Goal: Transaction & Acquisition: Purchase product/service

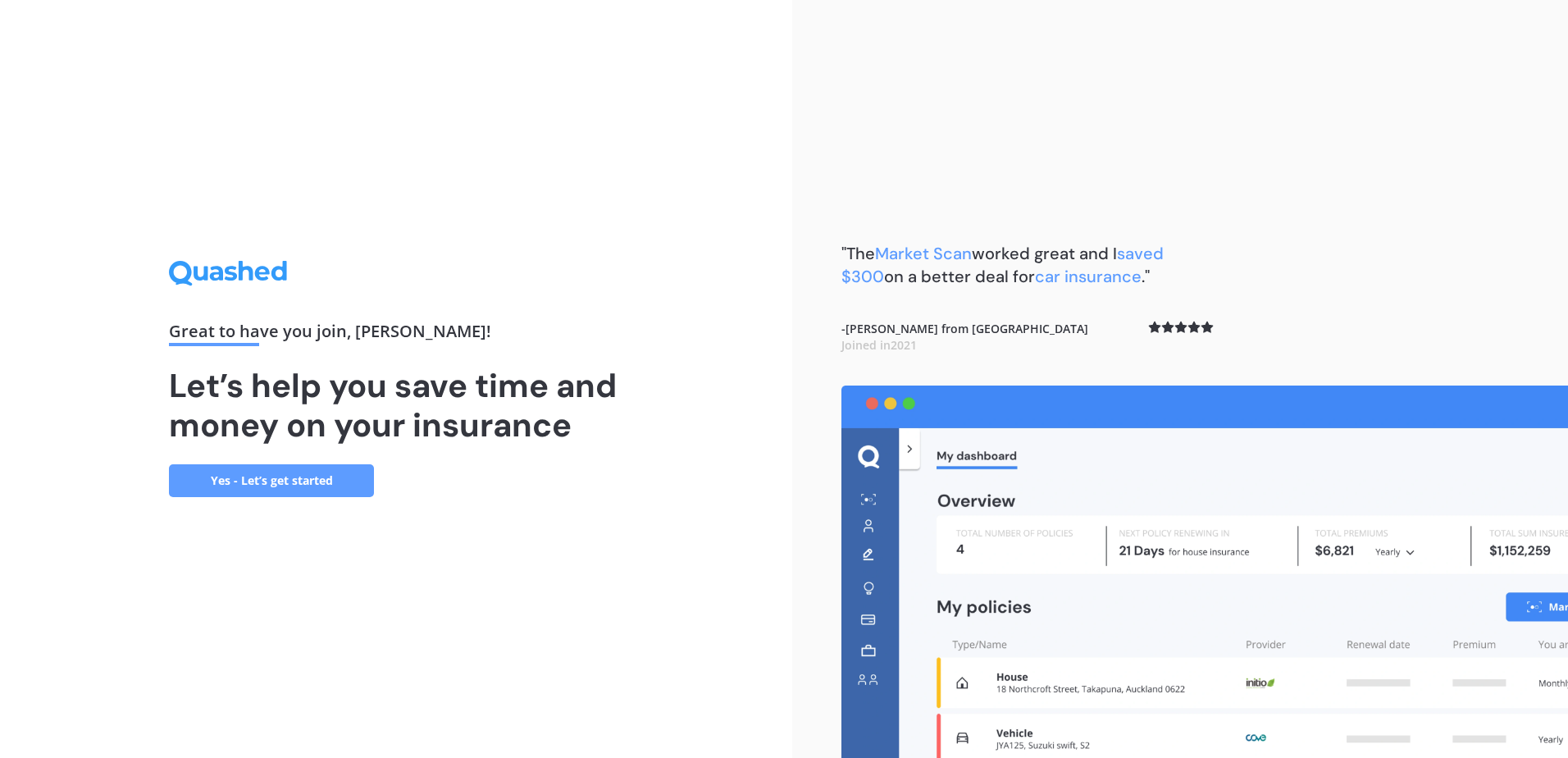
click at [273, 479] on link "Yes - Let’s get started" at bounding box center [271, 480] width 205 height 33
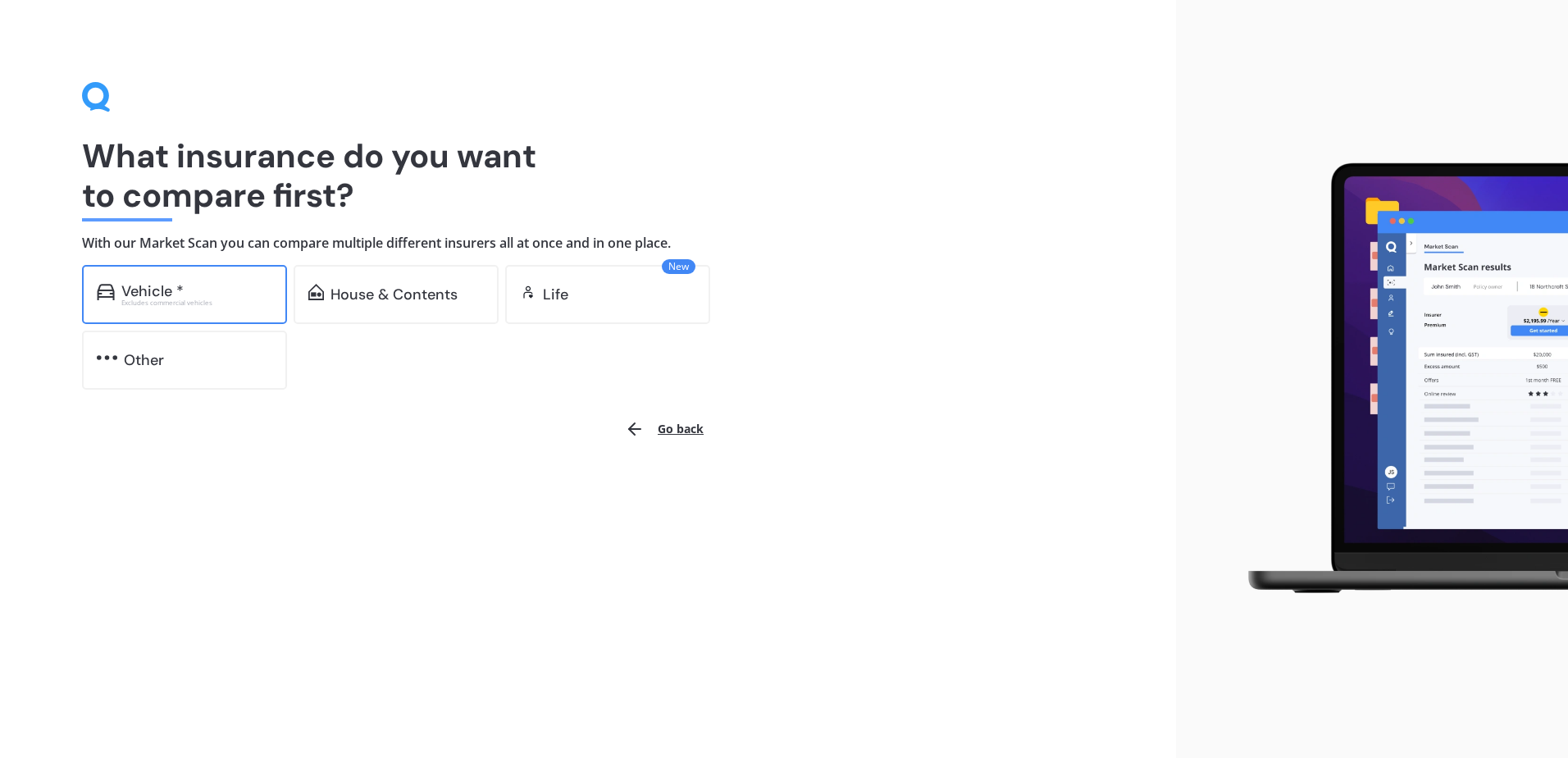
click at [214, 289] on div "Vehicle *" at bounding box center [196, 291] width 151 height 17
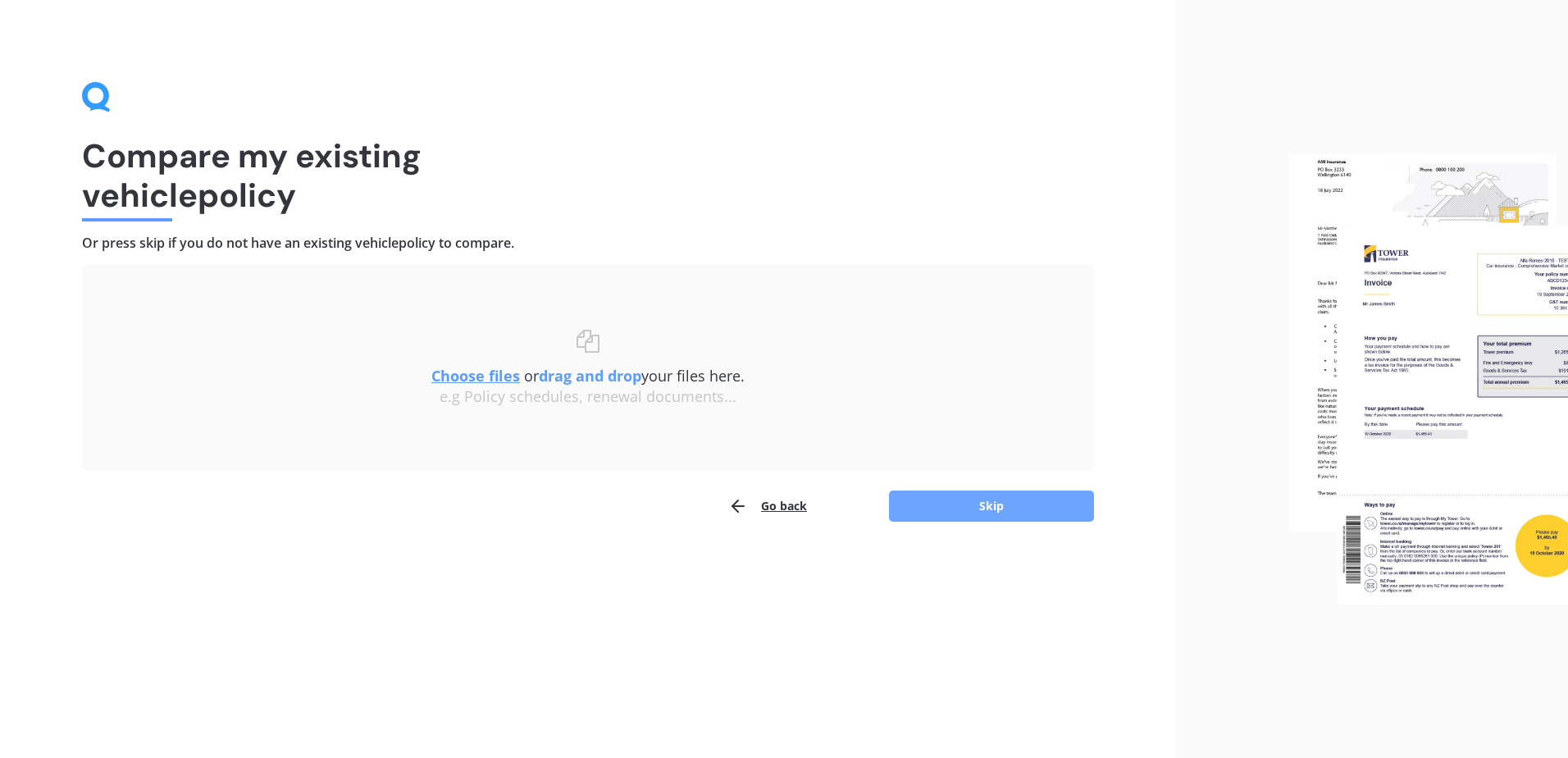
click at [1041, 511] on button "Skip" at bounding box center [991, 506] width 205 height 31
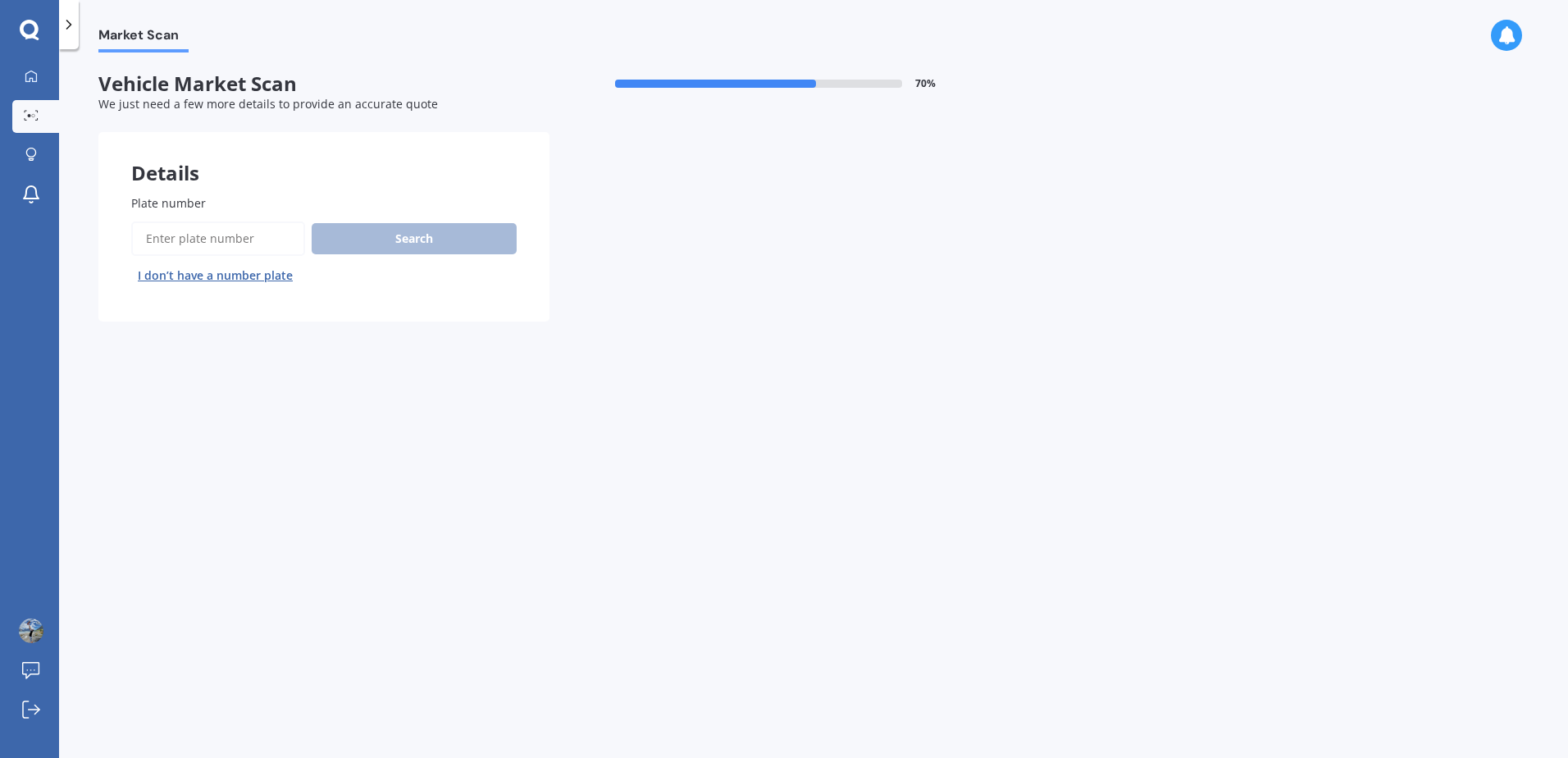
click at [222, 281] on button "I don’t have a number plate" at bounding box center [215, 276] width 168 height 26
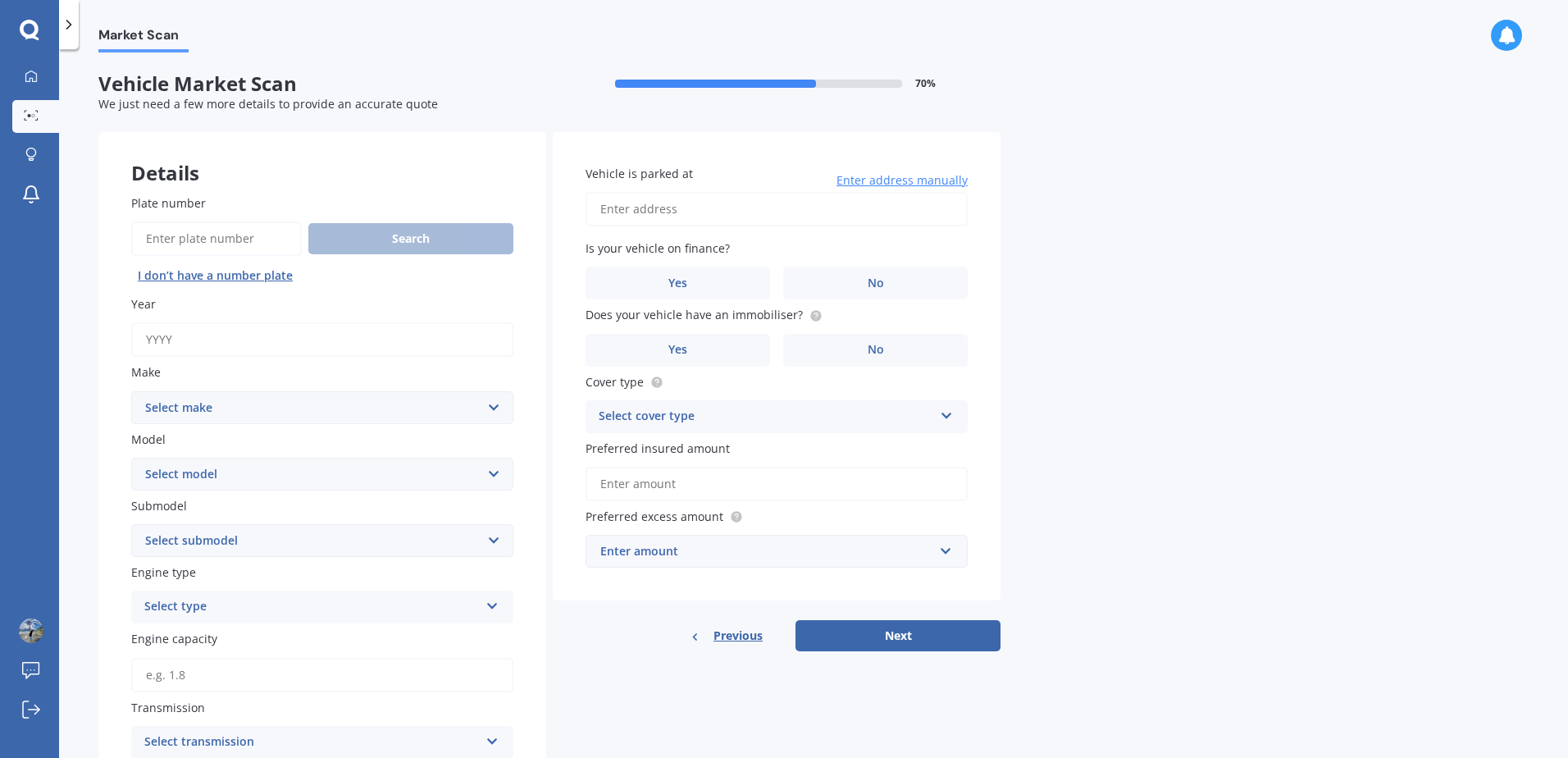
click at [195, 332] on input "Year" at bounding box center [322, 339] width 382 height 34
type input "2021"
click at [219, 418] on select "Select make AC ALFA ROMEO ASTON [PERSON_NAME] AUDI AUSTIN BEDFORD Bentley BMW B…" at bounding box center [322, 407] width 382 height 33
select select "M.G"
click at [227, 249] on input "Plate number" at bounding box center [217, 238] width 171 height 34
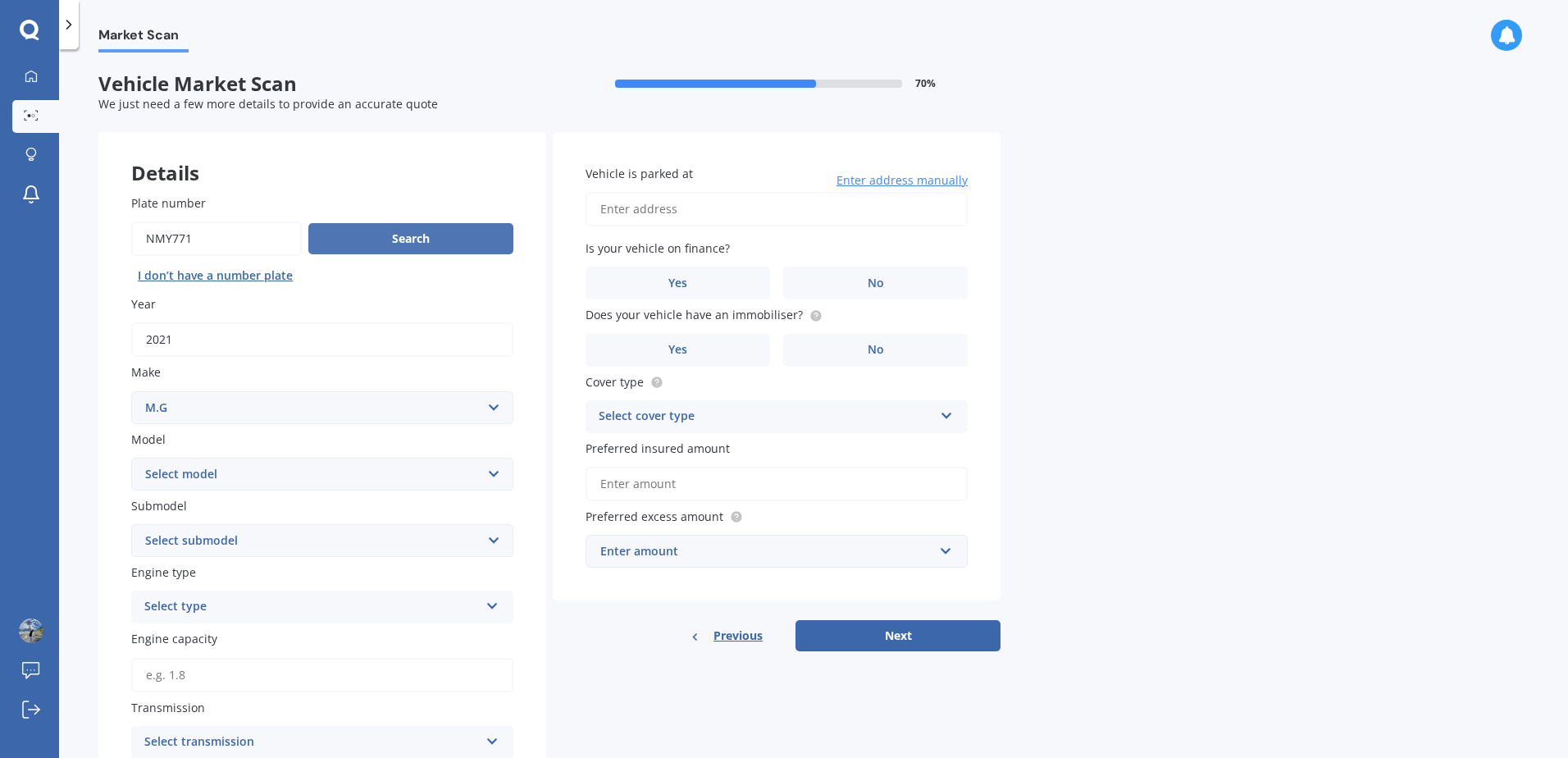
type input "NMY771"
click at [390, 247] on button "Search" at bounding box center [410, 238] width 205 height 31
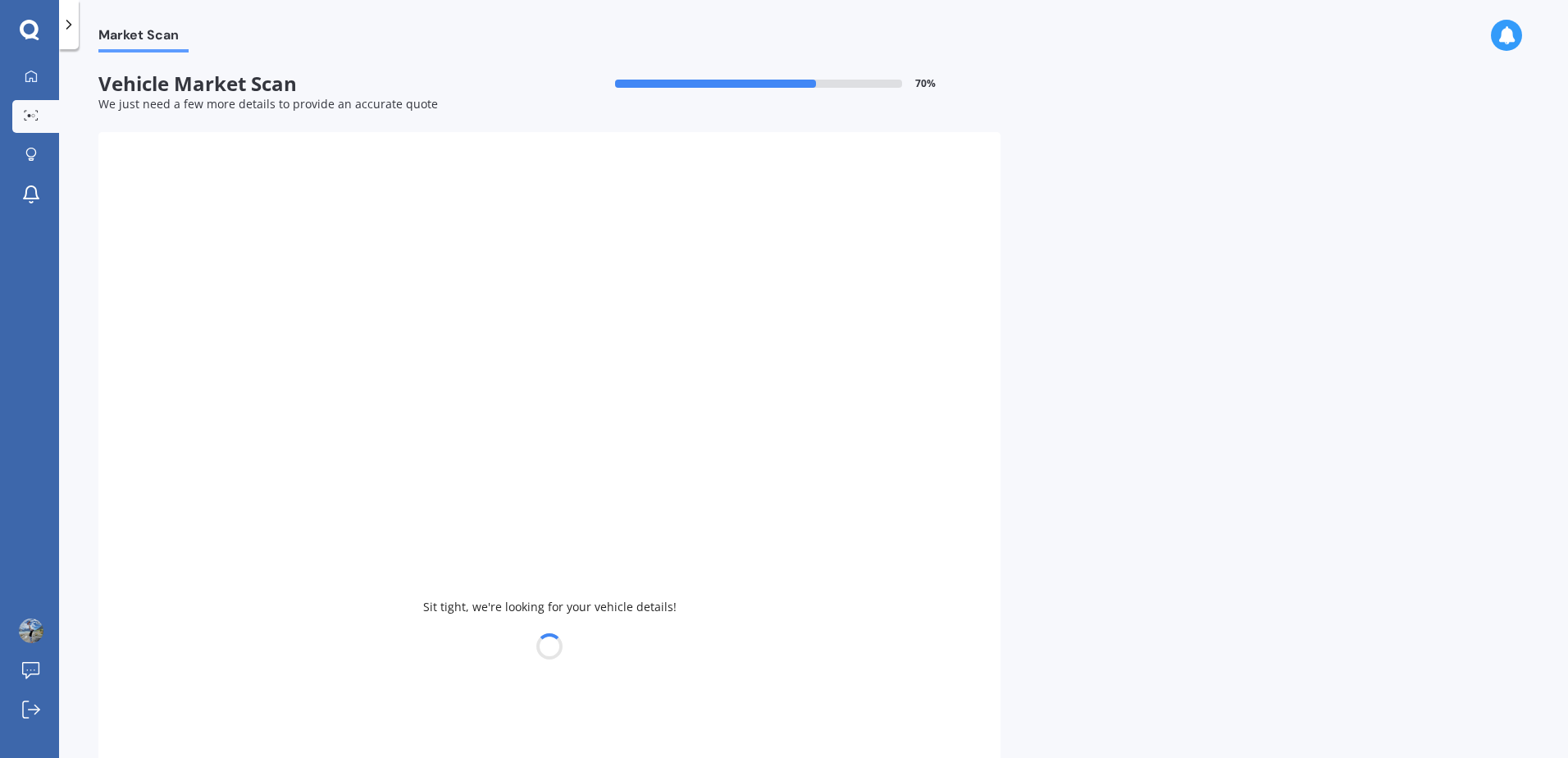
select select "MAZDA"
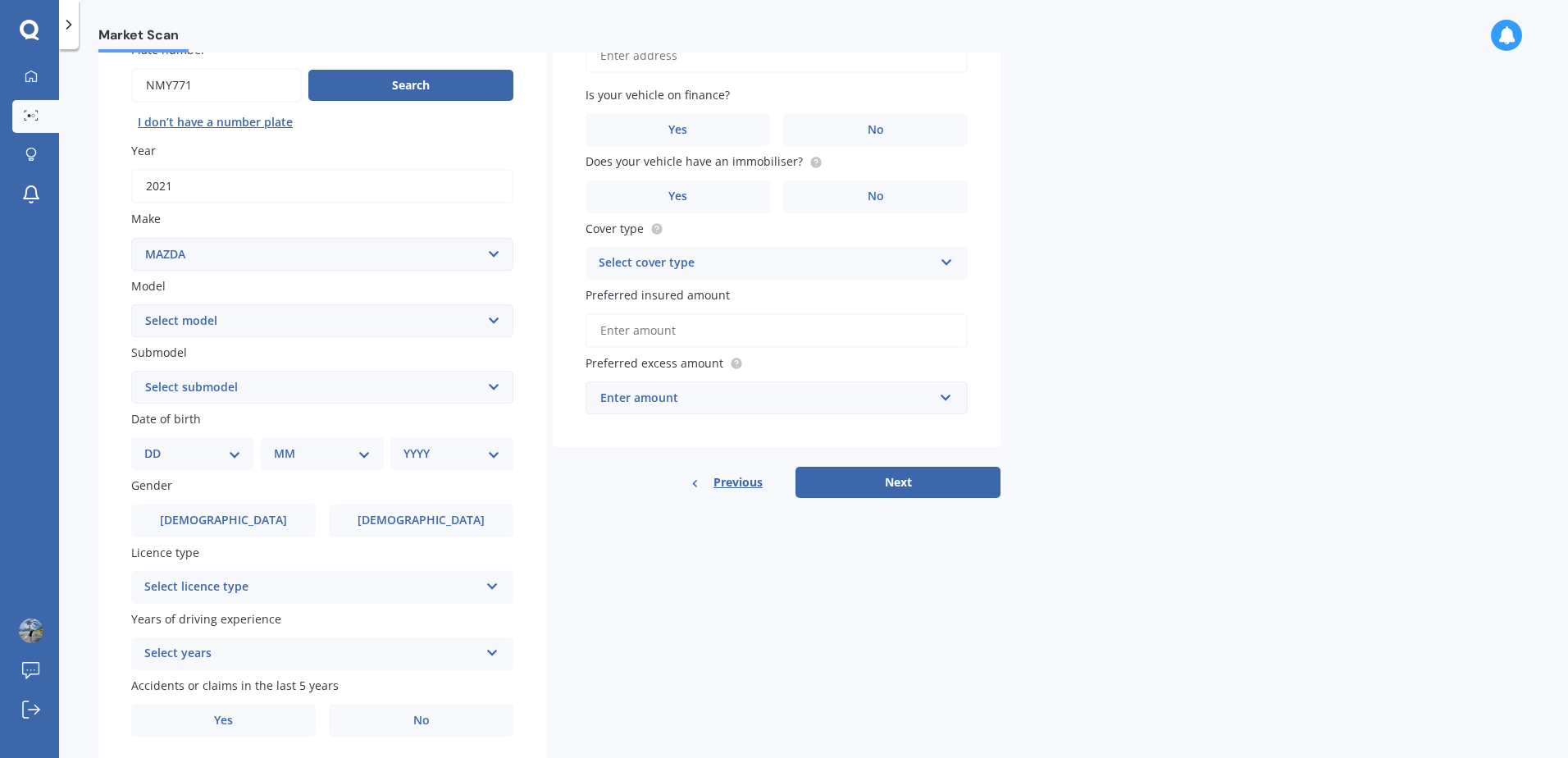
scroll to position [164, 0]
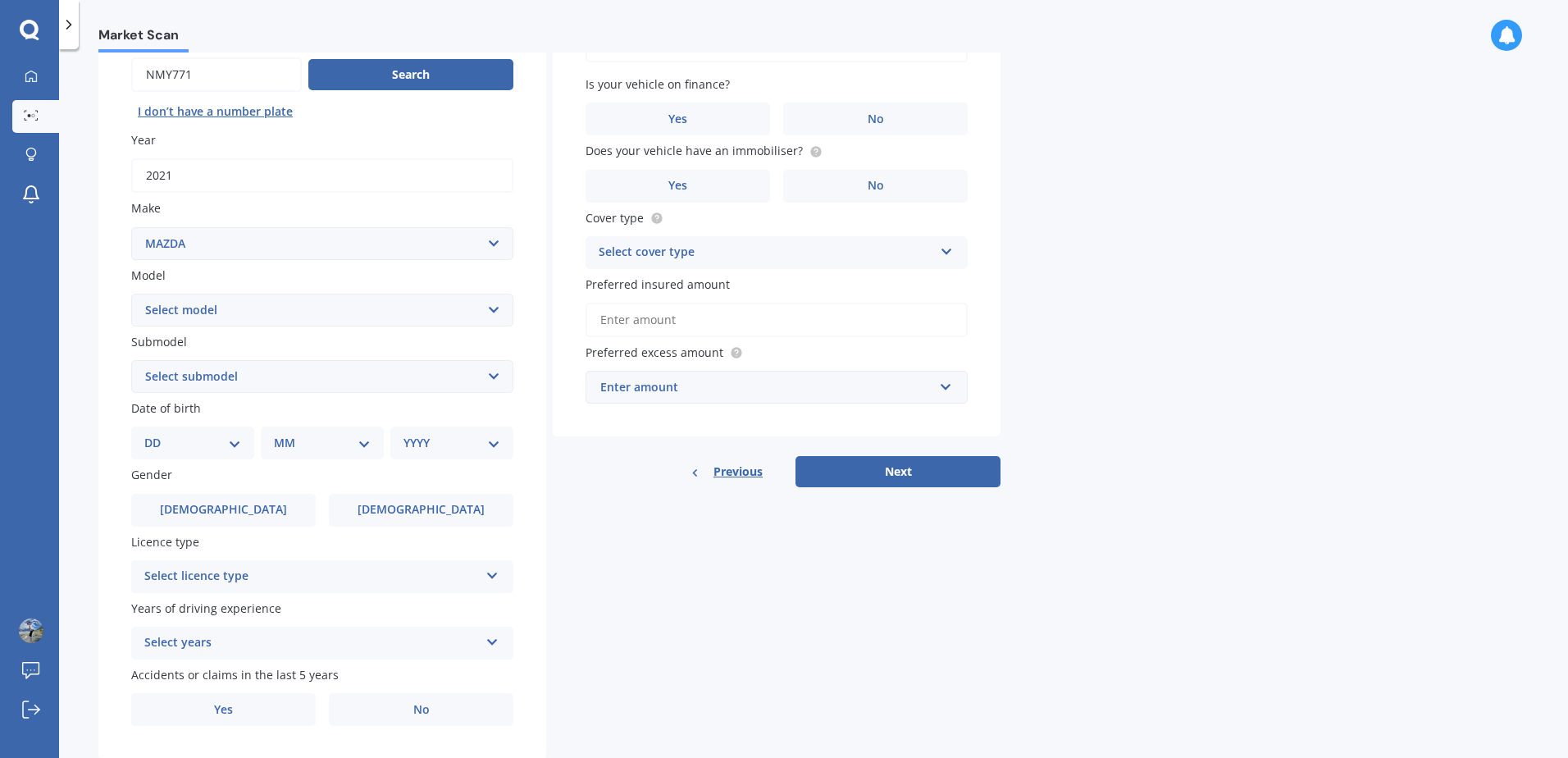
click at [364, 304] on select "Select model 121 2 3 323 323 / Familia 6 626 929 Atenza Autozam Axela AZ3 B2000…" at bounding box center [322, 309] width 382 height 33
select select "2"
click at [131, 294] on select "Select model 121 2 3 323 323 / Familia 6 626 929 Atenza Autozam Axela AZ3 B2000…" at bounding box center [322, 309] width 382 height 33
click at [211, 385] on select "Select submodel (All) GLX GSX Limited" at bounding box center [322, 376] width 382 height 33
click at [200, 374] on select "Select submodel (All) GLX GSX Limited" at bounding box center [322, 376] width 382 height 33
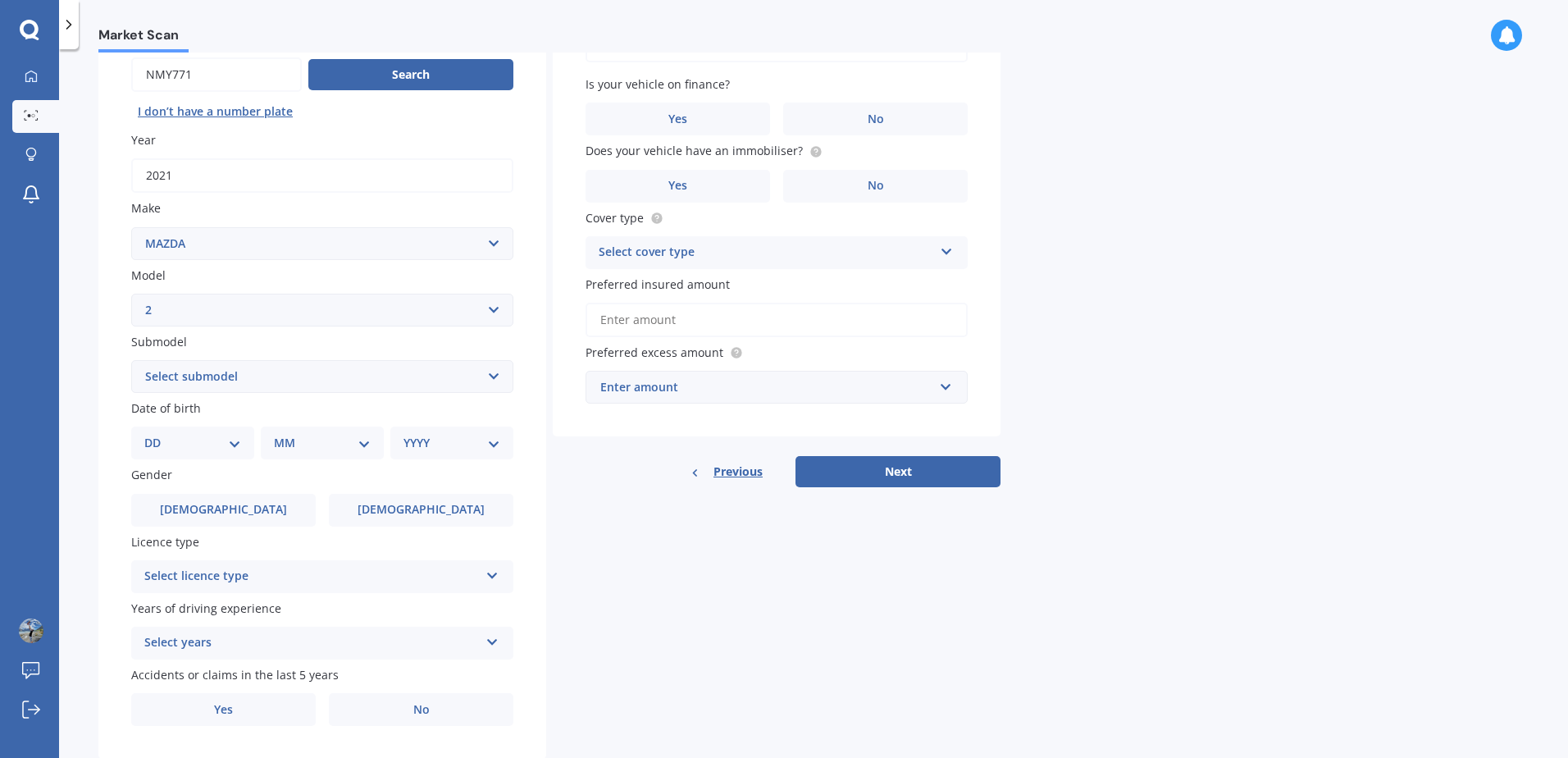
select select "GSX"
click at [131, 360] on select "Select submodel (All) GLX GSX Limited" at bounding box center [322, 376] width 382 height 33
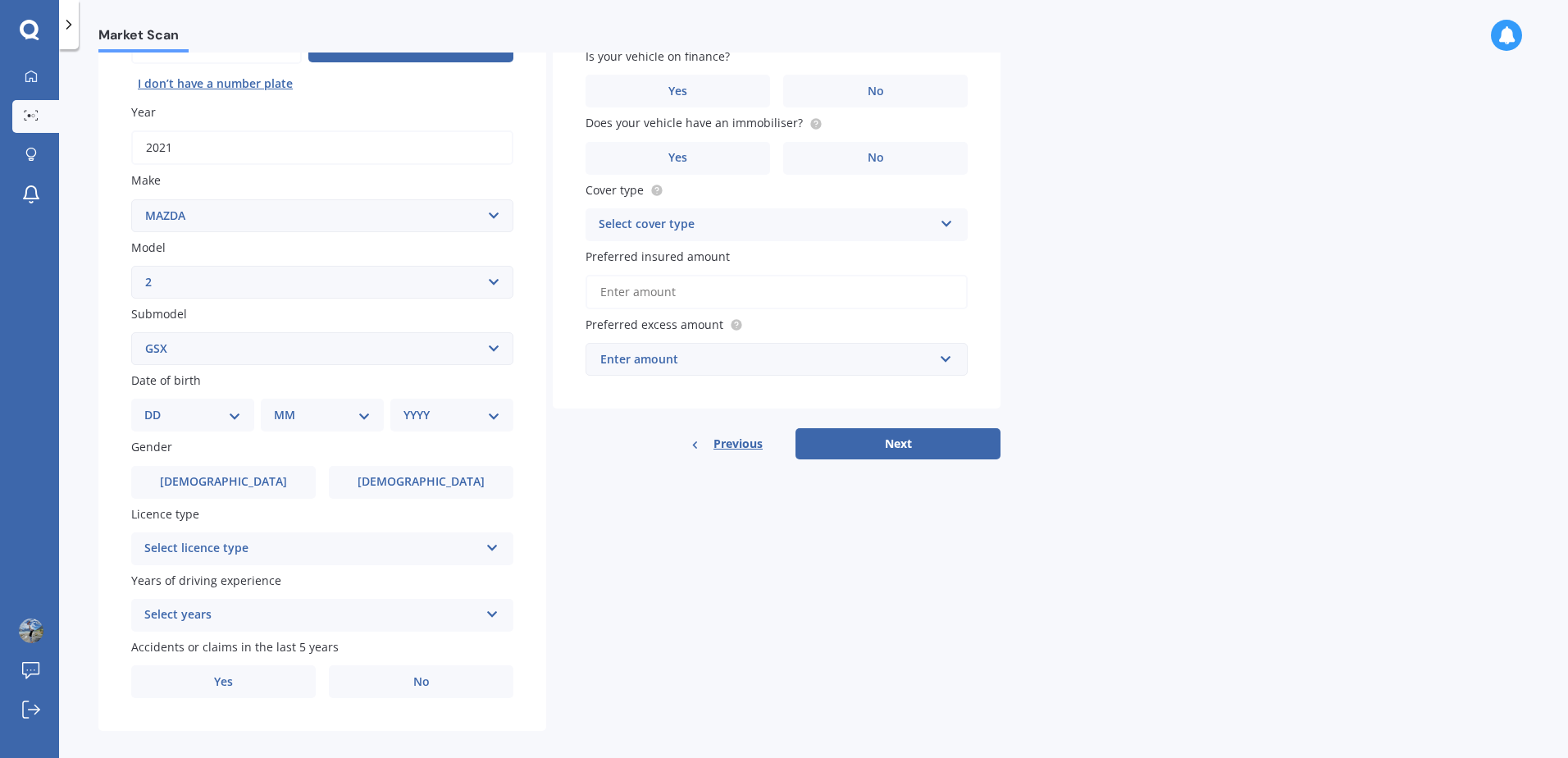
scroll to position [208, 0]
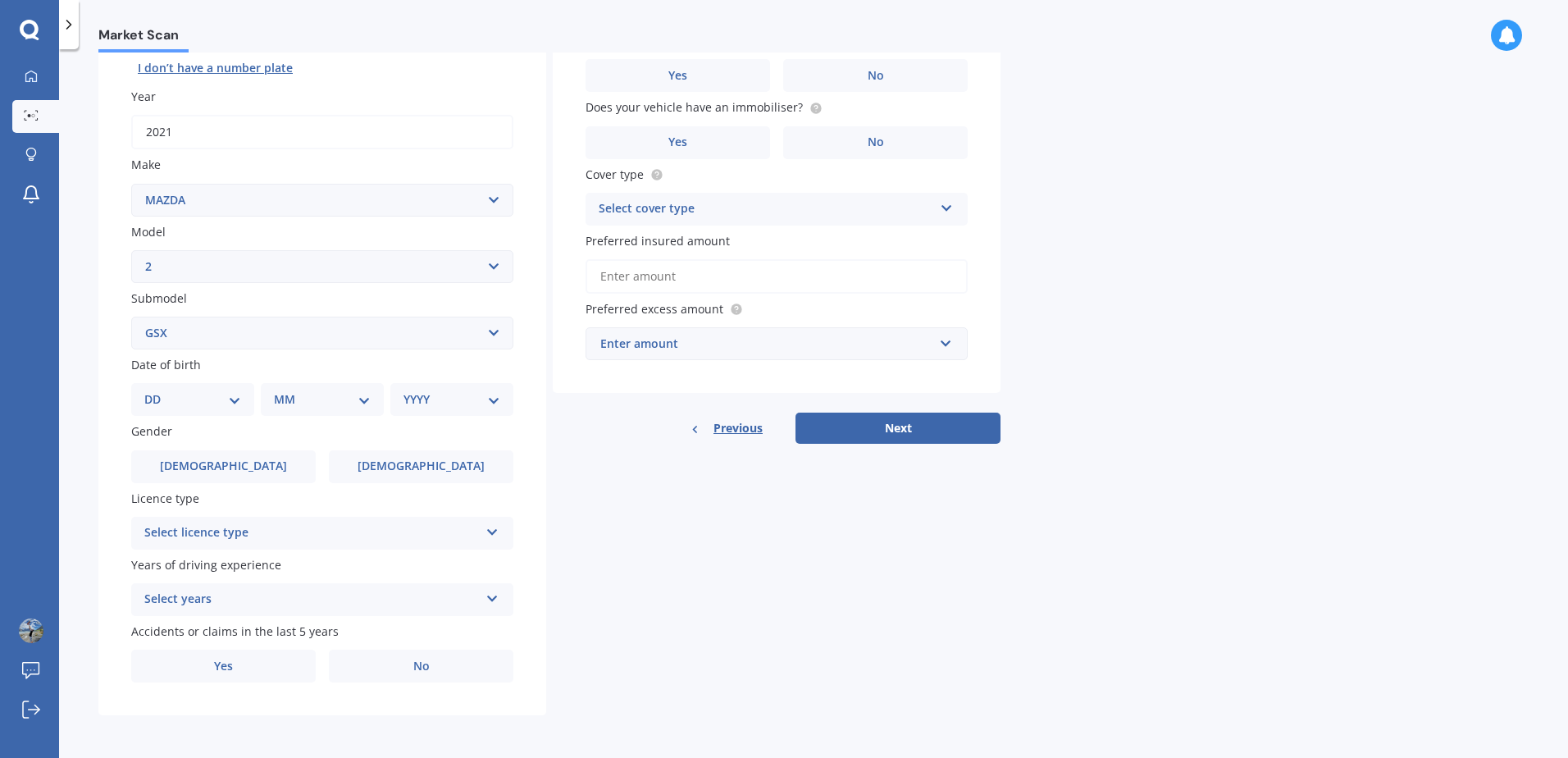
click at [206, 394] on select "DD 01 02 03 04 05 06 07 08 09 10 11 12 13 14 15 16 17 18 19 20 21 22 23 24 25 2…" at bounding box center [193, 399] width 97 height 18
select select "14"
click at [158, 390] on select "DD 01 02 03 04 05 06 07 08 09 10 11 12 13 14 15 16 17 18 19 20 21 22 23 24 25 2…" at bounding box center [193, 399] width 97 height 18
click at [315, 398] on select "MM 01 02 03 04 05 06 07 08 09 10 11 12" at bounding box center [325, 399] width 90 height 18
click at [280, 390] on select "MM 01 02 03 04 05 06 07 08 09 10 11 12" at bounding box center [325, 399] width 90 height 18
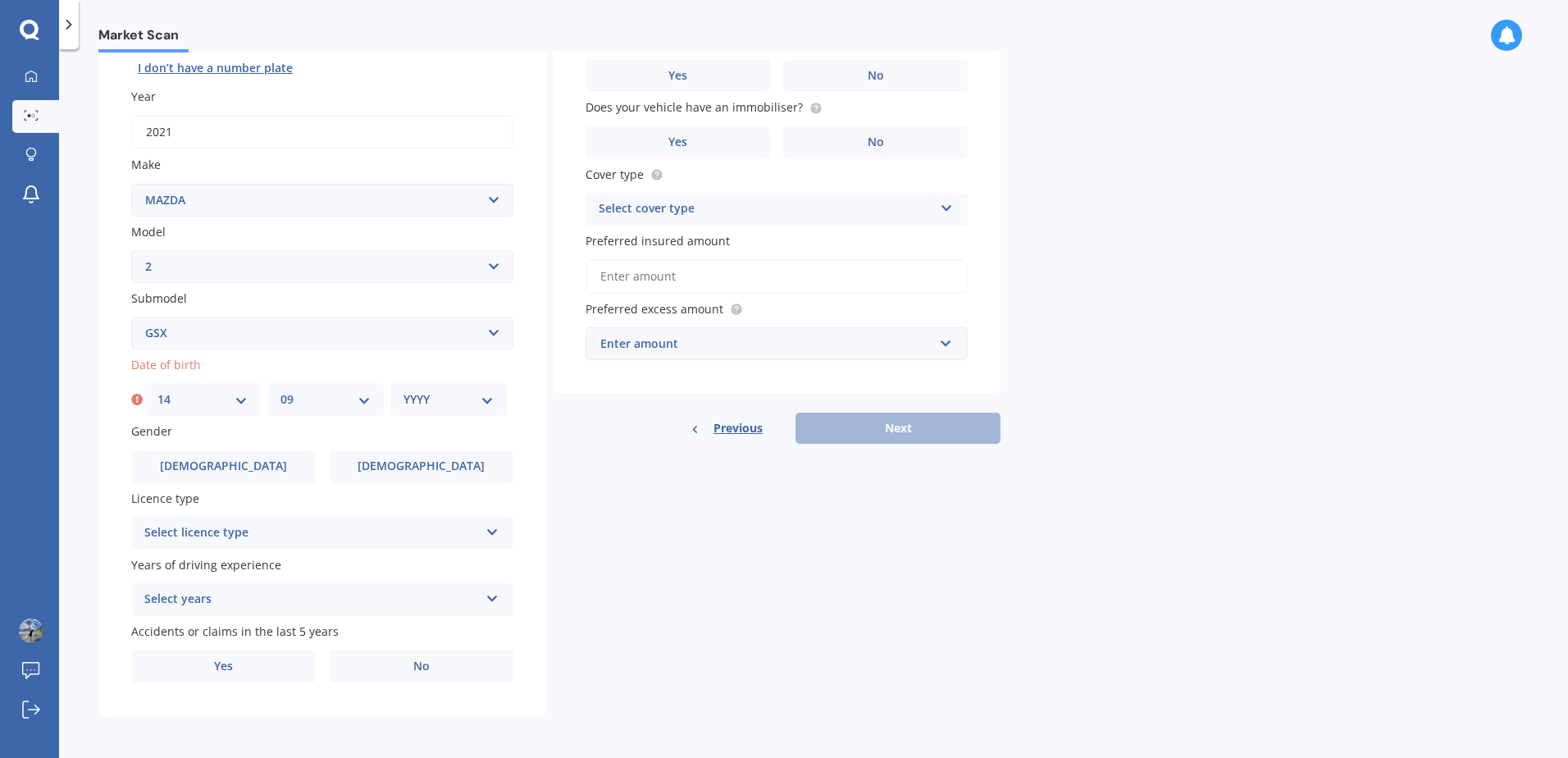
click at [349, 392] on select "MM 01 02 03 04 05 06 07 08 09 10 11 12" at bounding box center [325, 399] width 90 height 18
click at [280, 390] on select "MM 01 02 03 04 05 06 07 08 09 10 11 12" at bounding box center [325, 399] width 90 height 18
click at [335, 396] on select "MM 01 02 03 04 05 06 07 08 09 10 11 12" at bounding box center [325, 399] width 90 height 18
select select "07"
click at [280, 390] on select "MM 01 02 03 04 05 06 07 08 09 10 11 12" at bounding box center [325, 399] width 90 height 18
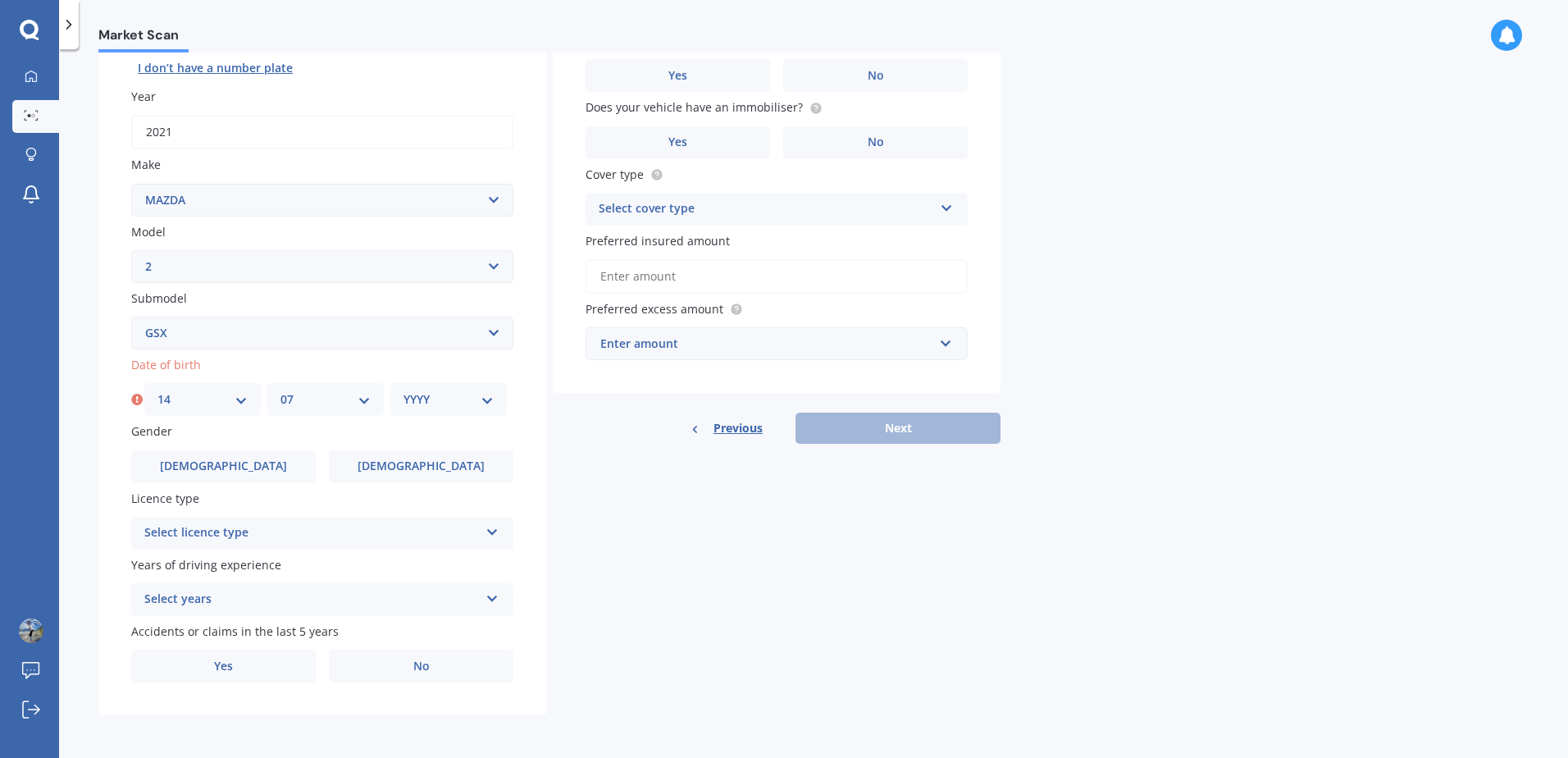
click at [447, 409] on select "YYYY 2025 2024 2023 2022 2021 2020 2019 2018 2017 2016 2015 2014 2013 2012 2011…" at bounding box center [448, 399] width 90 height 18
select select "2004"
click at [403, 390] on select "YYYY 2025 2024 2023 2022 2021 2020 2019 2018 2017 2016 2015 2014 2013 2012 2011…" at bounding box center [448, 399] width 90 height 18
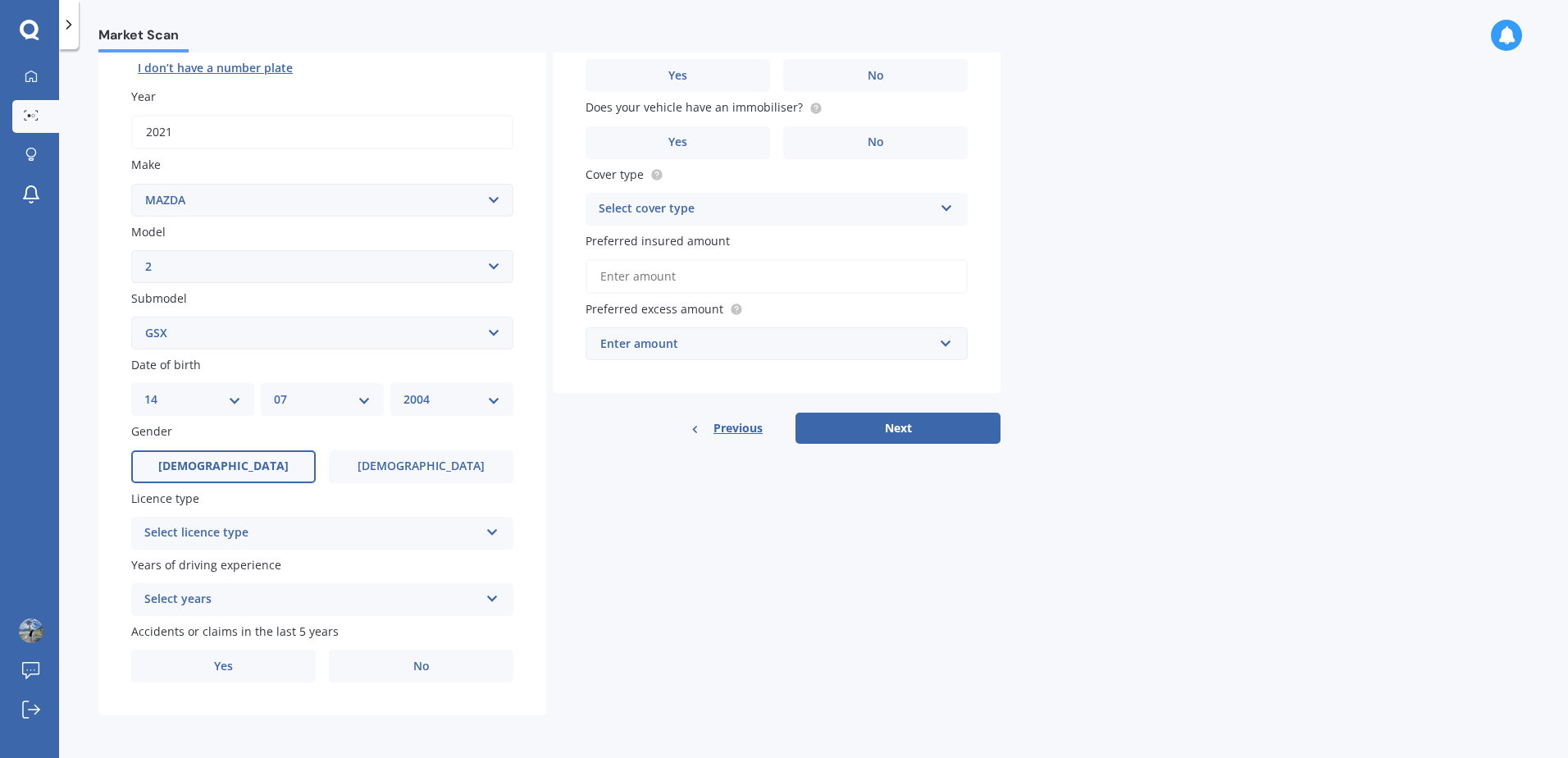
click at [281, 467] on label "[DEMOGRAPHIC_DATA]" at bounding box center [223, 466] width 184 height 33
click at [0, 0] on input "[DEMOGRAPHIC_DATA]" at bounding box center [0, 0] width 0 height 0
click at [411, 472] on span "[DEMOGRAPHIC_DATA]" at bounding box center [421, 466] width 130 height 14
click at [0, 0] on input "[DEMOGRAPHIC_DATA]" at bounding box center [0, 0] width 0 height 0
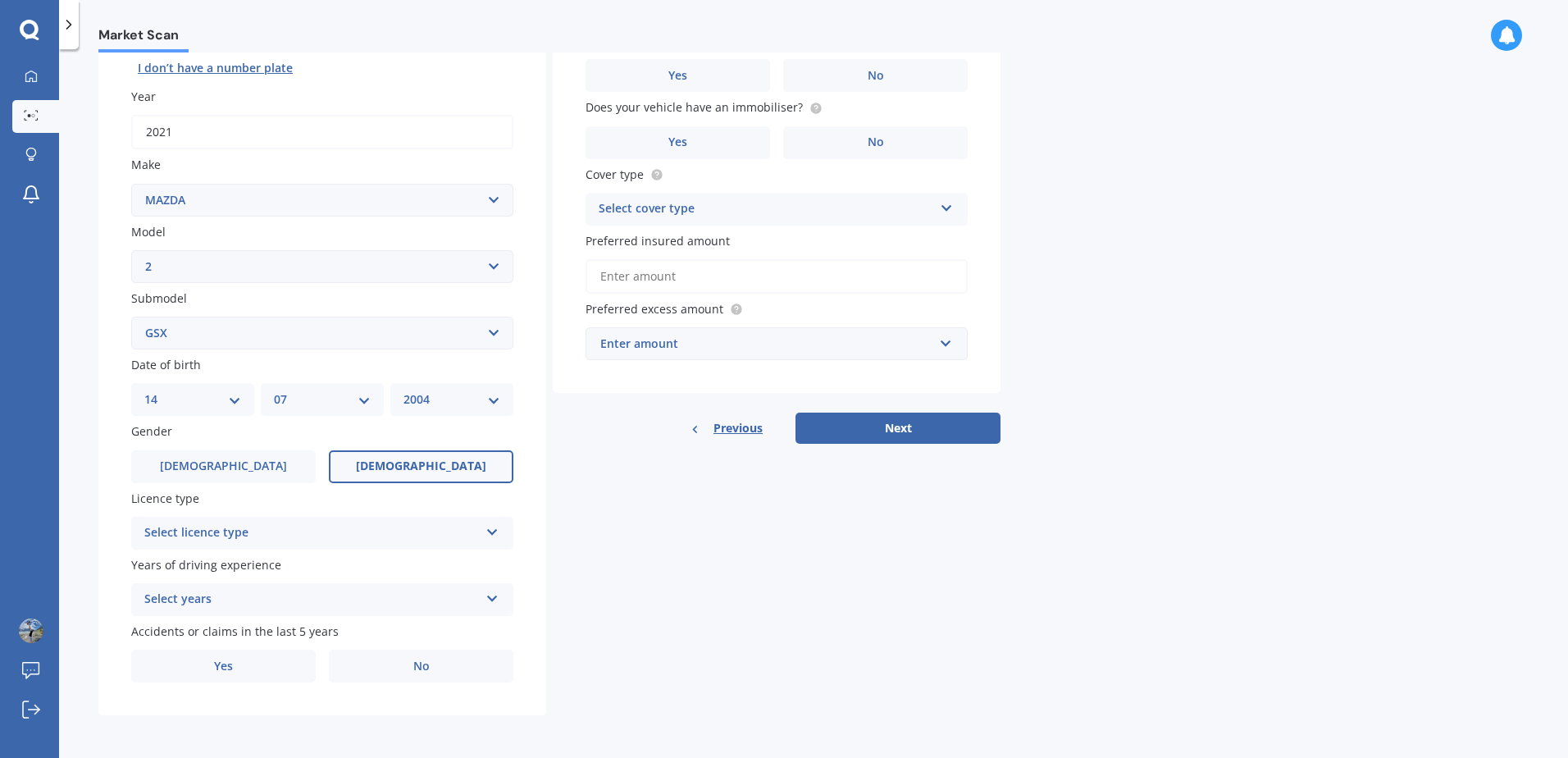
click at [307, 549] on div "Select licence type NZ Full NZ Restricted NZ Learners Australia United Kingdom …" at bounding box center [322, 533] width 382 height 33
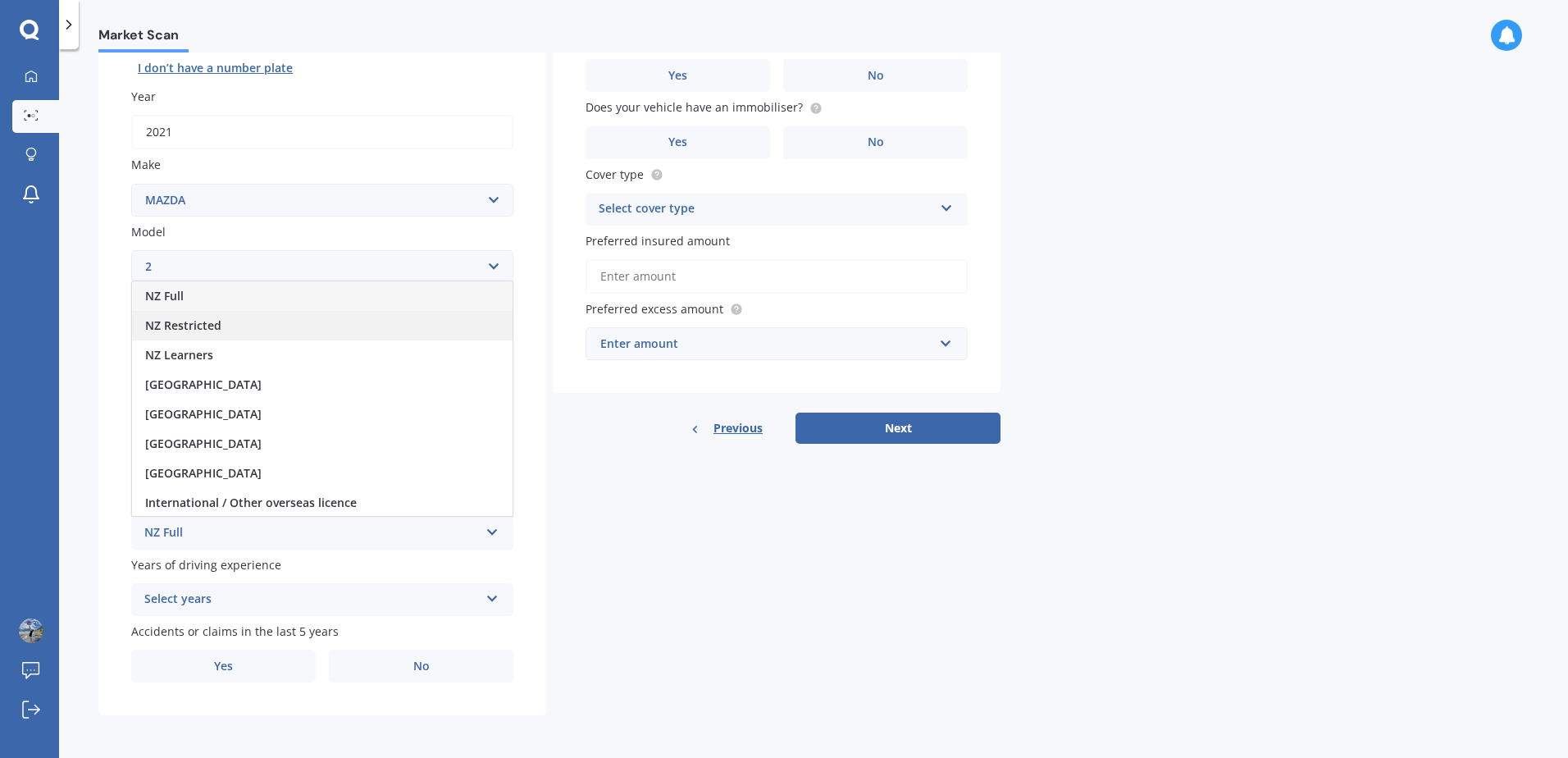
click at [189, 333] on div "NZ Restricted" at bounding box center [322, 326] width 381 height 30
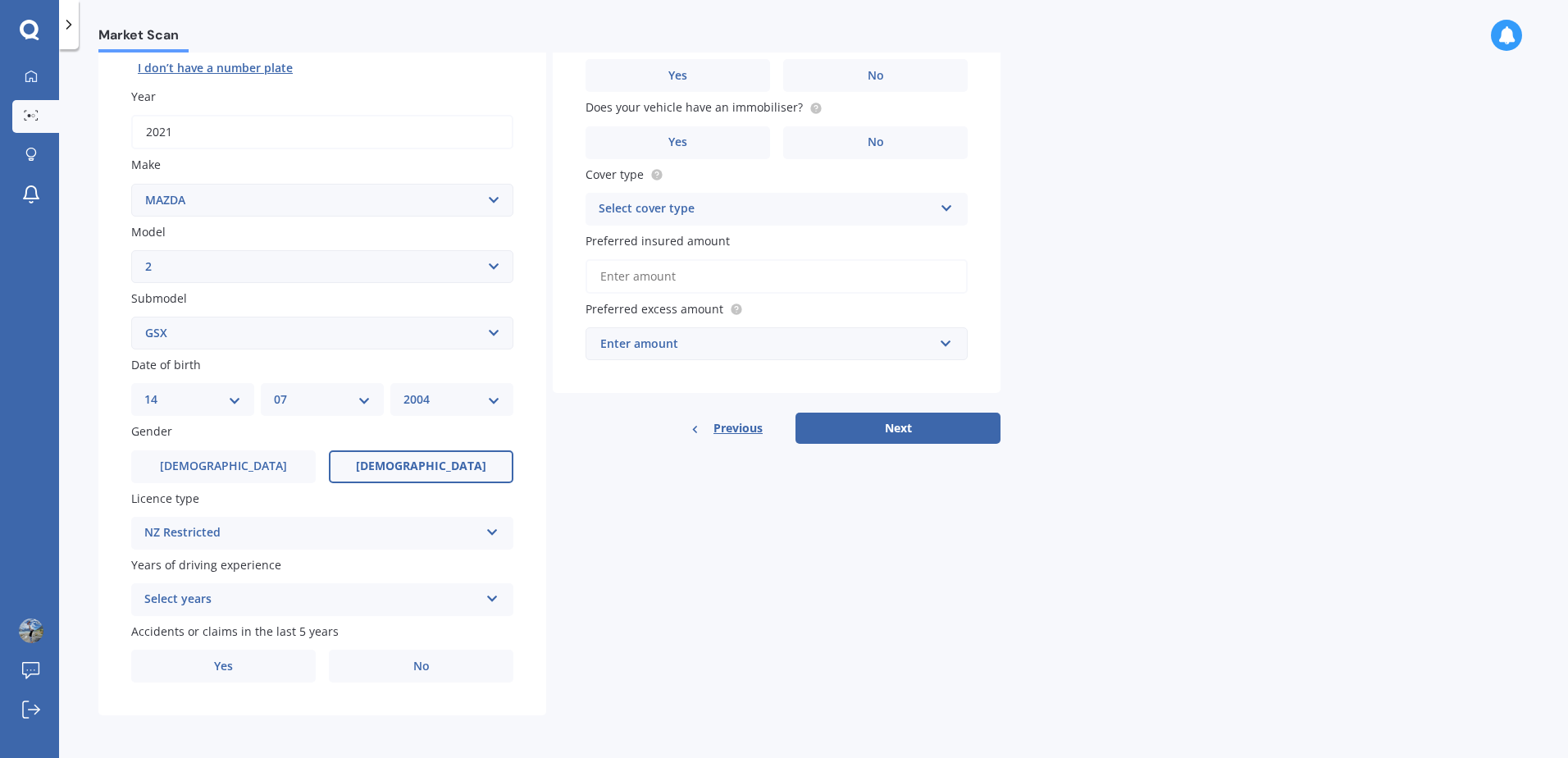
click at [266, 592] on div "Select years" at bounding box center [312, 599] width 335 height 19
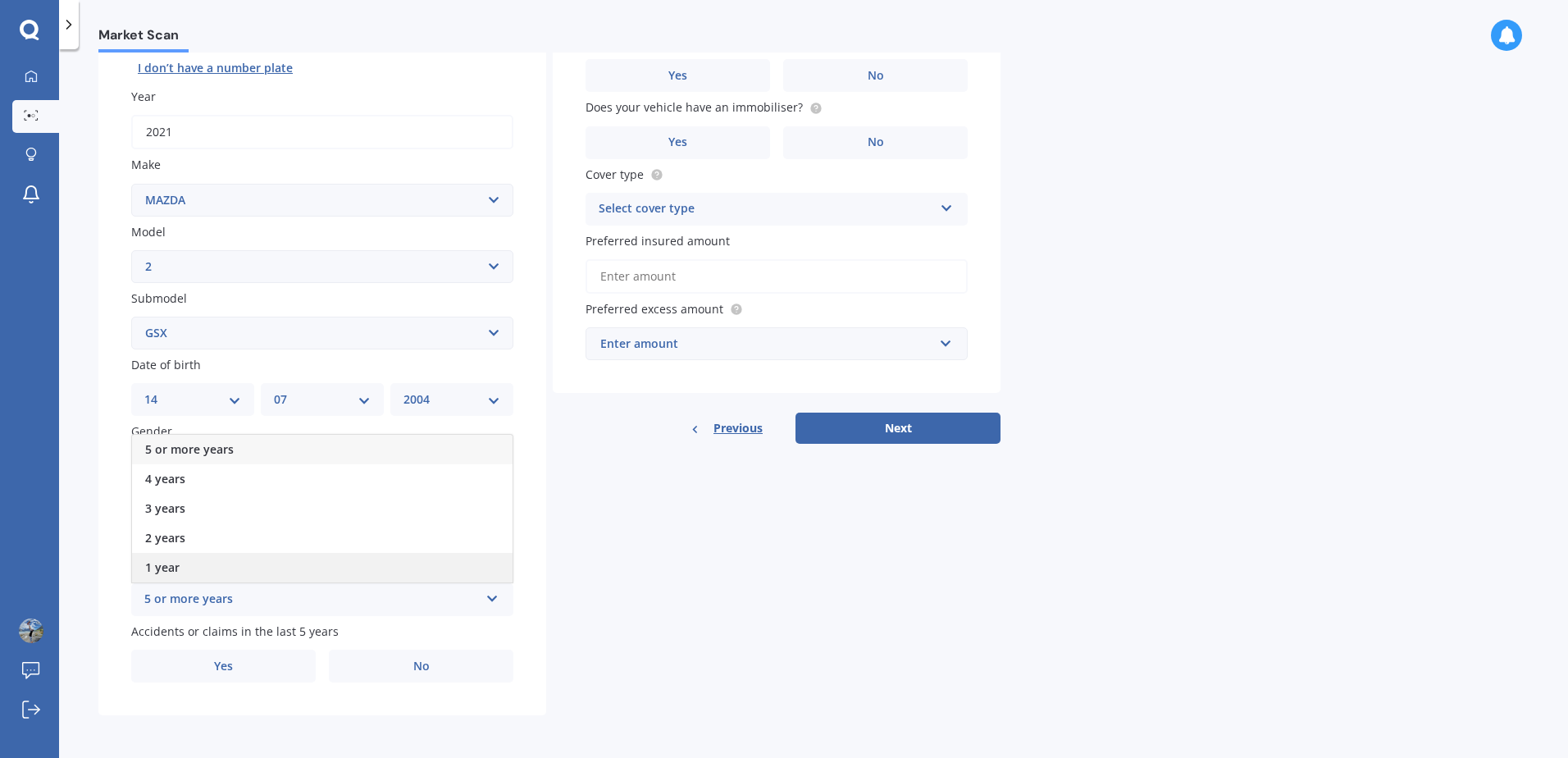
click at [181, 559] on div "1 year" at bounding box center [322, 568] width 381 height 30
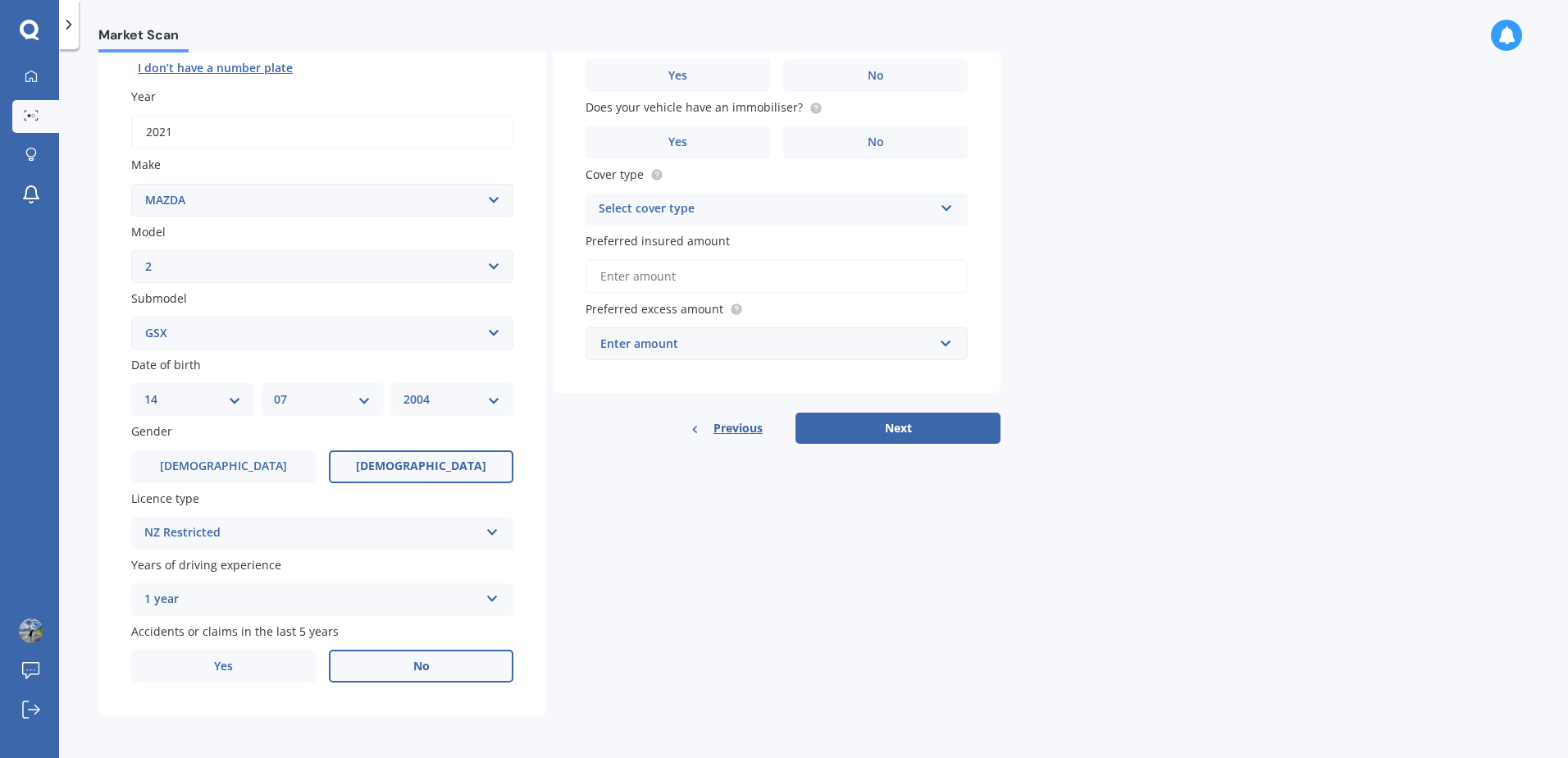
click at [373, 665] on label "No" at bounding box center [420, 665] width 184 height 33
click at [0, 0] on input "No" at bounding box center [0, 0] width 0 height 0
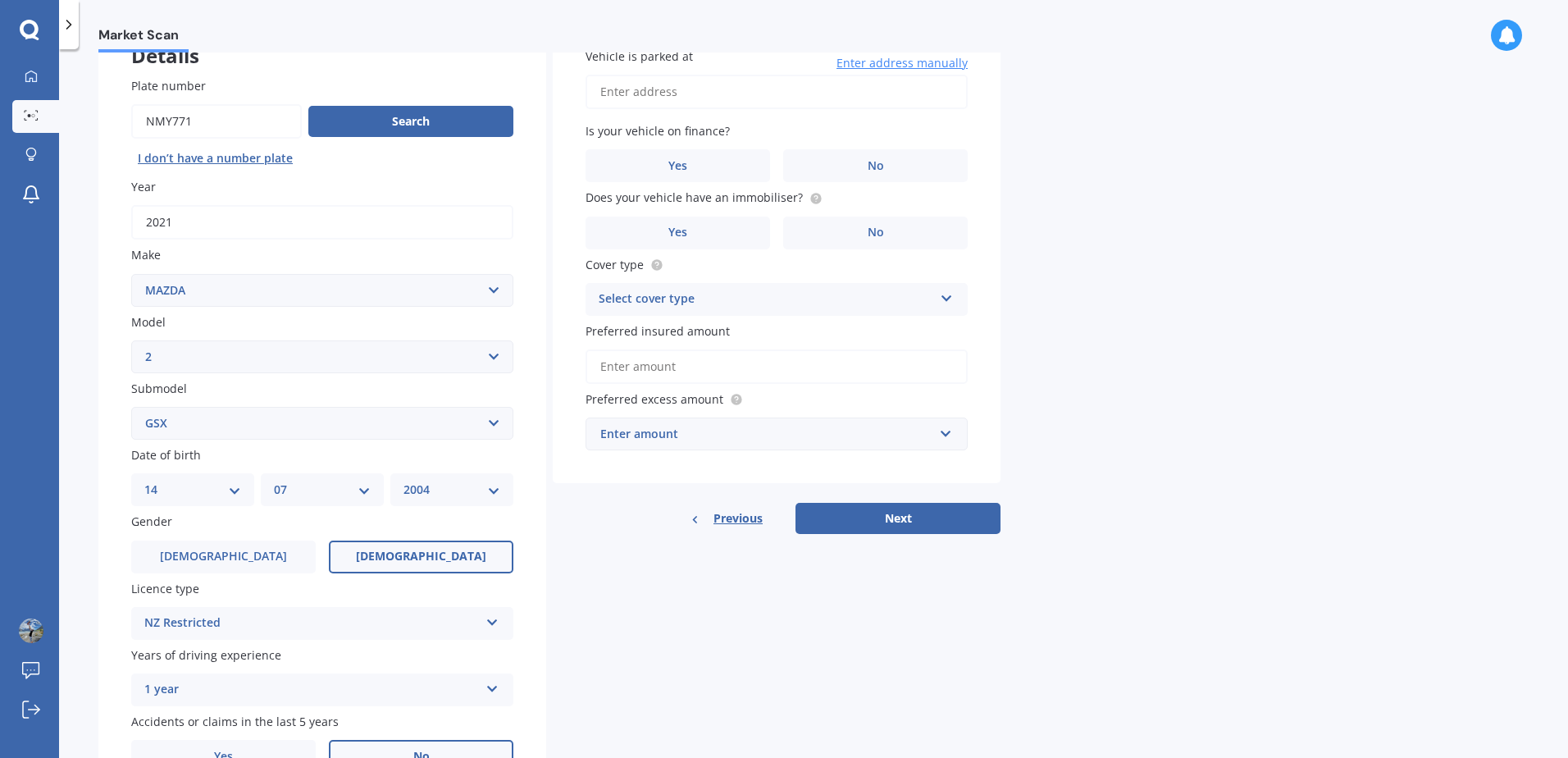
scroll to position [0, 0]
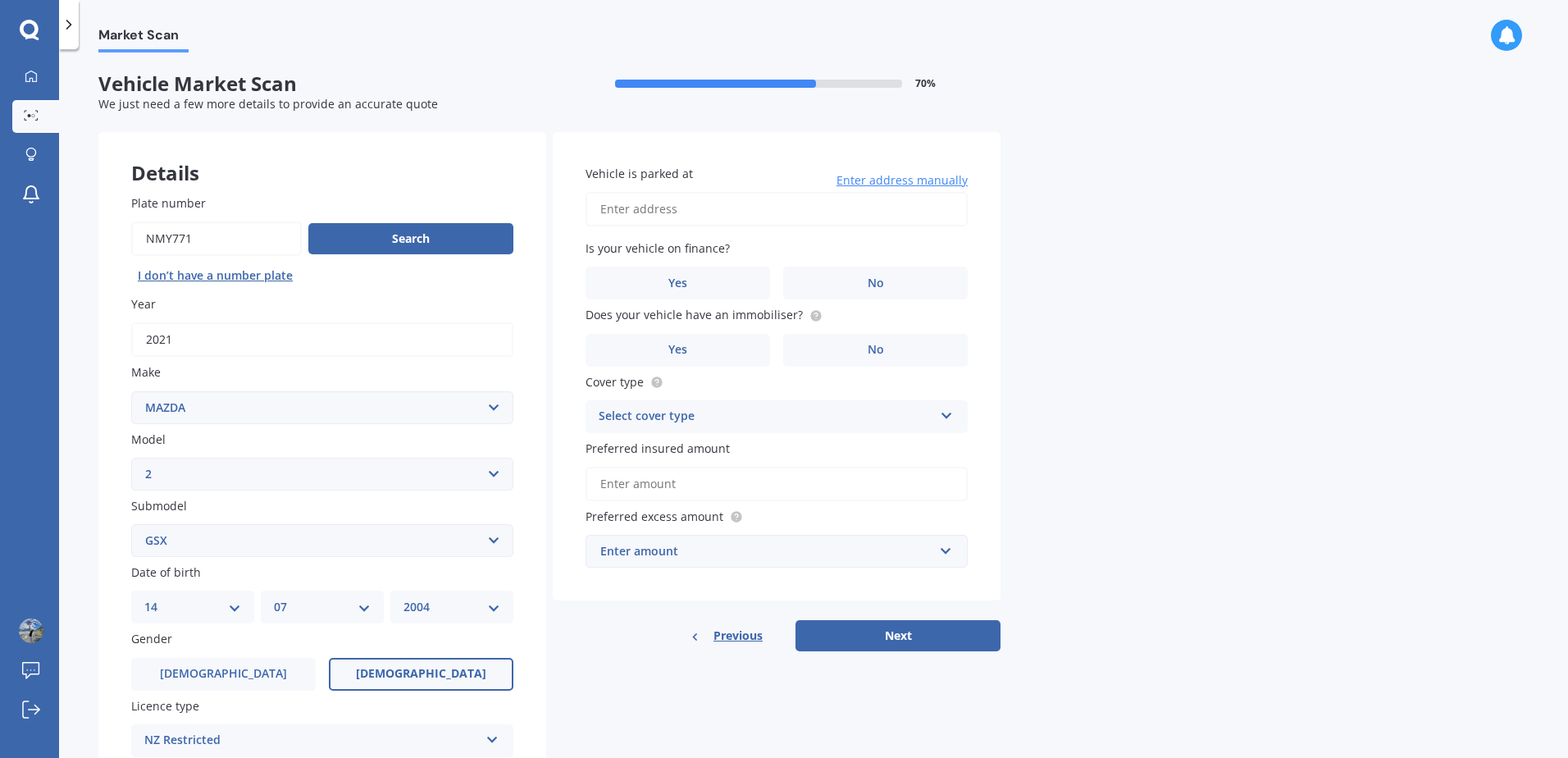
click at [719, 208] on input "Vehicle is parked at" at bounding box center [777, 209] width 382 height 34
type input "[STREET_ADDRESS][PERSON_NAME]"
click at [857, 294] on label "No" at bounding box center [875, 283] width 184 height 33
click at [0, 0] on input "No" at bounding box center [0, 0] width 0 height 0
click at [810, 317] on circle at bounding box center [816, 316] width 11 height 11
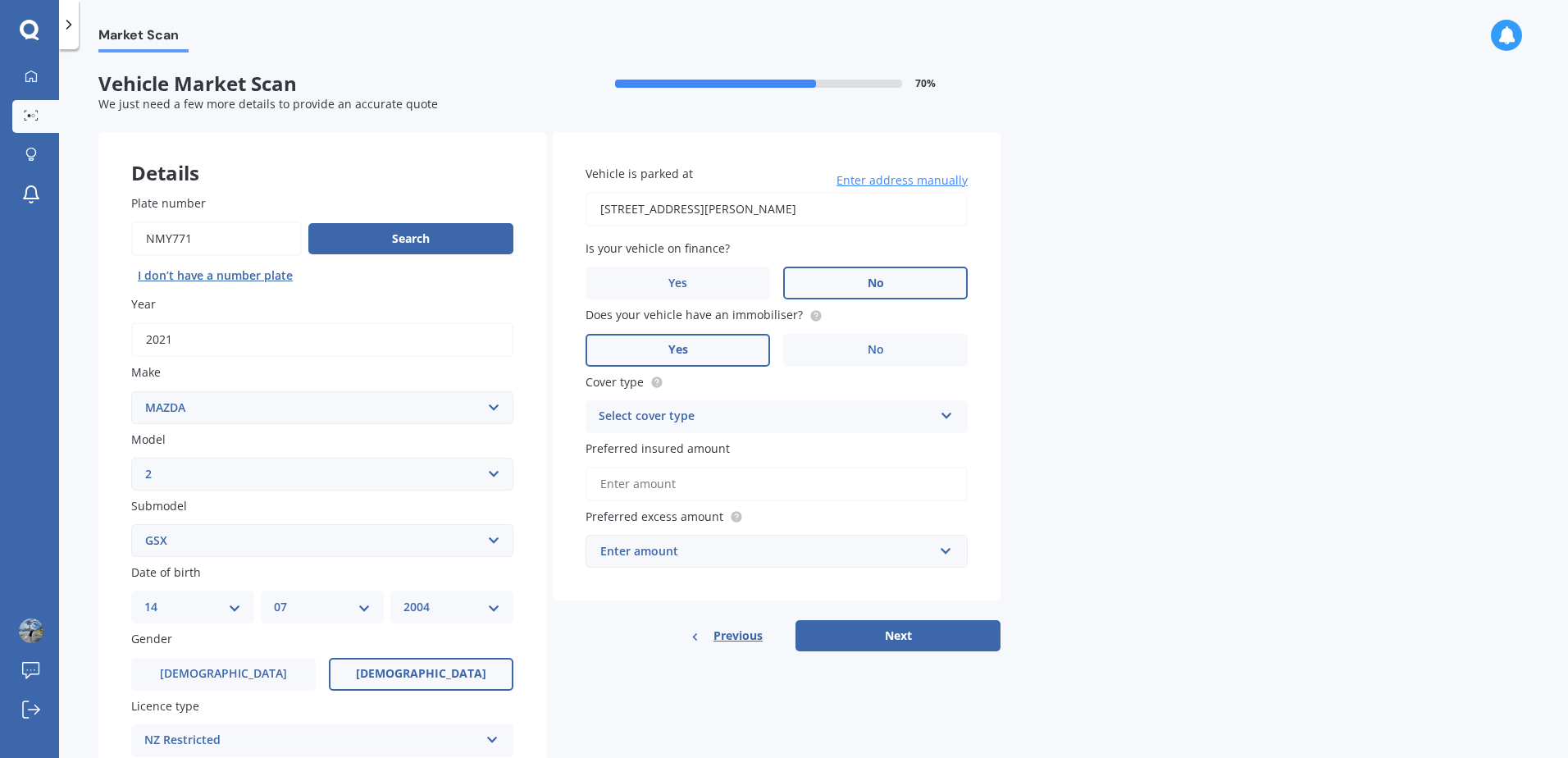
click at [747, 360] on label "Yes" at bounding box center [677, 350] width 184 height 33
click at [0, 0] on input "Yes" at bounding box center [0, 0] width 0 height 0
click at [759, 418] on div "Select cover type" at bounding box center [766, 417] width 335 height 19
click at [715, 453] on div "Comprehensive" at bounding box center [777, 449] width 381 height 30
click at [764, 488] on input "Preferred insured amount" at bounding box center [777, 484] width 382 height 34
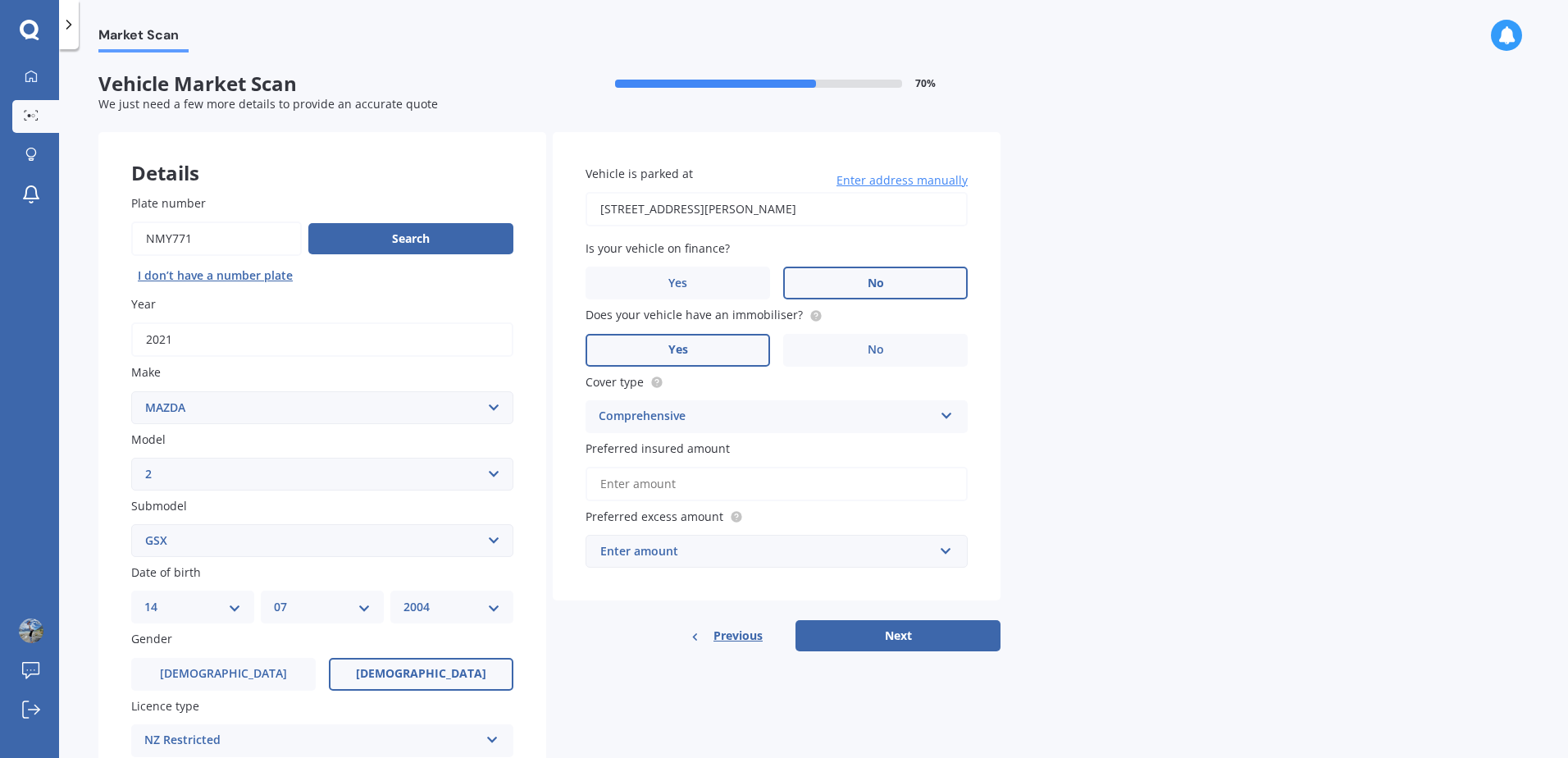
click at [1060, 470] on div "Market Scan Vehicle Market Scan 70 % We just need a few more details to provide…" at bounding box center [813, 407] width 1509 height 709
click at [754, 471] on input "Preferred insured amount" at bounding box center [777, 484] width 382 height 34
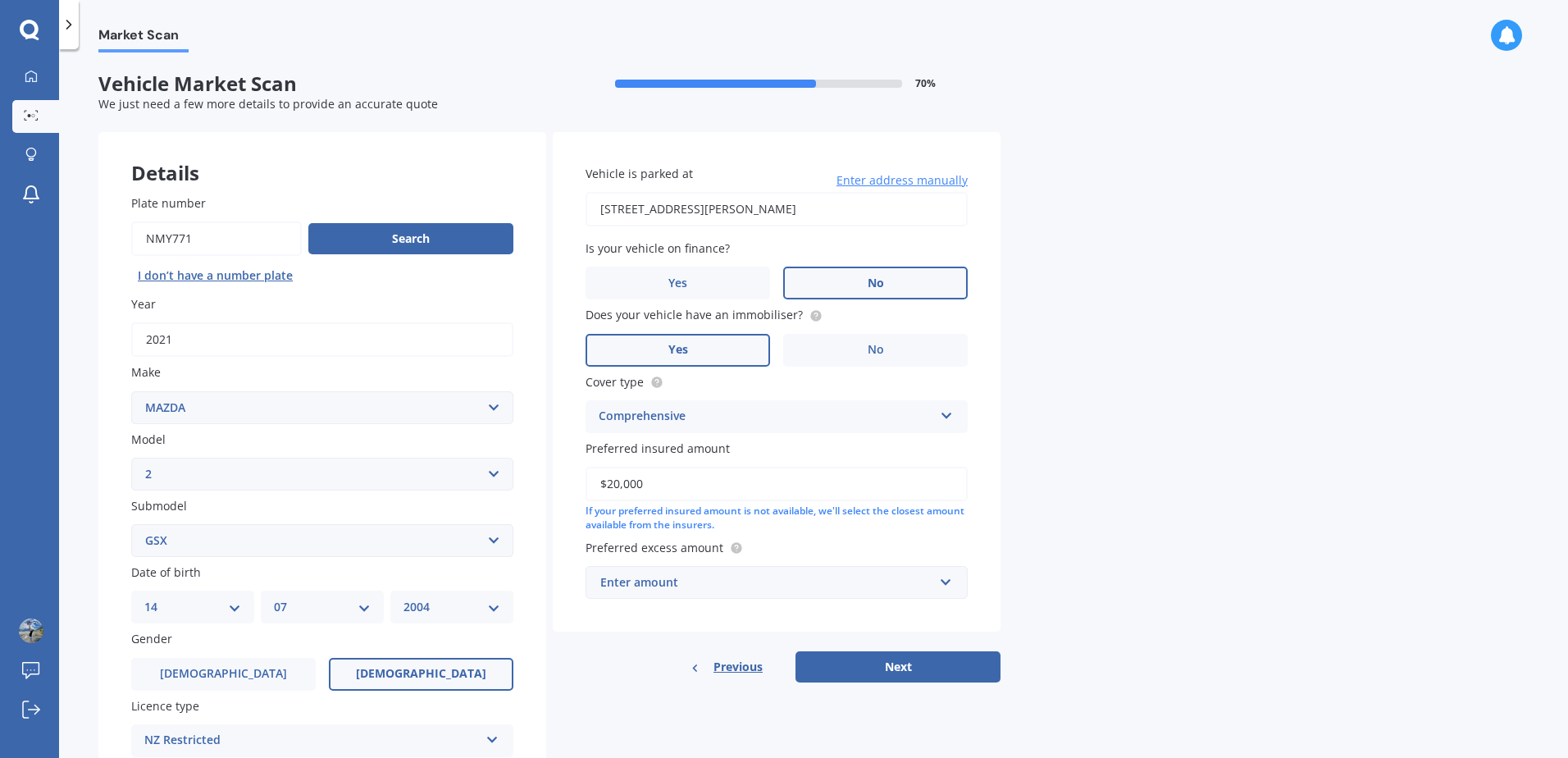
type input "$20,000"
click at [729, 592] on input "text" at bounding box center [771, 582] width 367 height 31
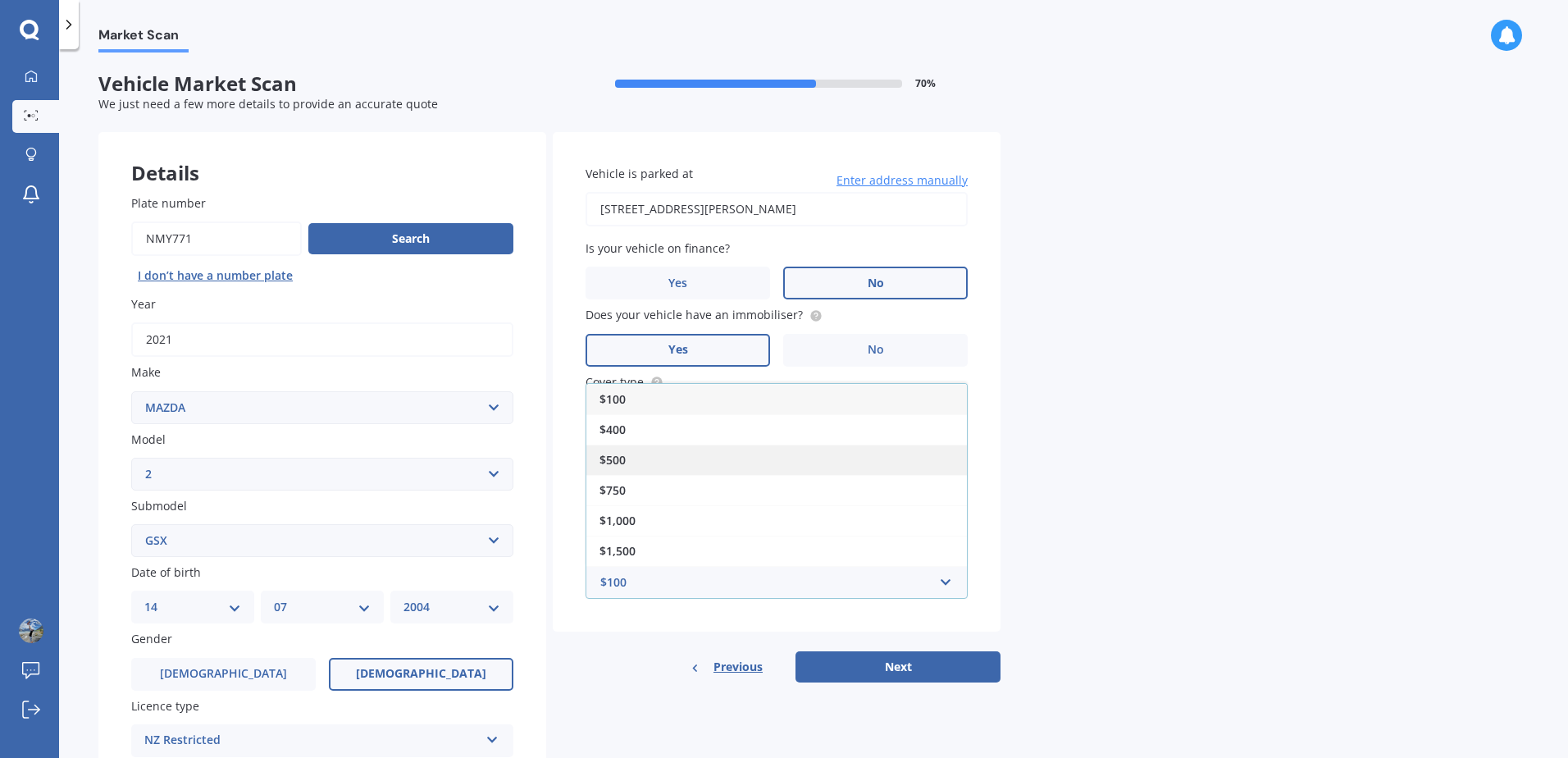
click at [637, 462] on div "$500" at bounding box center [777, 460] width 381 height 30
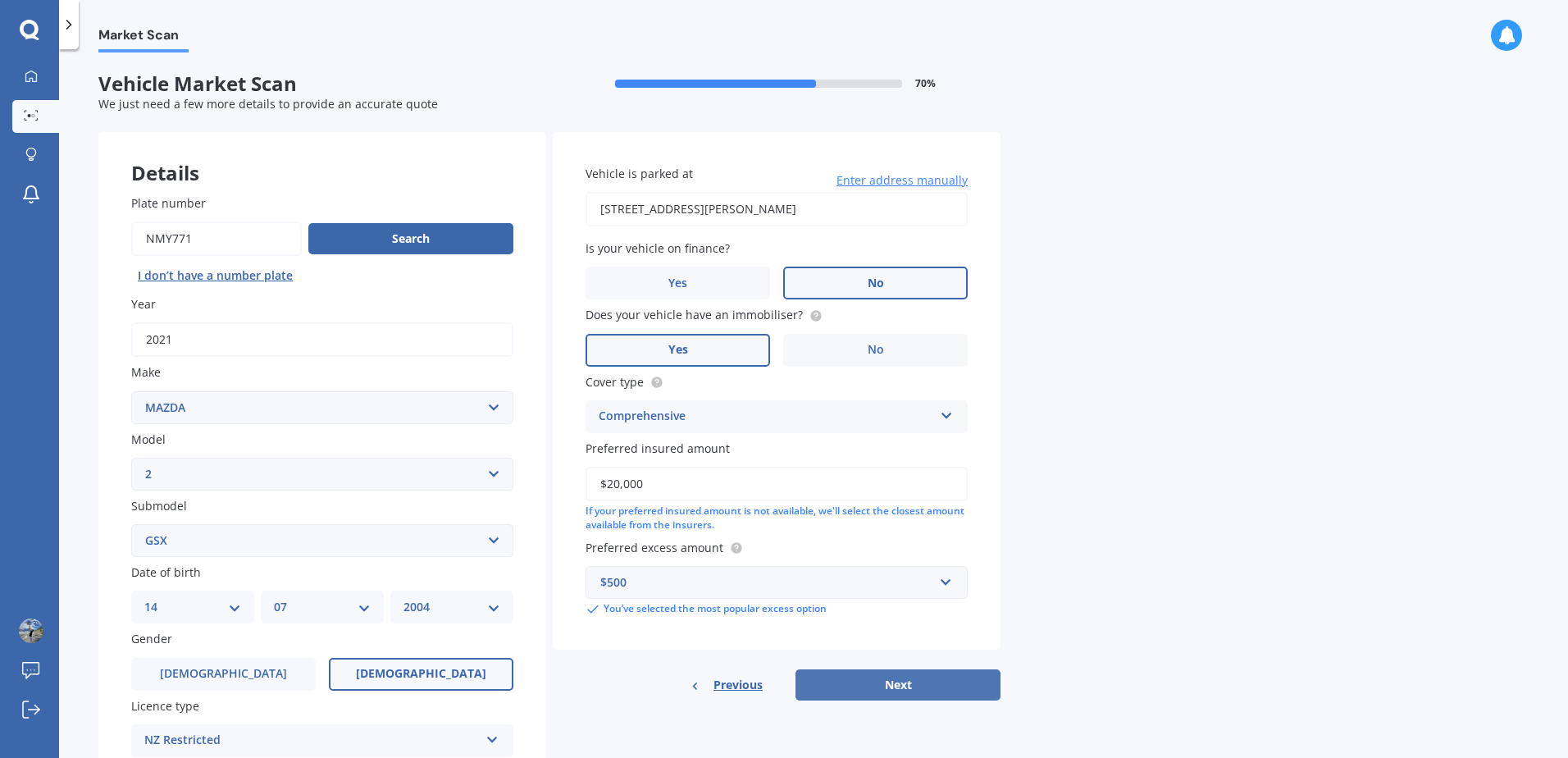
click at [933, 684] on button "Next" at bounding box center [898, 685] width 205 height 31
select select "14"
select select "07"
select select "2004"
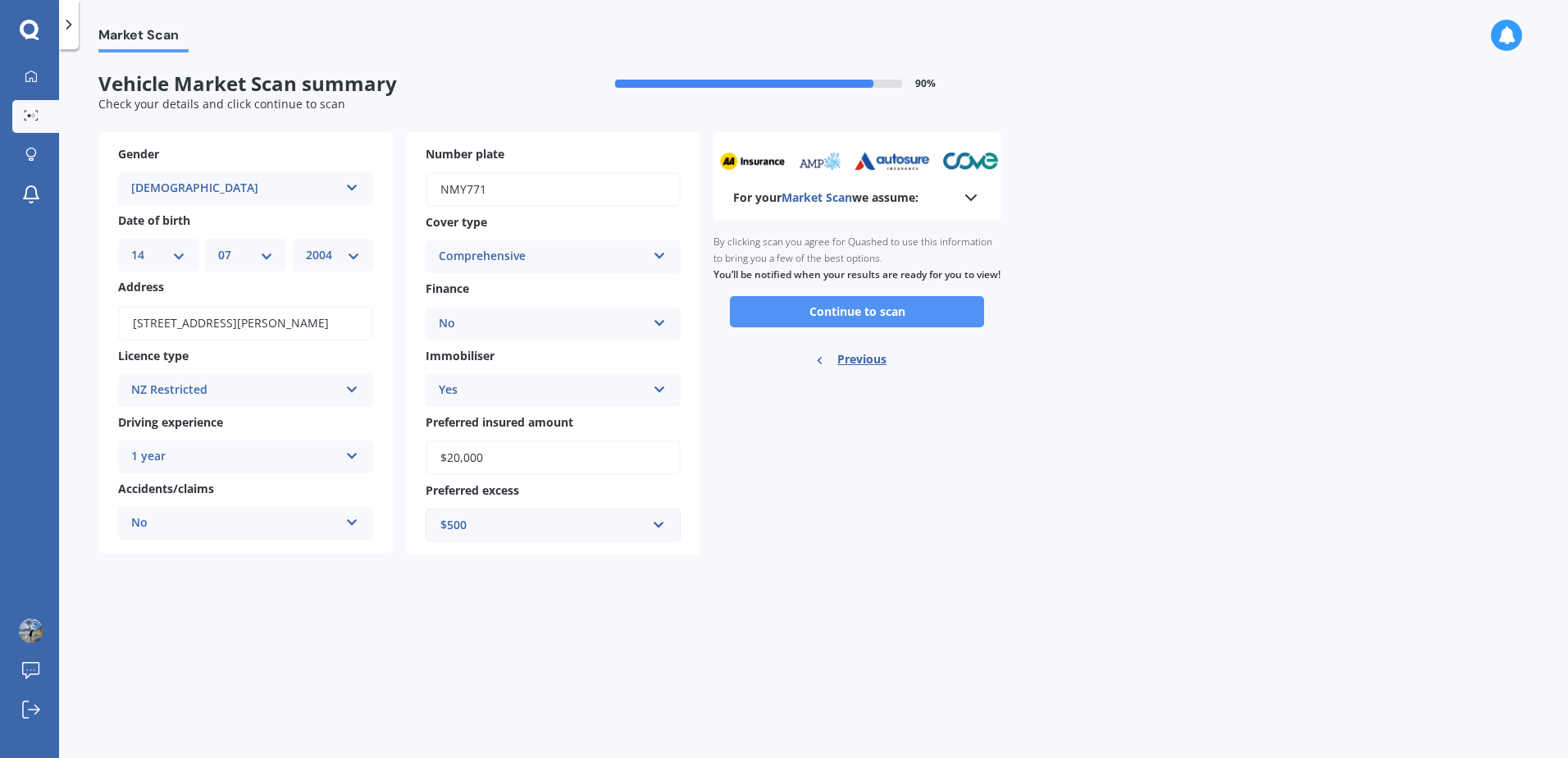
click at [899, 327] on button "Continue to scan" at bounding box center [857, 311] width 255 height 31
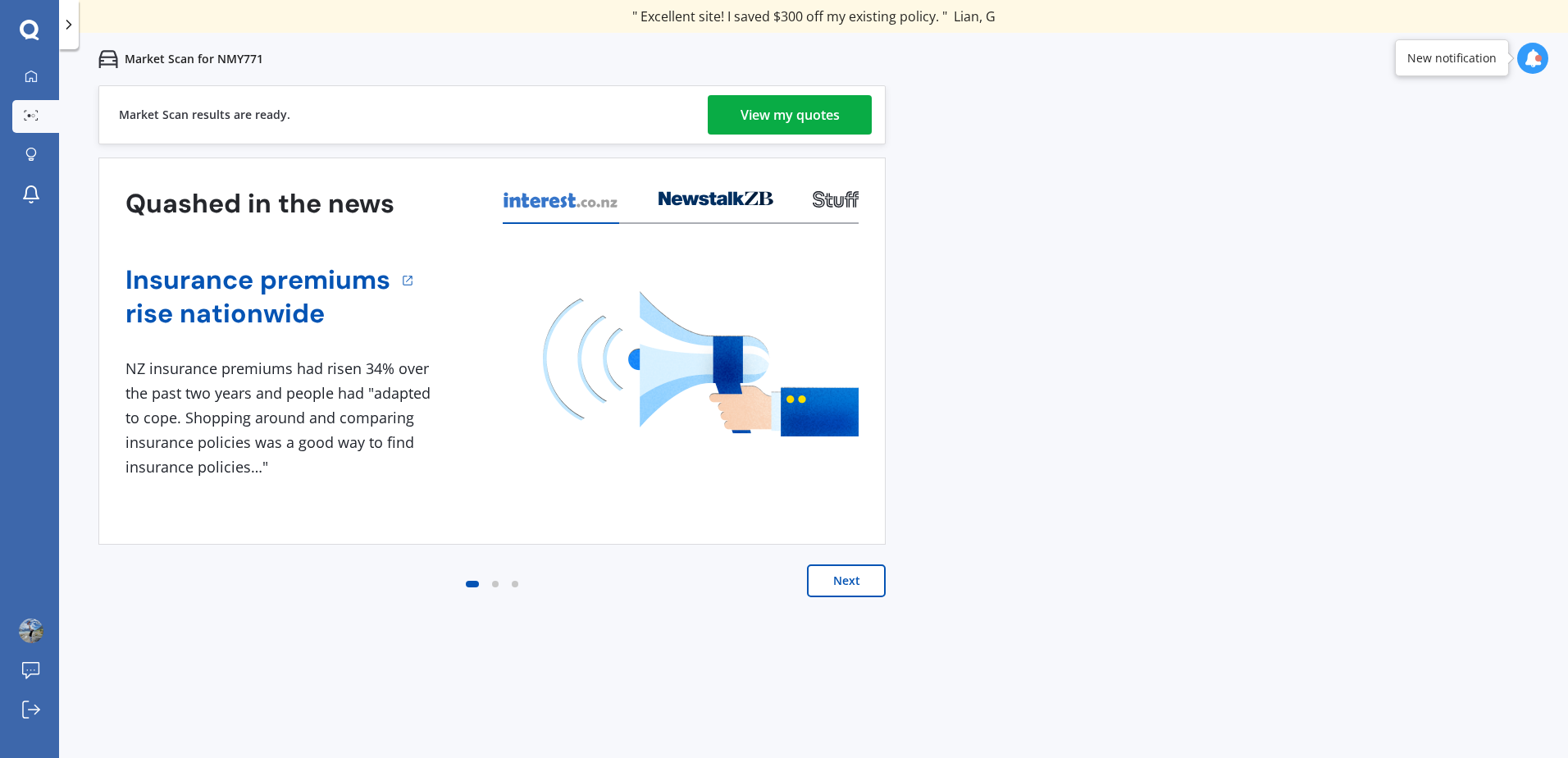
click at [793, 116] on div "View my quotes" at bounding box center [790, 115] width 100 height 40
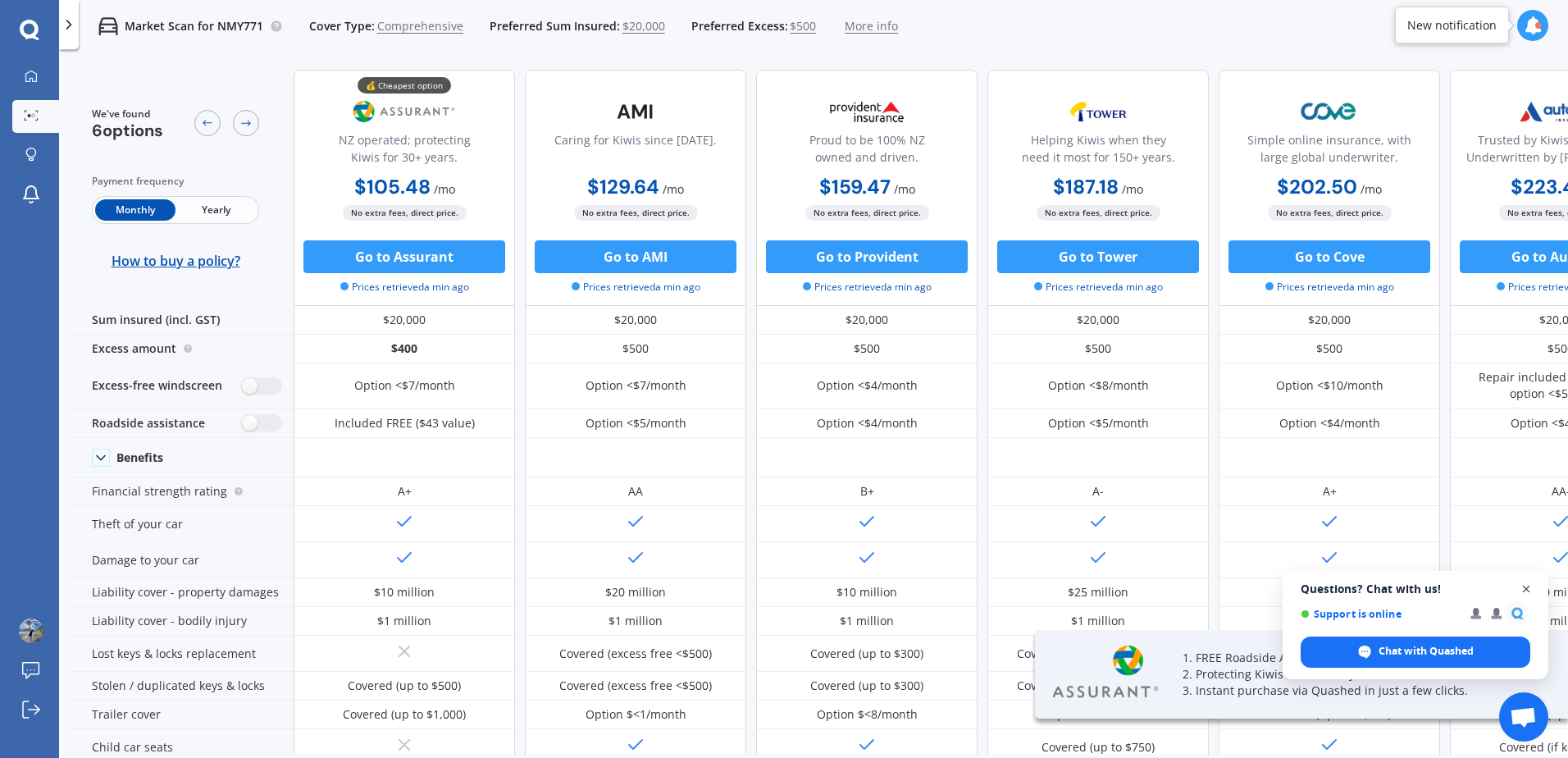
click at [1527, 589] on span "Close chat" at bounding box center [1526, 589] width 20 height 20
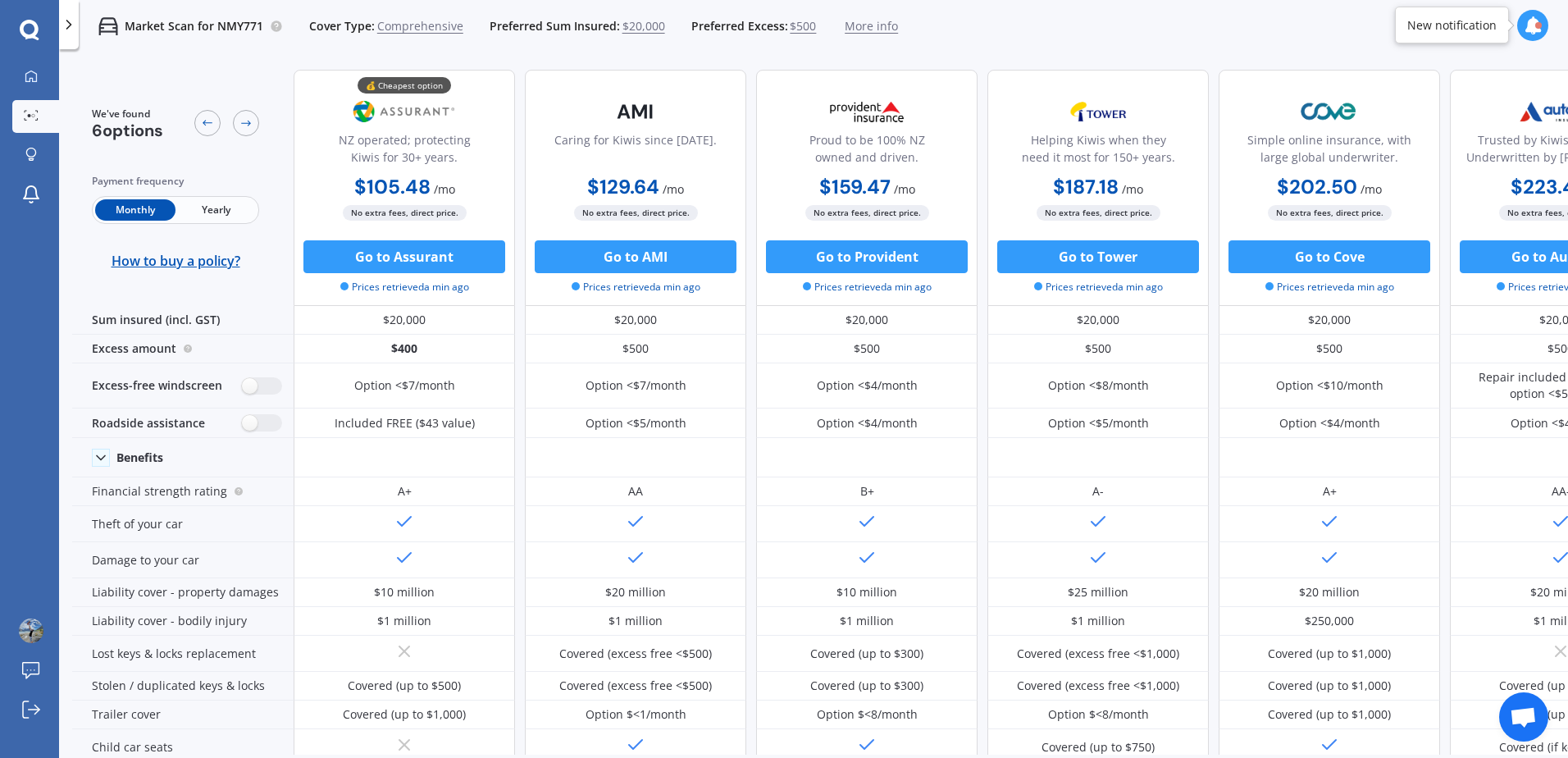
click at [226, 214] on span "Yearly" at bounding box center [215, 210] width 80 height 21
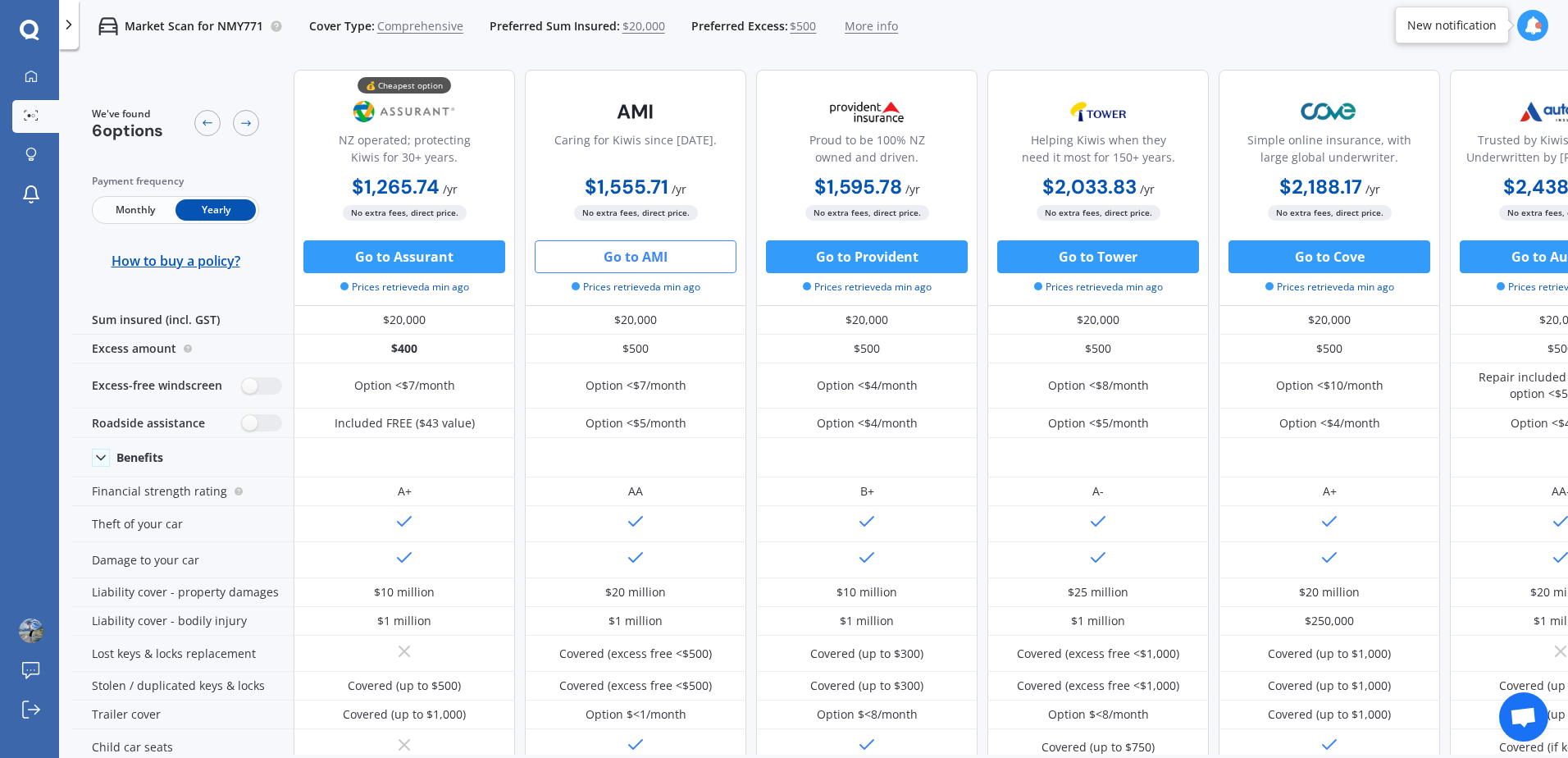
click at [684, 251] on button "Go to AMI" at bounding box center [635, 256] width 202 height 33
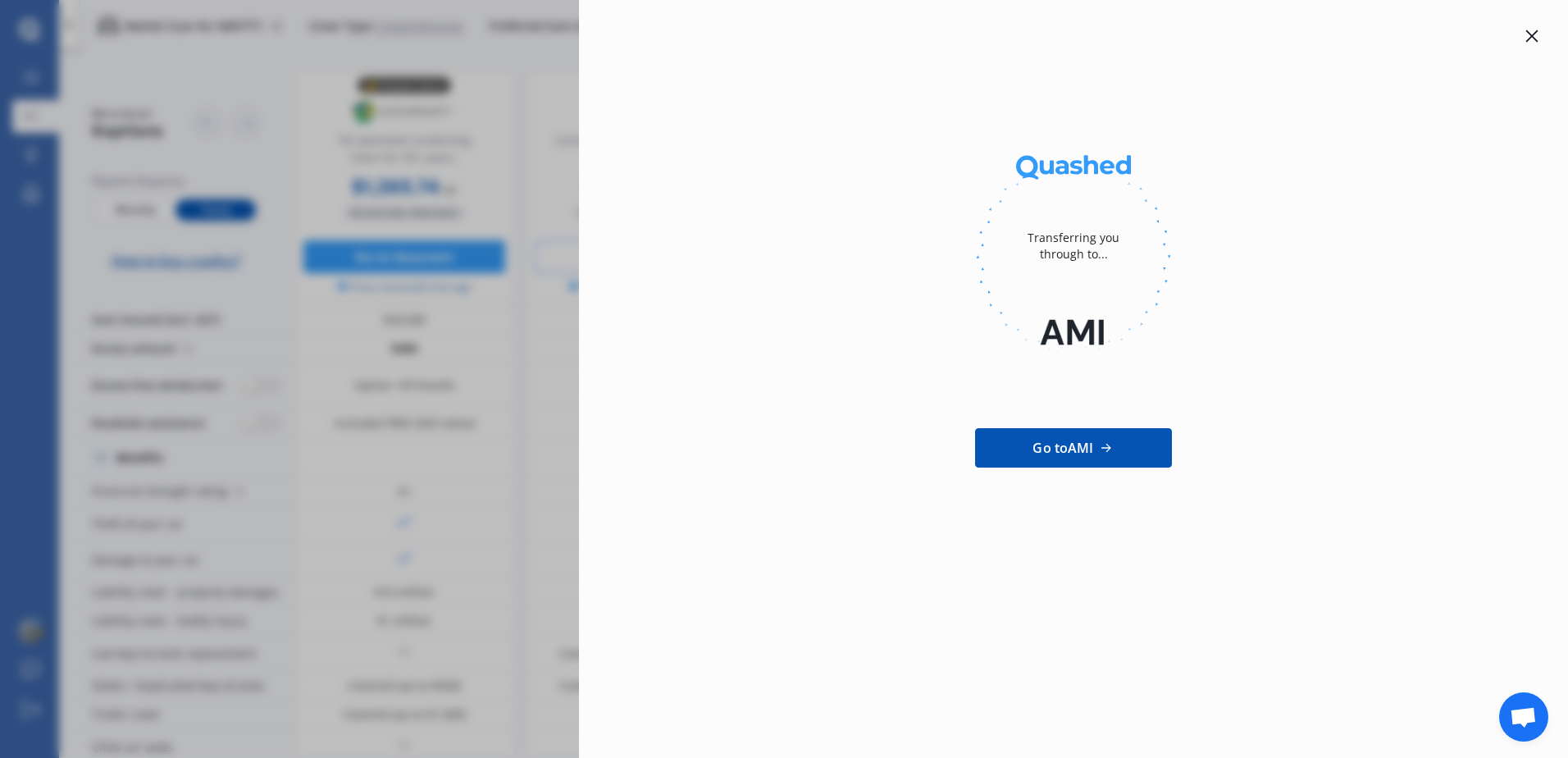
click at [1525, 37] on div at bounding box center [1532, 36] width 19 height 19
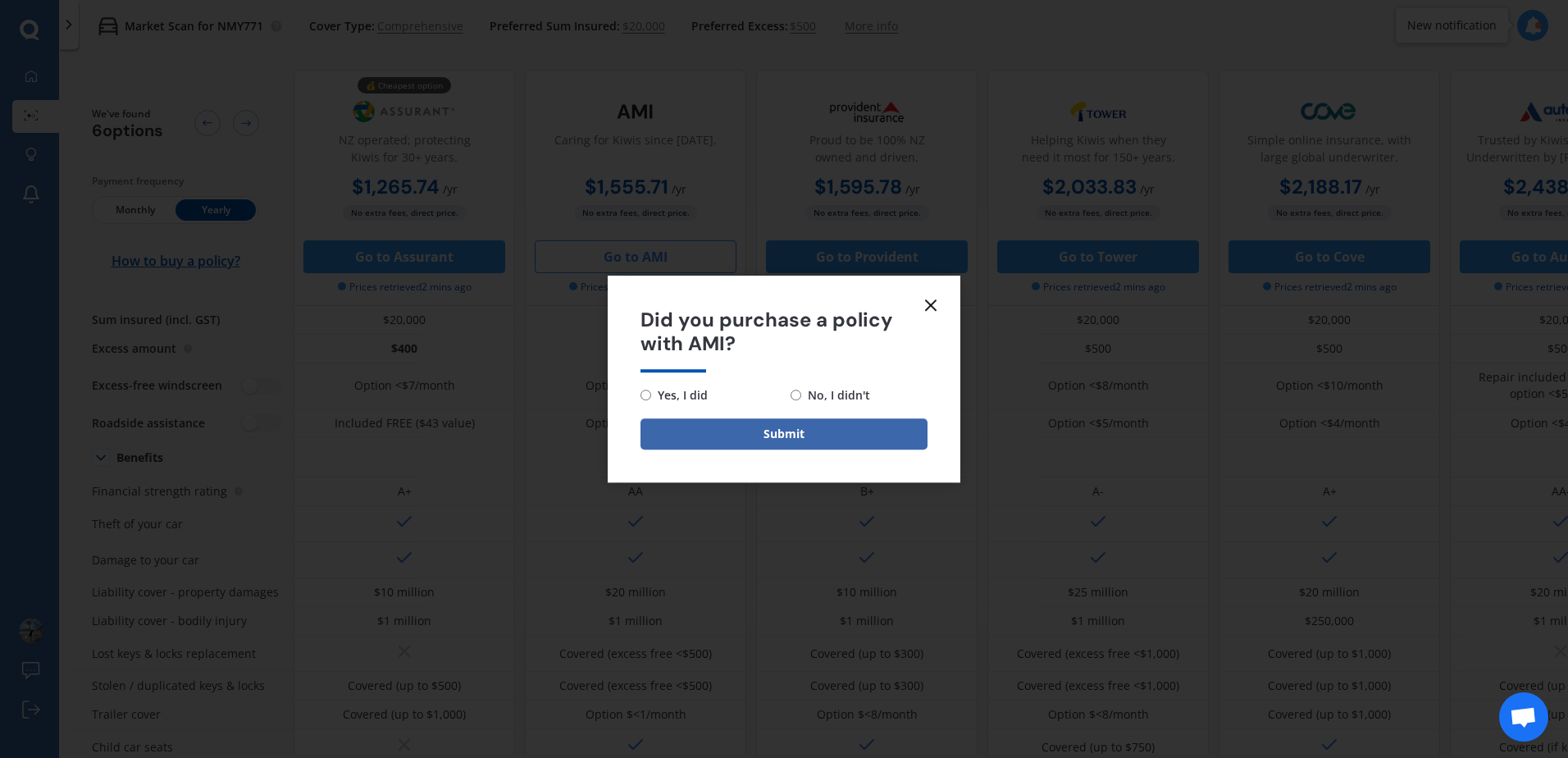
click at [812, 390] on span "No, I didn't" at bounding box center [836, 396] width 69 height 19
click at [802, 390] on input "No, I didn't" at bounding box center [795, 395] width 11 height 11
radio input "true"
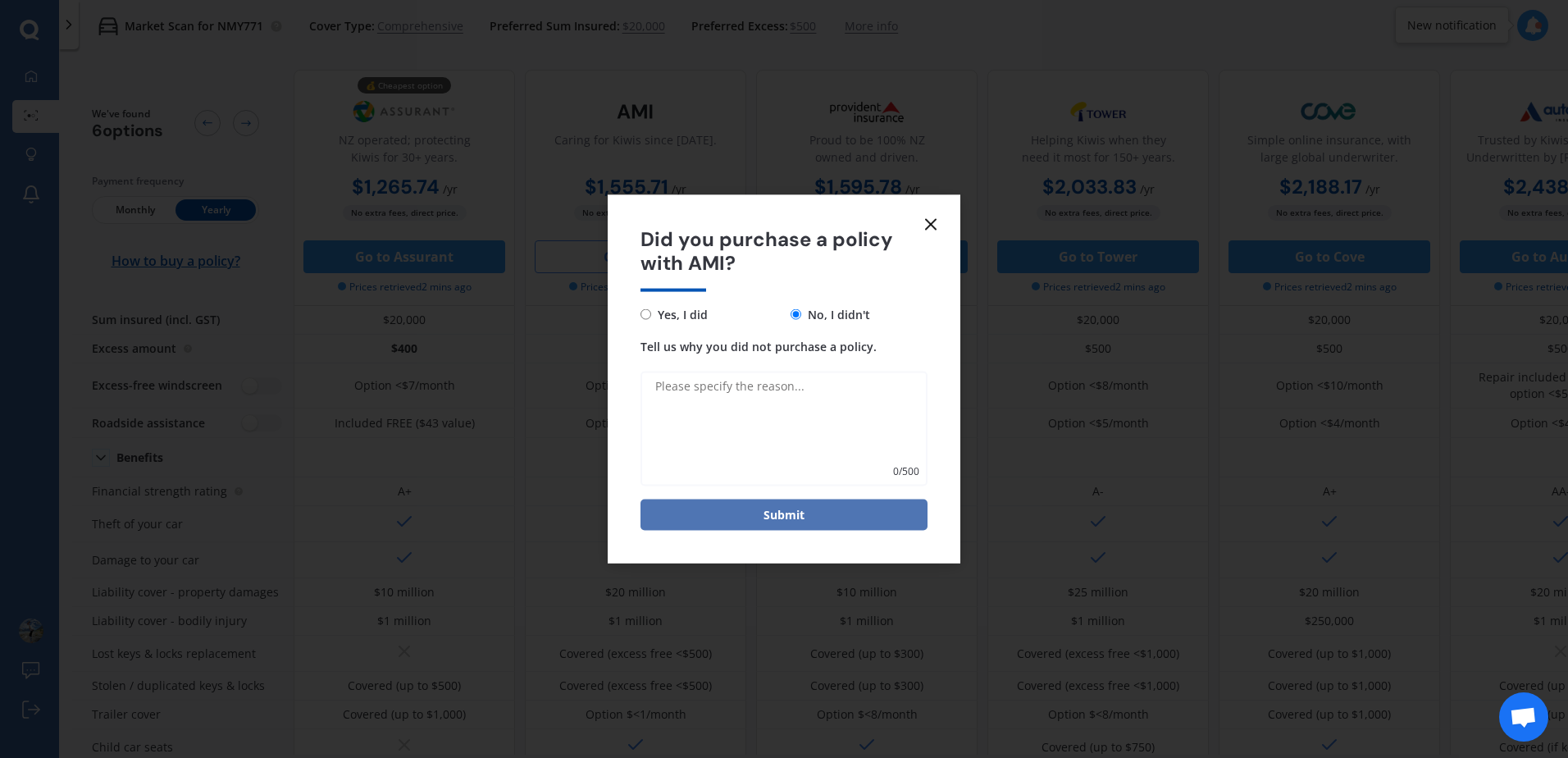
click at [817, 513] on button "Submit" at bounding box center [784, 514] width 287 height 31
click at [928, 219] on icon at bounding box center [930, 225] width 19 height 19
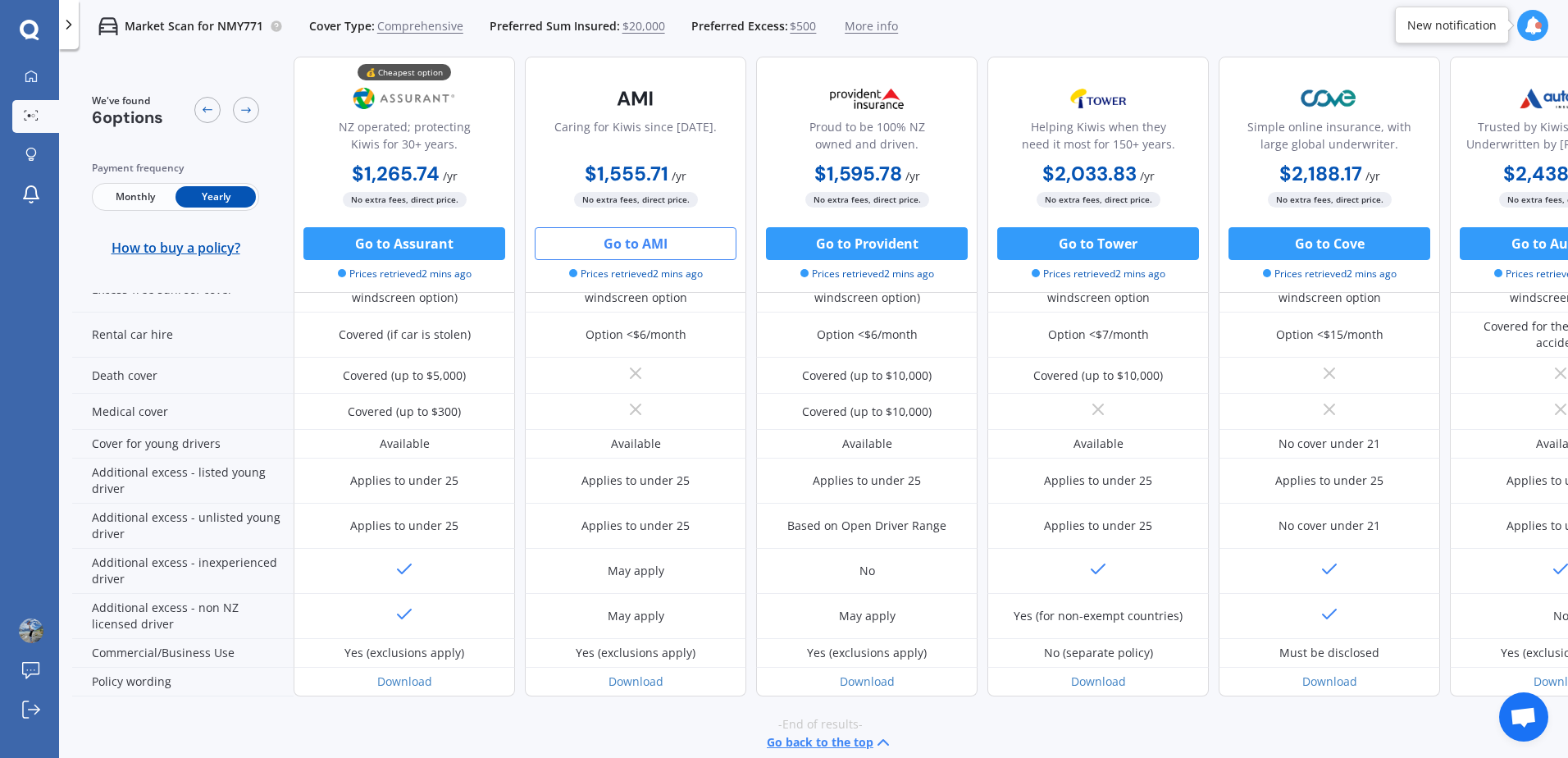
scroll to position [733, 0]
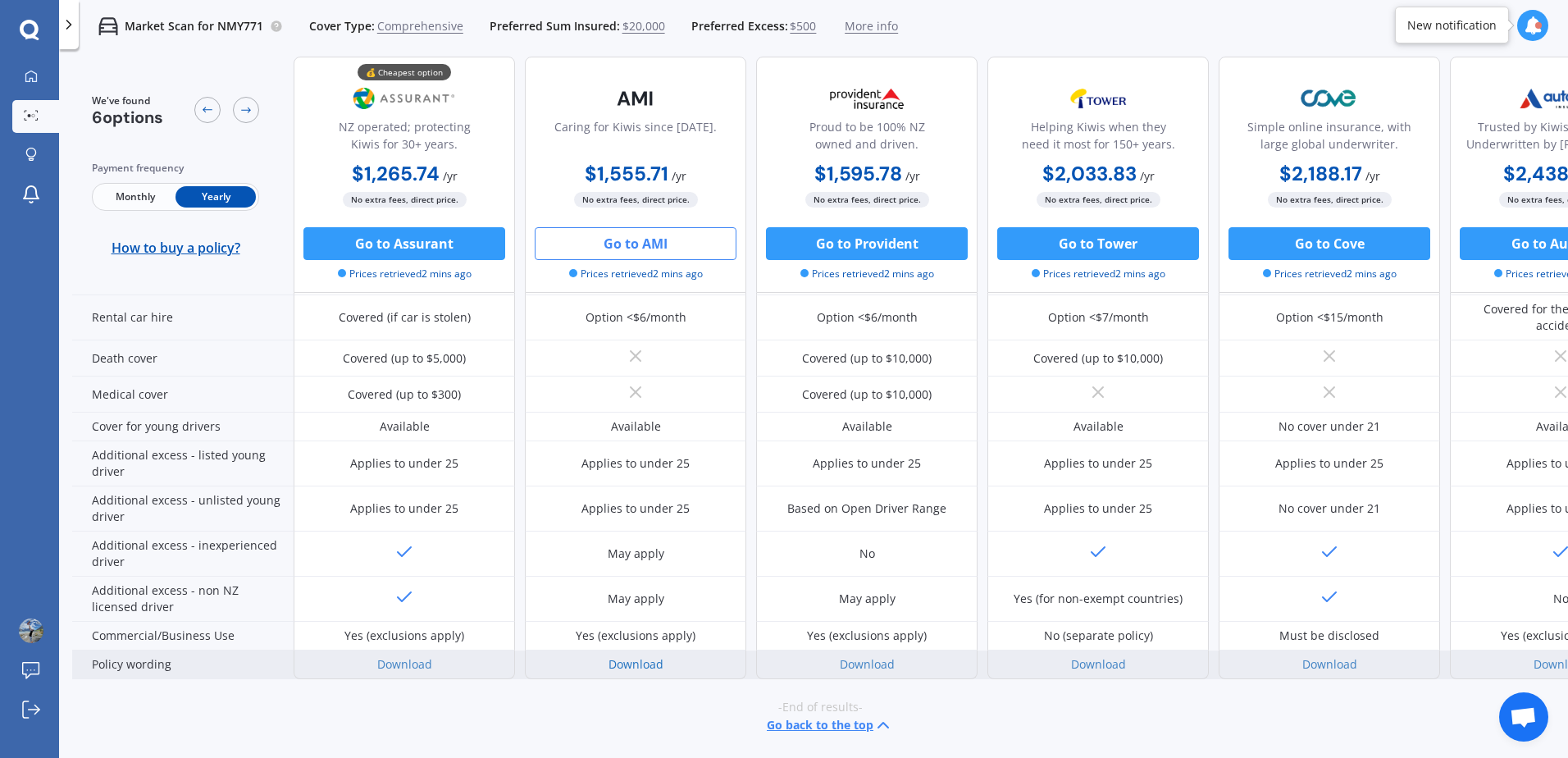
click at [660, 657] on link "Download" at bounding box center [636, 665] width 55 height 16
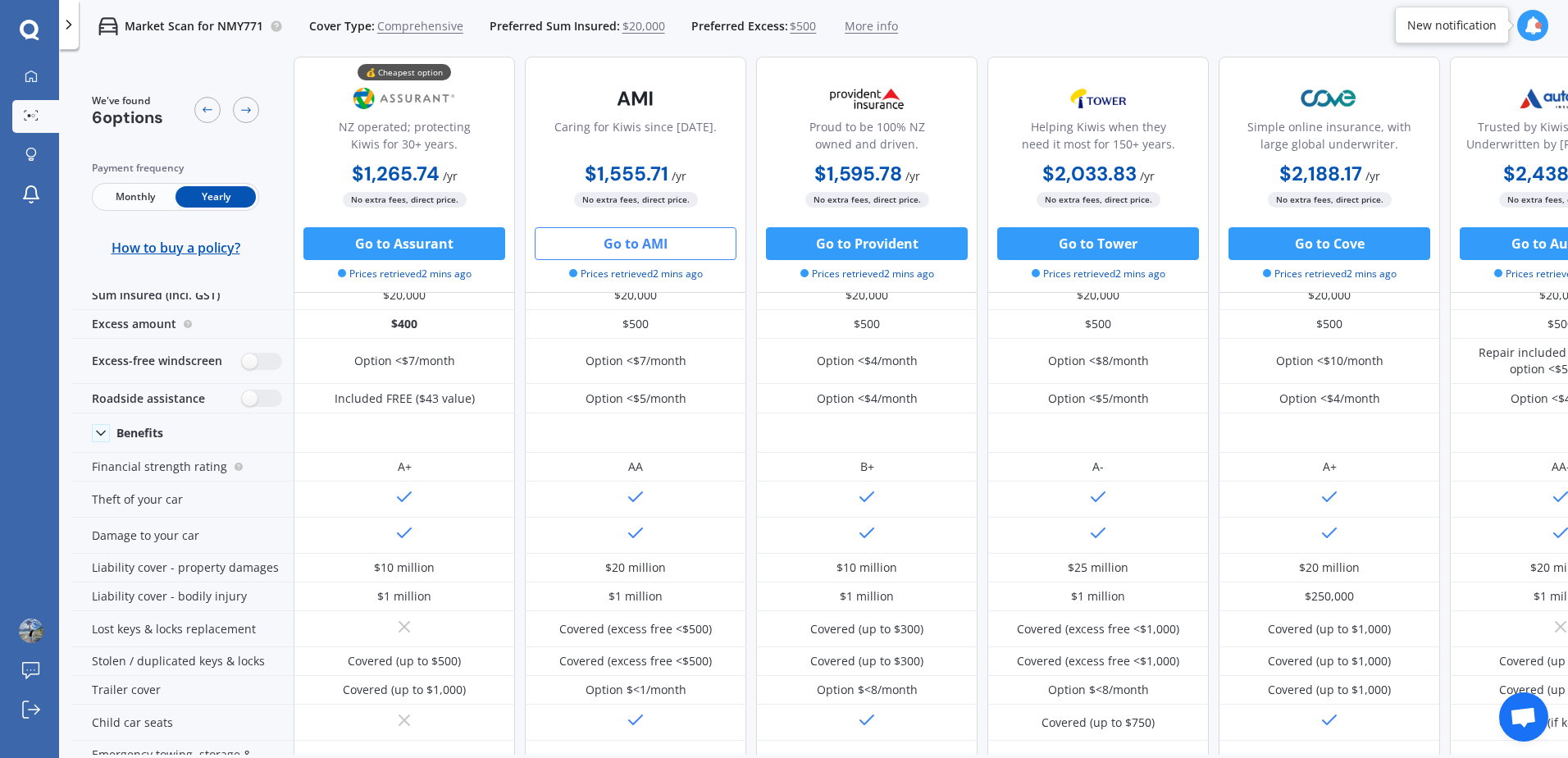
scroll to position [0, 0]
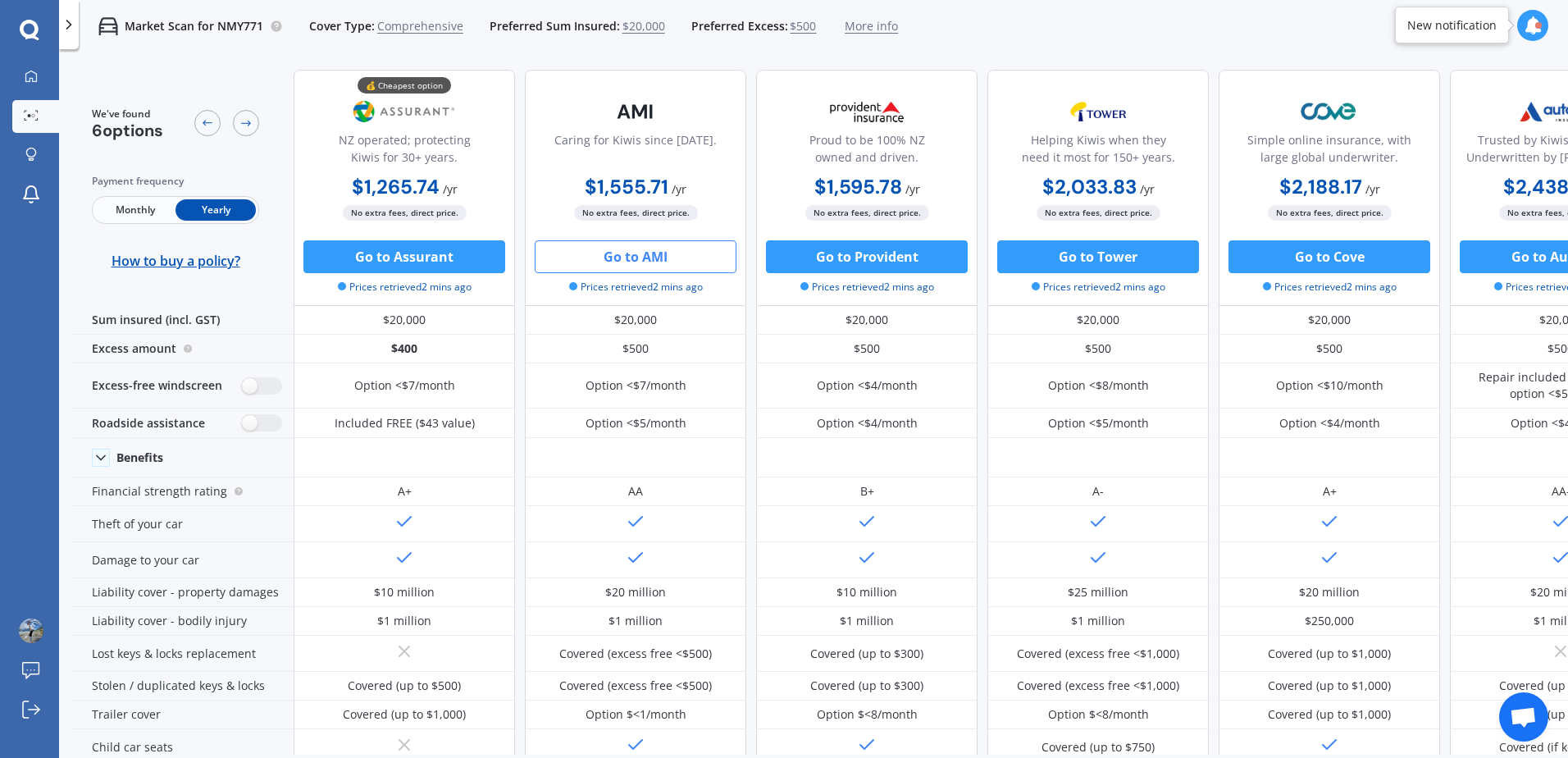
click at [69, 23] on polyline at bounding box center [69, 24] width 4 height 8
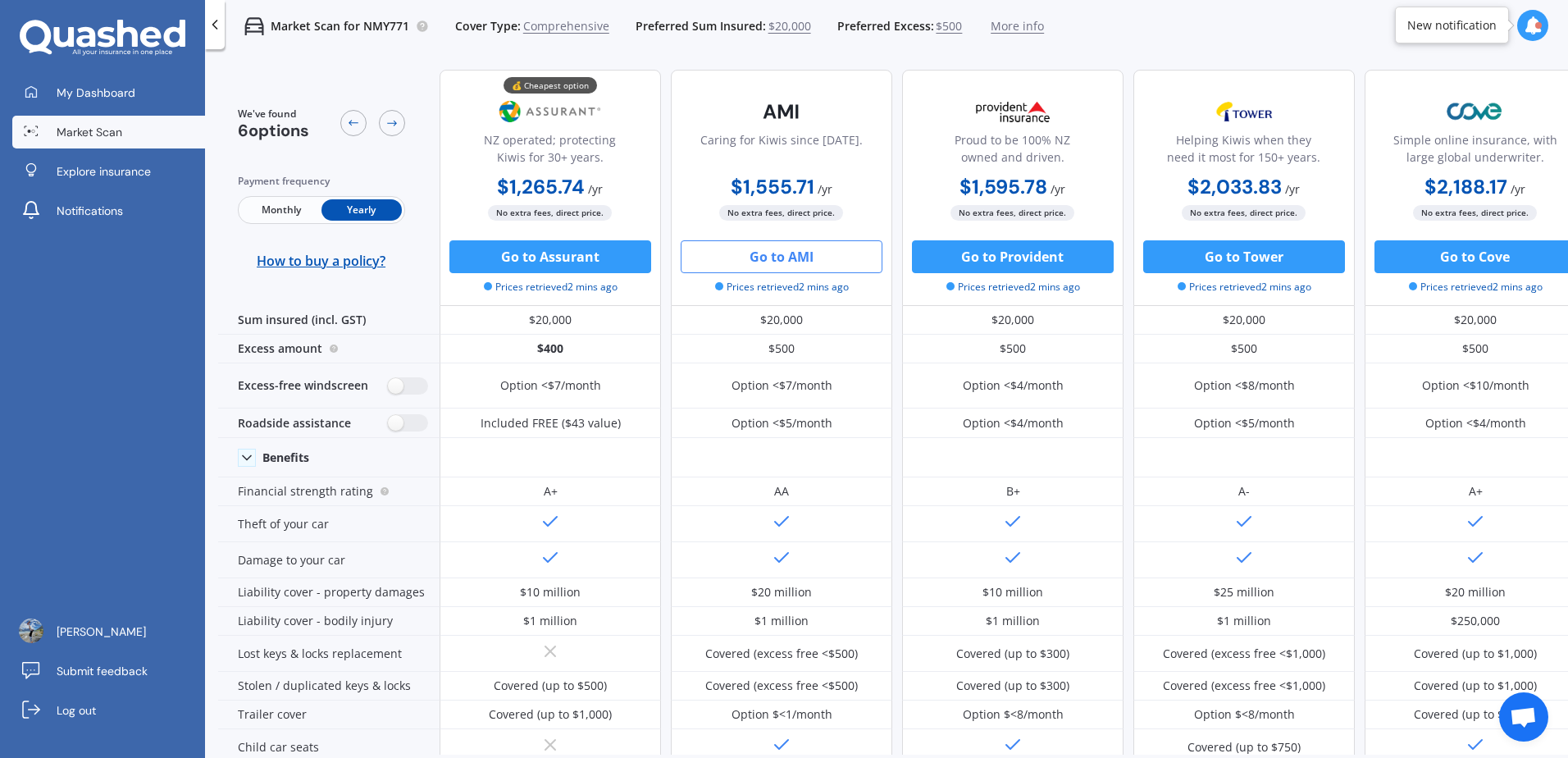
click at [223, 16] on div at bounding box center [215, 25] width 19 height 49
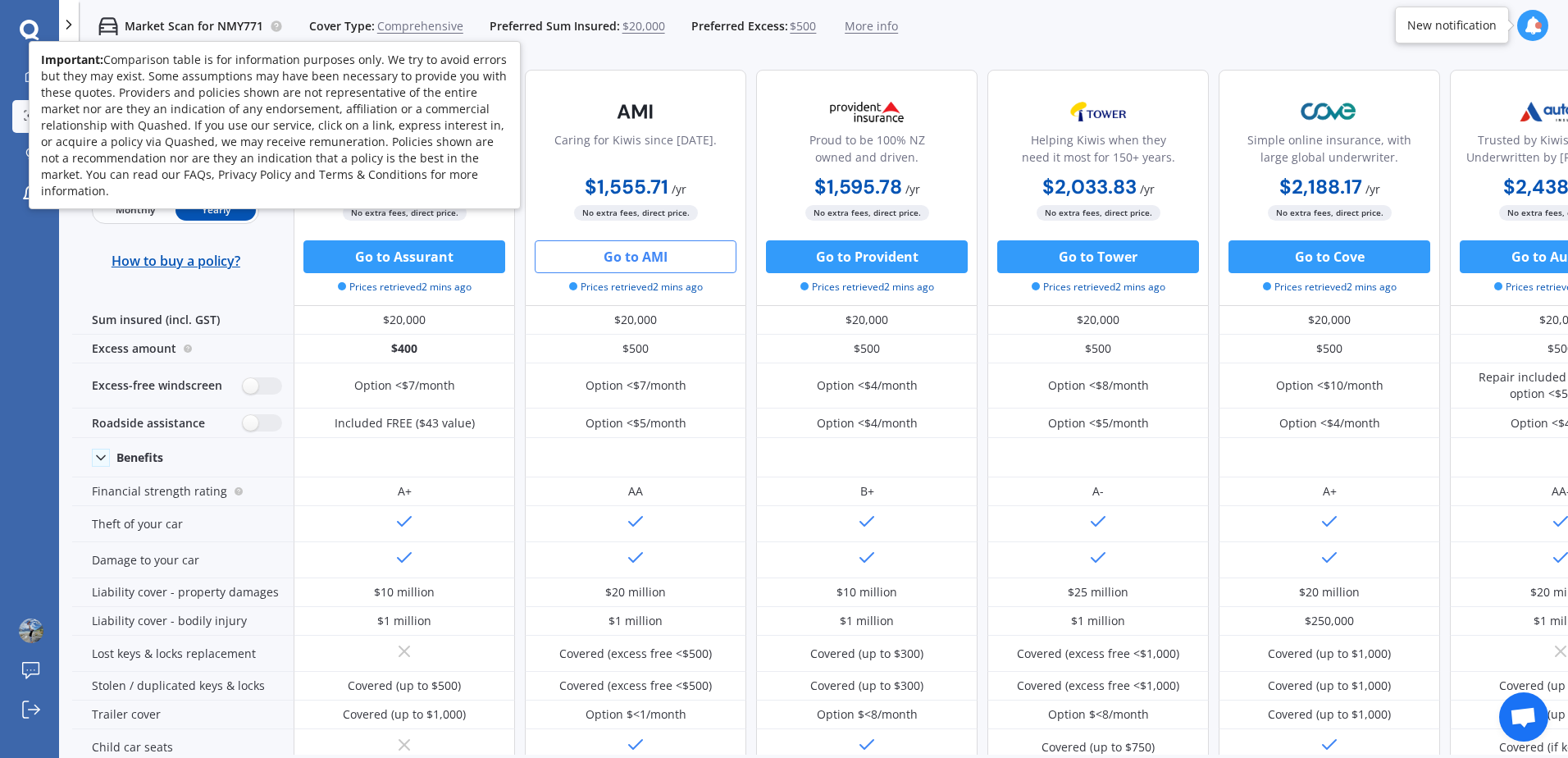
click at [275, 24] on icon at bounding box center [277, 26] width 4 height 4
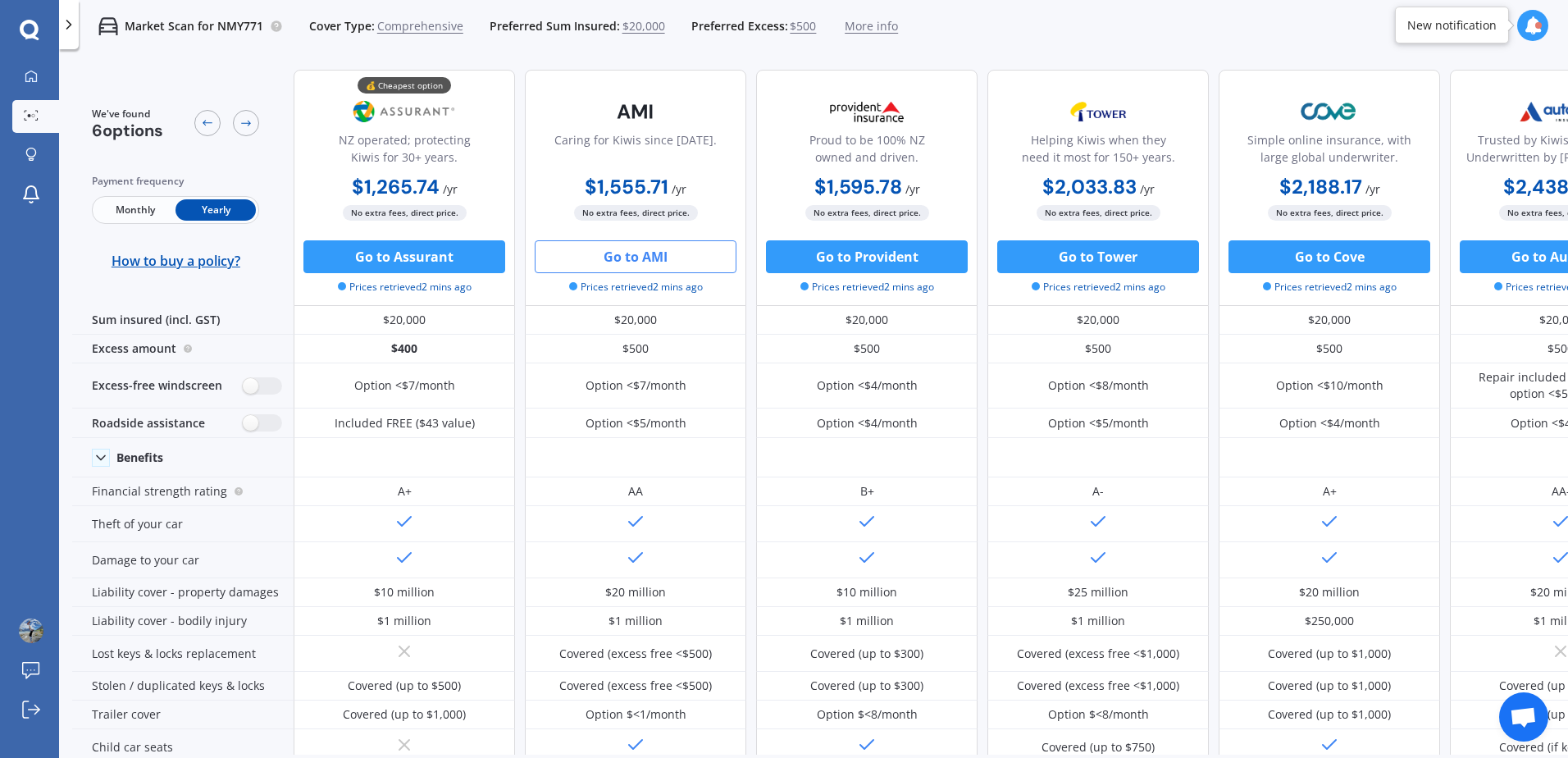
click at [230, 26] on p "Market Scan for NMY771" at bounding box center [194, 26] width 138 height 17
click at [68, 26] on icon at bounding box center [69, 25] width 17 height 17
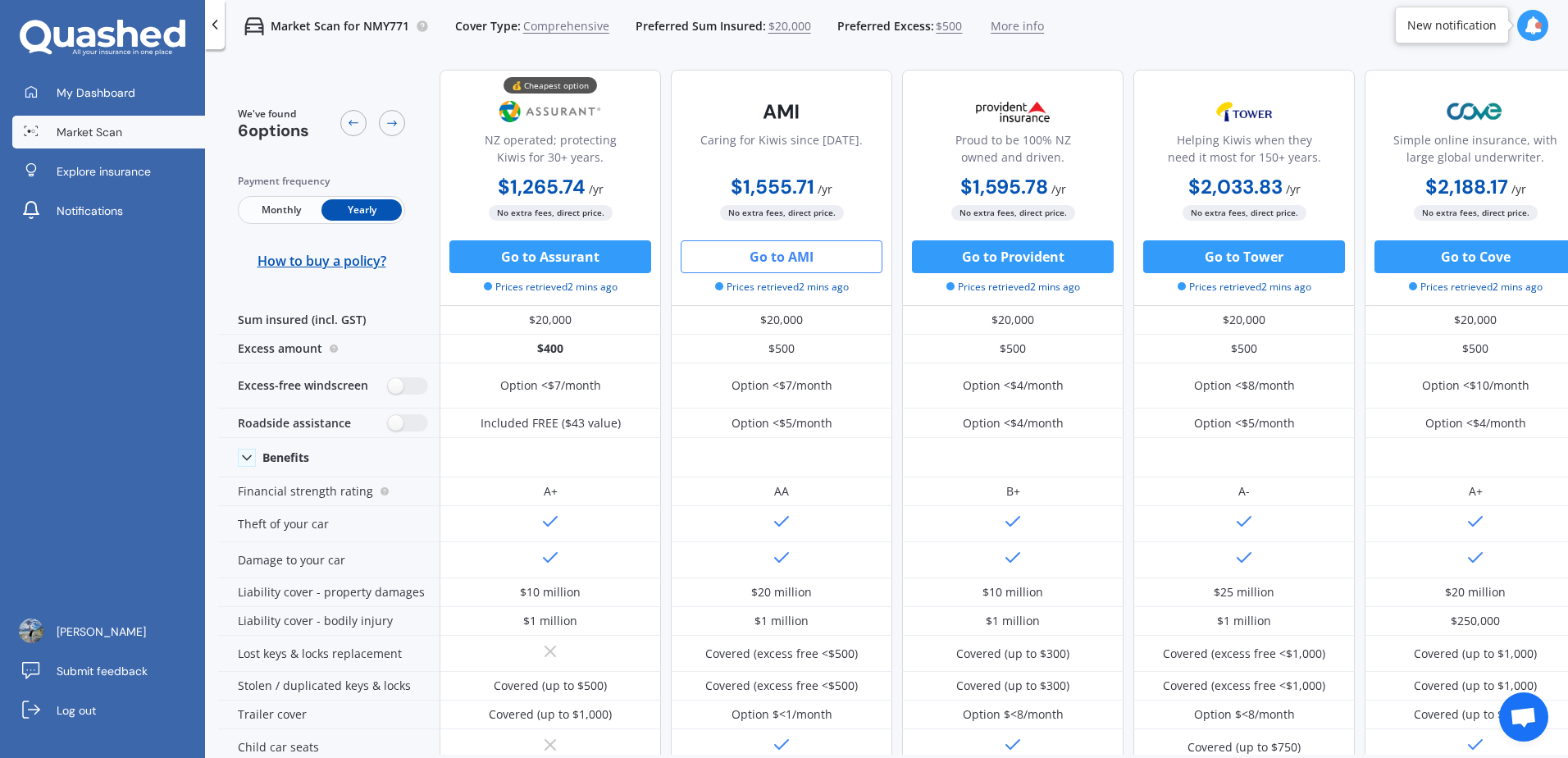
click at [215, 18] on icon at bounding box center [215, 25] width 17 height 17
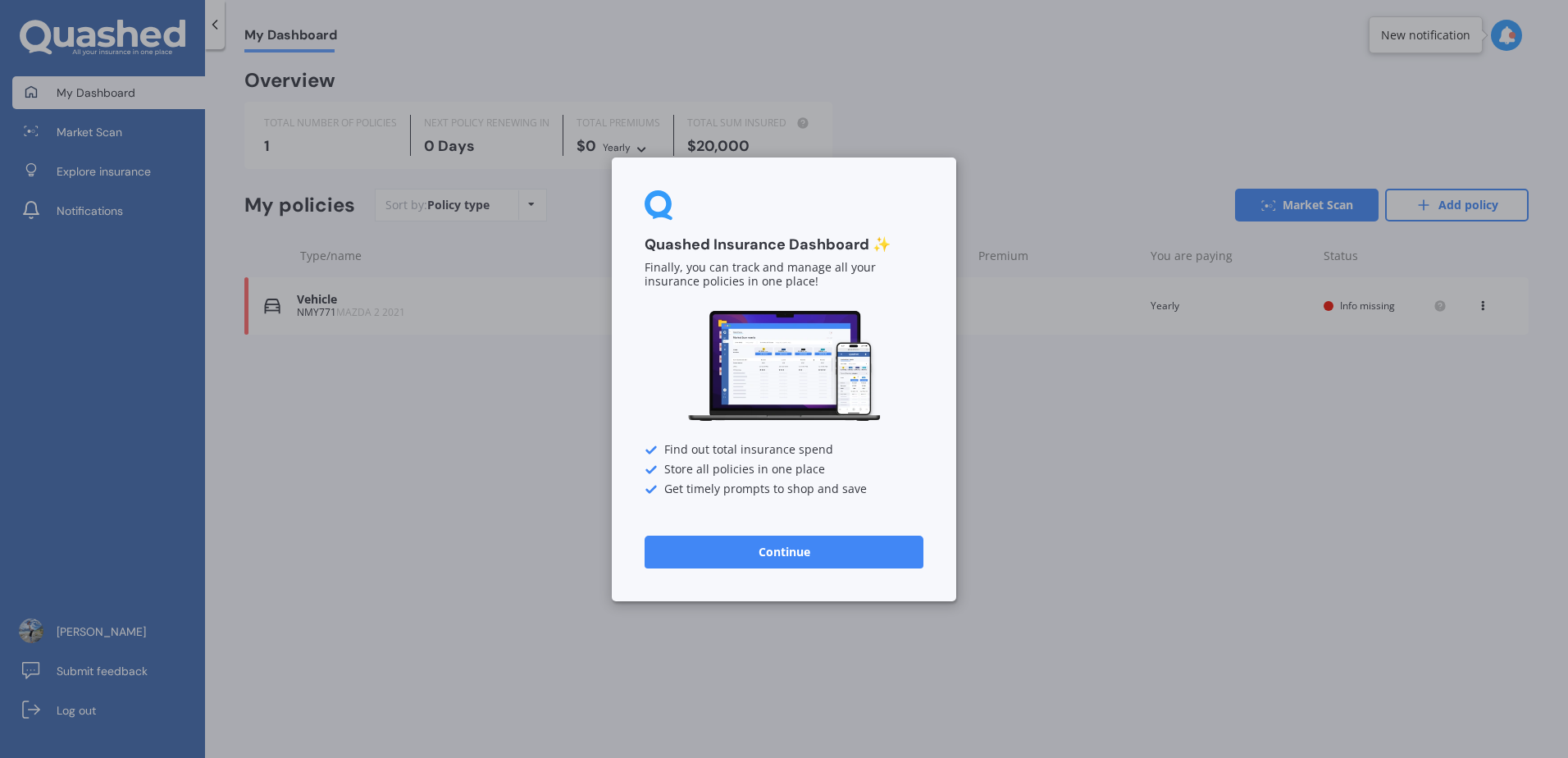
click at [846, 550] on button "Continue" at bounding box center [784, 551] width 279 height 33
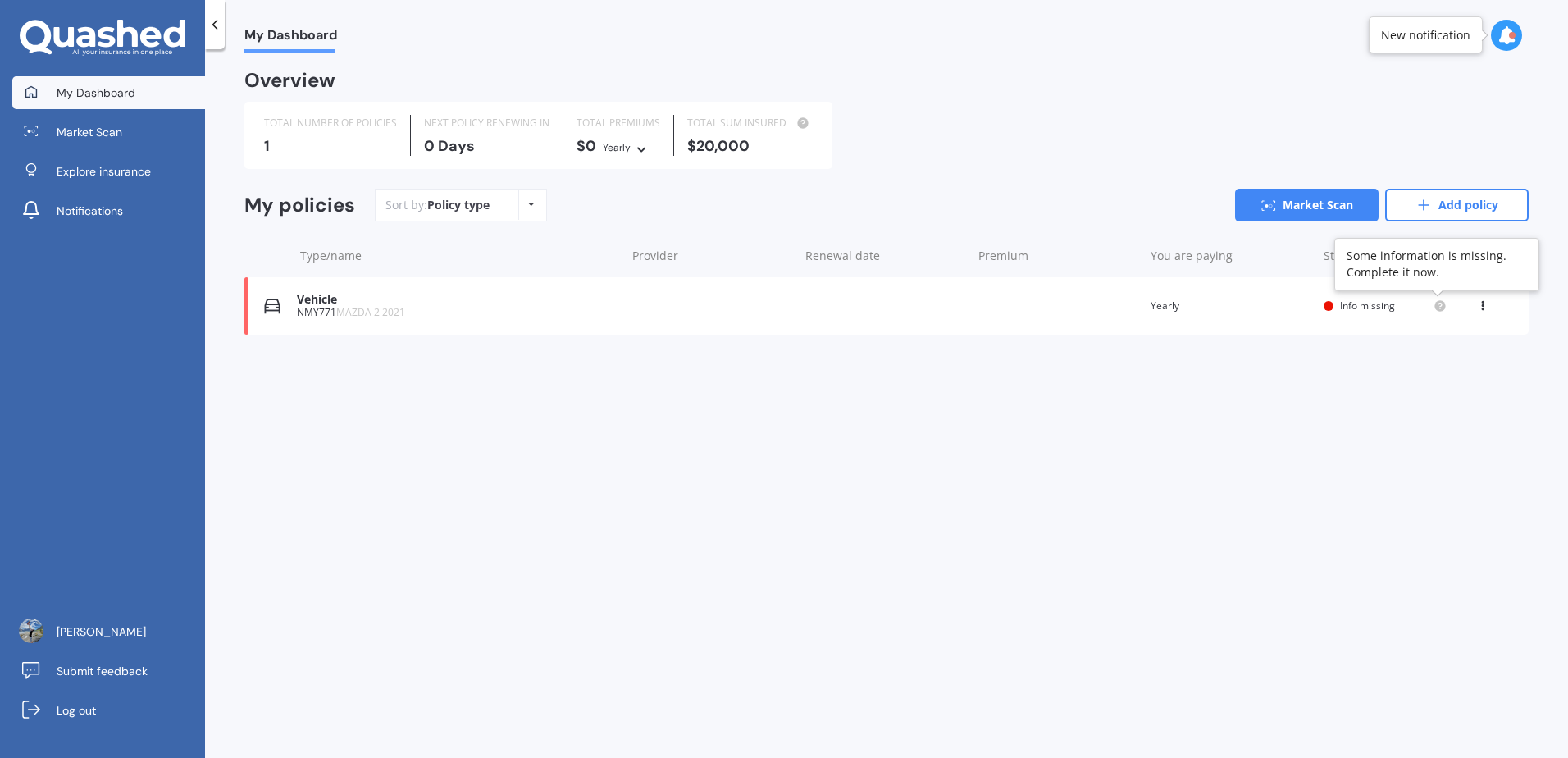
click at [1443, 307] on circle at bounding box center [1439, 306] width 11 height 11
click at [1384, 308] on span "Info missing" at bounding box center [1367, 306] width 55 height 14
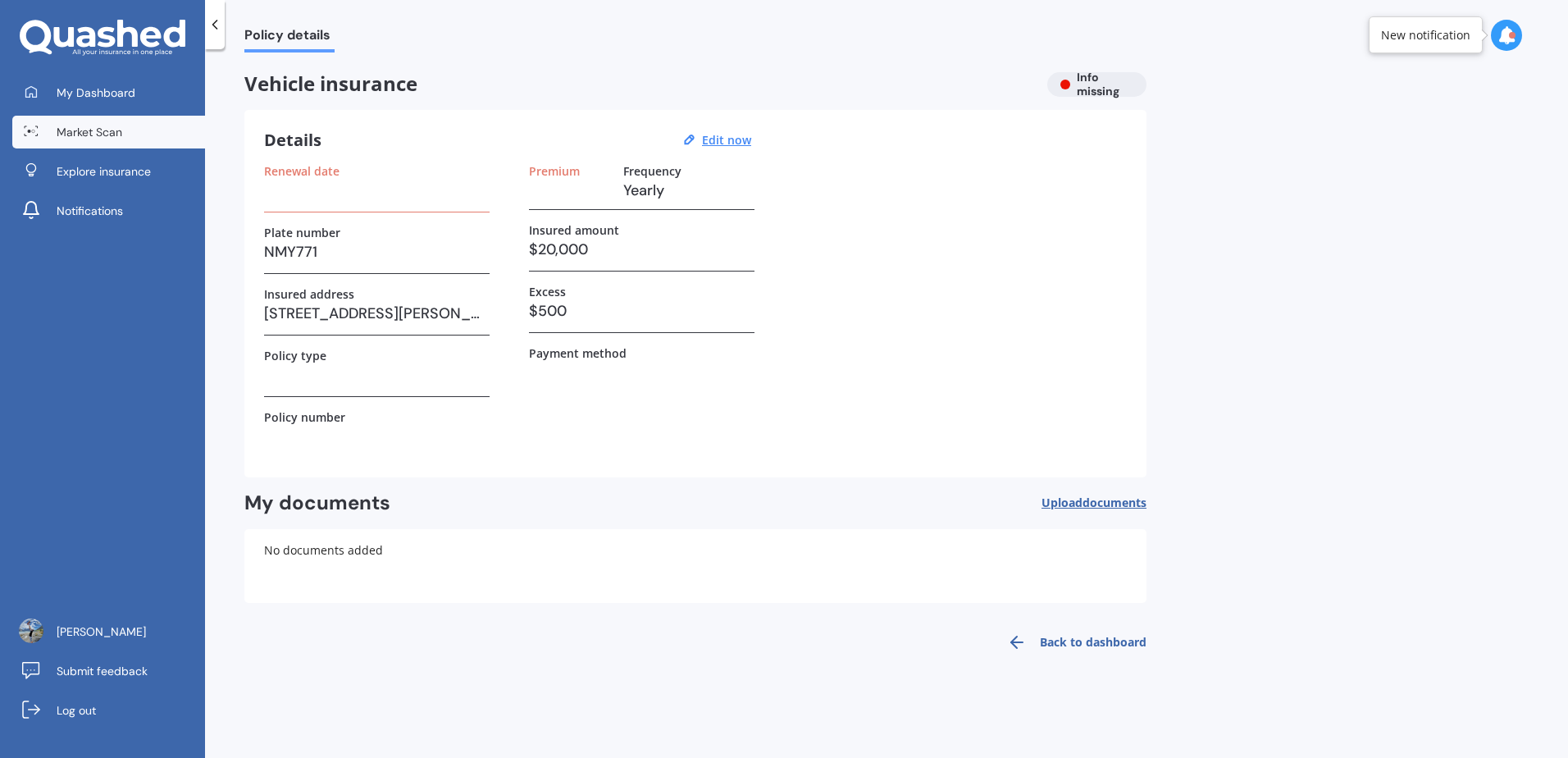
click at [122, 115] on link "Market Scan" at bounding box center [108, 131] width 193 height 33
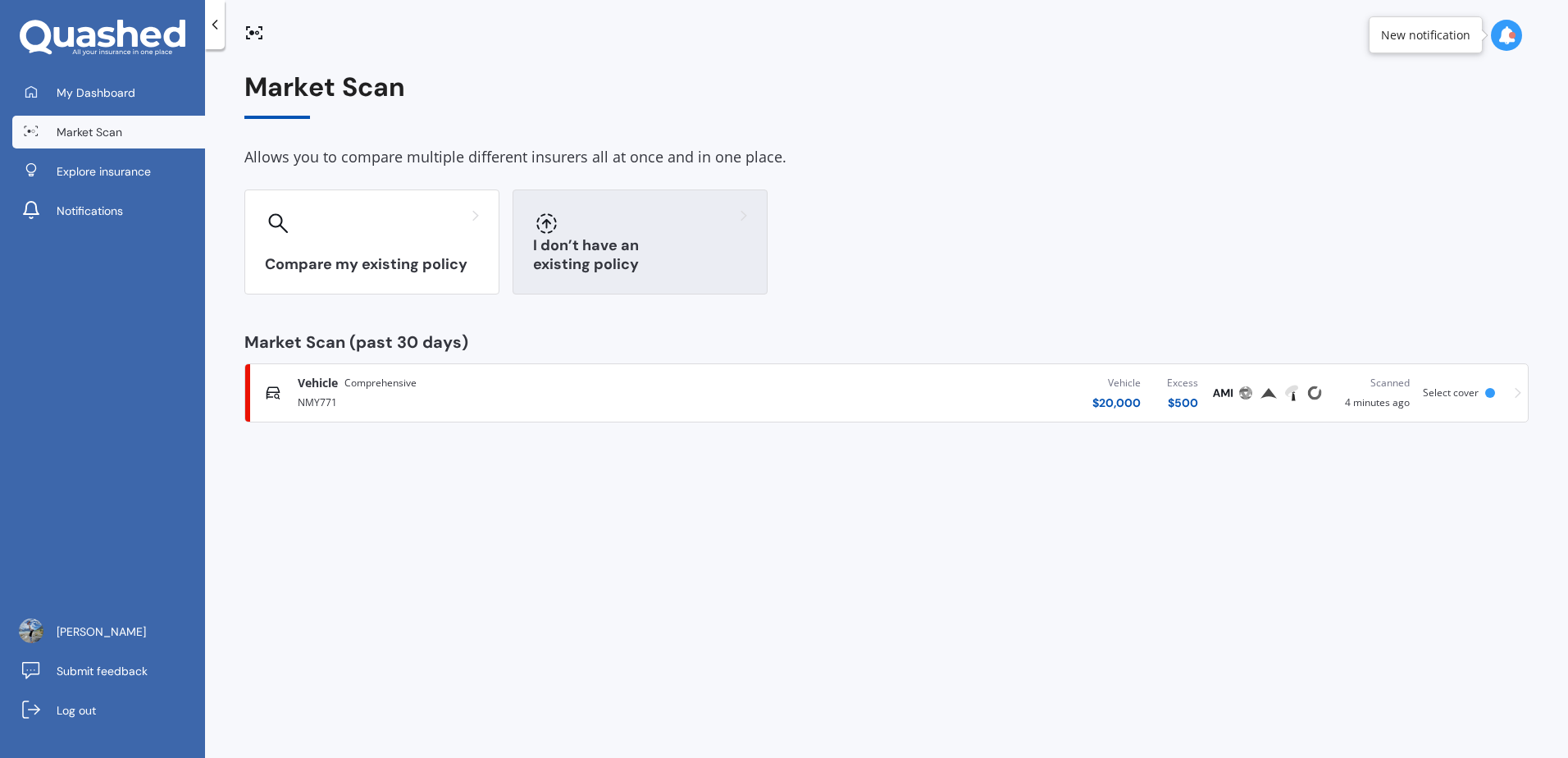
click at [609, 255] on h3 "I don’t have an existing policy" at bounding box center [640, 255] width 214 height 38
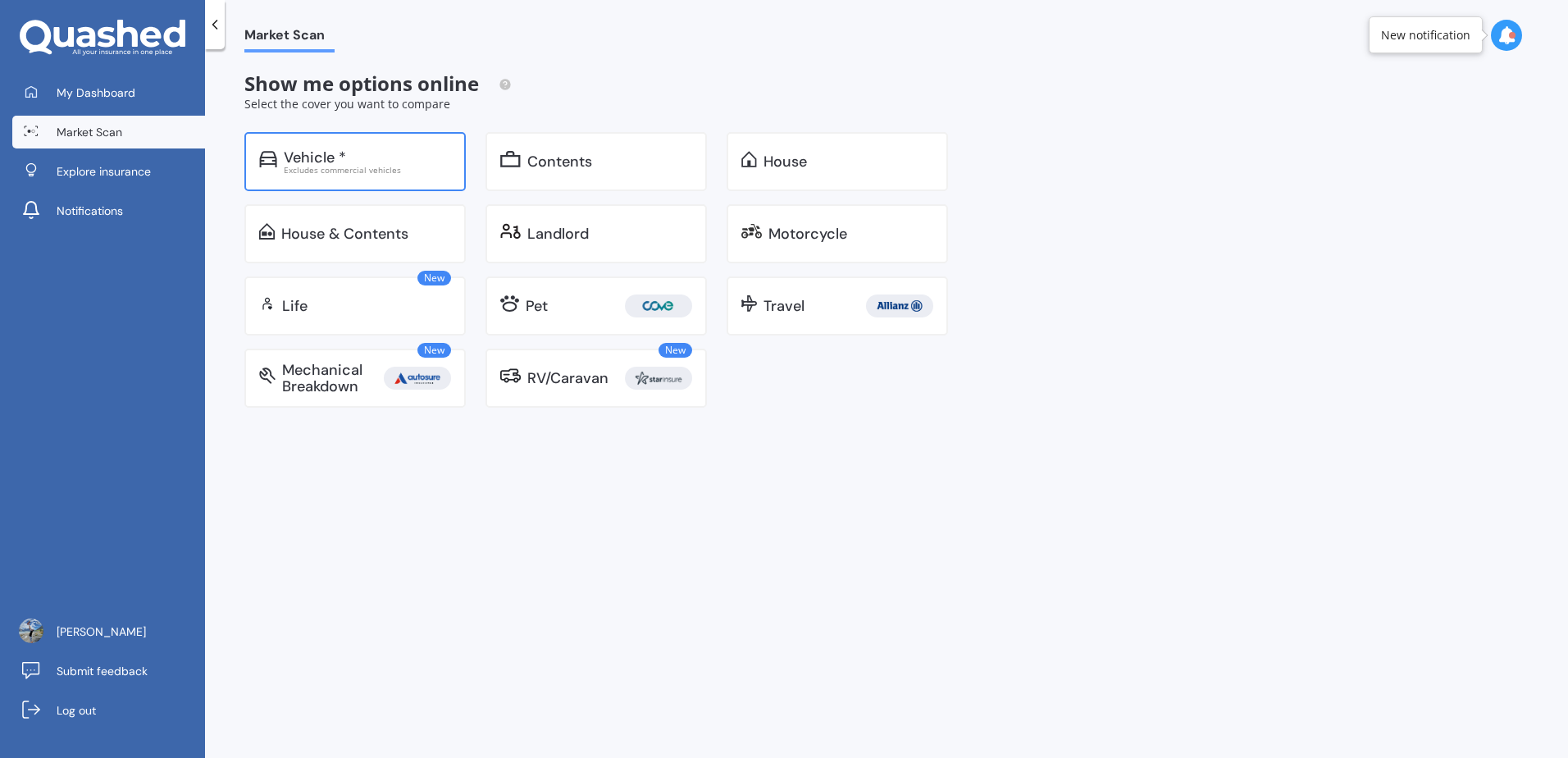
click at [409, 149] on div "Vehicle *" at bounding box center [367, 157] width 167 height 17
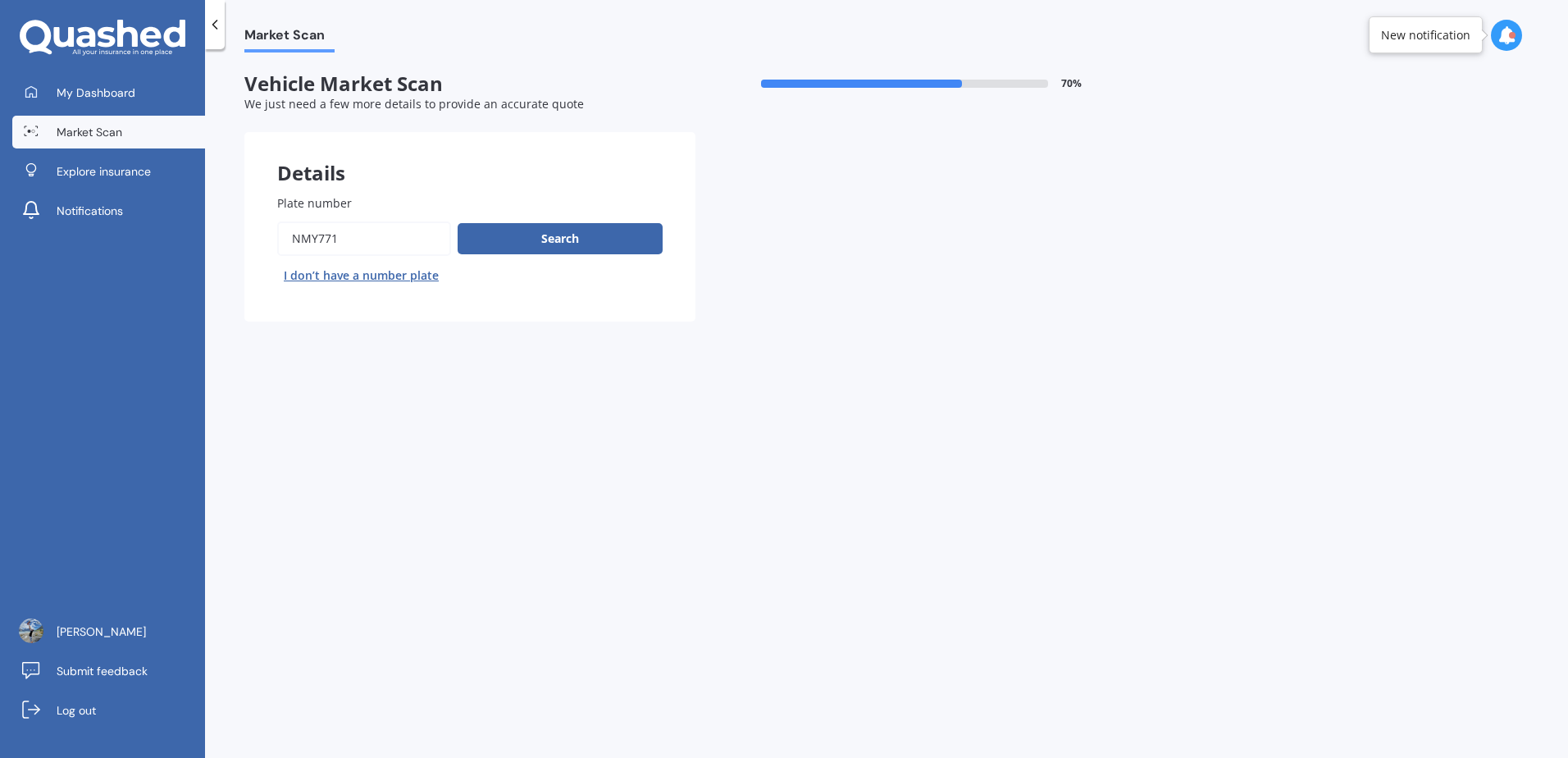
click at [351, 243] on input "Plate number" at bounding box center [364, 238] width 174 height 34
drag, startPoint x: 362, startPoint y: 241, endPoint x: 256, endPoint y: 243, distance: 106.0
click at [256, 243] on div "Plate number Search I don’t have a number plate" at bounding box center [470, 242] width 451 height 160
type input "QYM969"
click at [552, 230] on button "Search" at bounding box center [559, 238] width 205 height 31
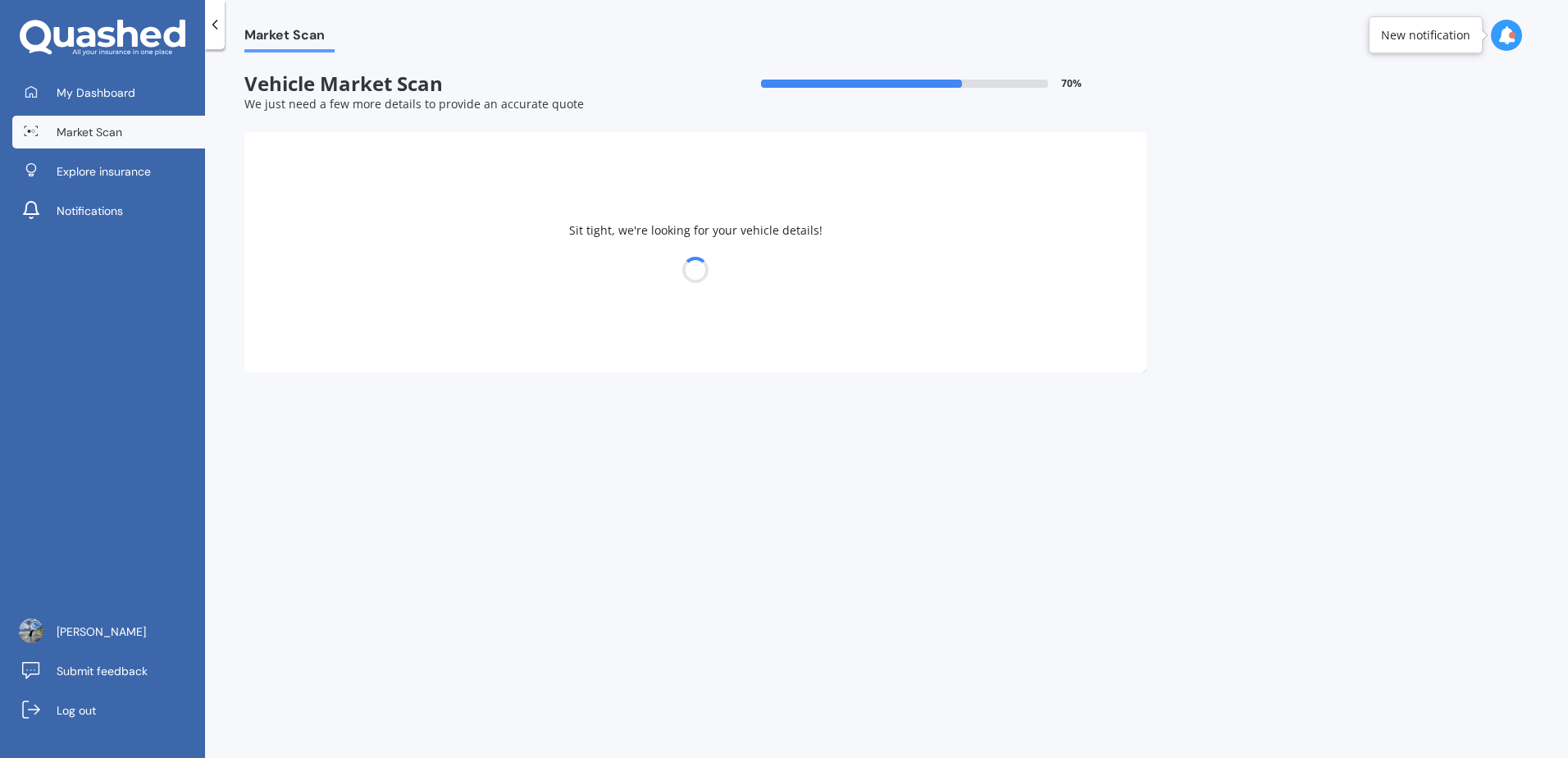
select select "TOYOTA"
select select "YARIS"
select select "14"
select select "07"
select select "2004"
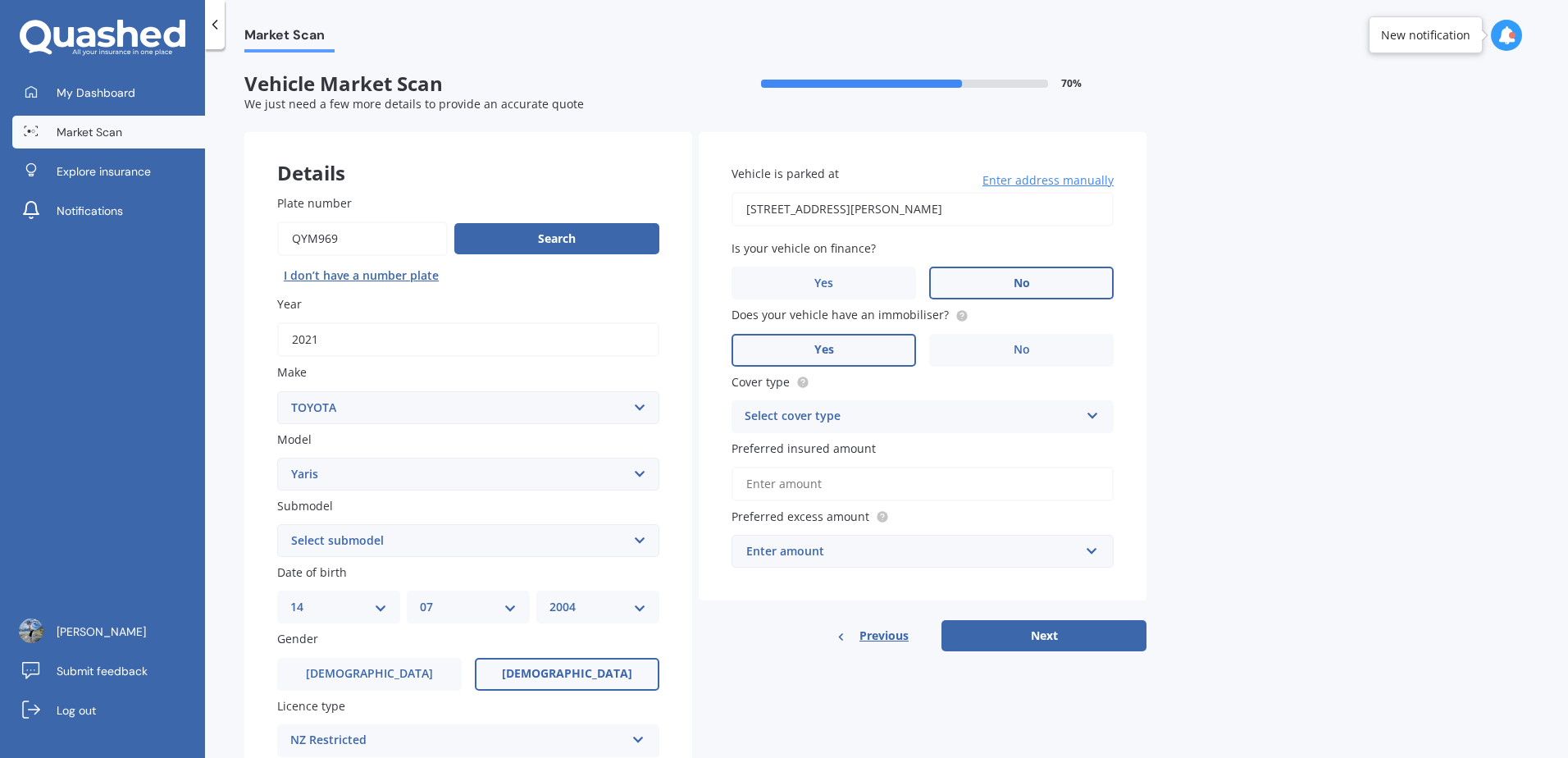
click at [928, 413] on div "Select cover type" at bounding box center [912, 417] width 335 height 19
click at [864, 442] on div "Comprehensive" at bounding box center [922, 449] width 381 height 30
click at [817, 500] on input "Preferred insured amount" at bounding box center [922, 484] width 382 height 34
type input "$20,000"
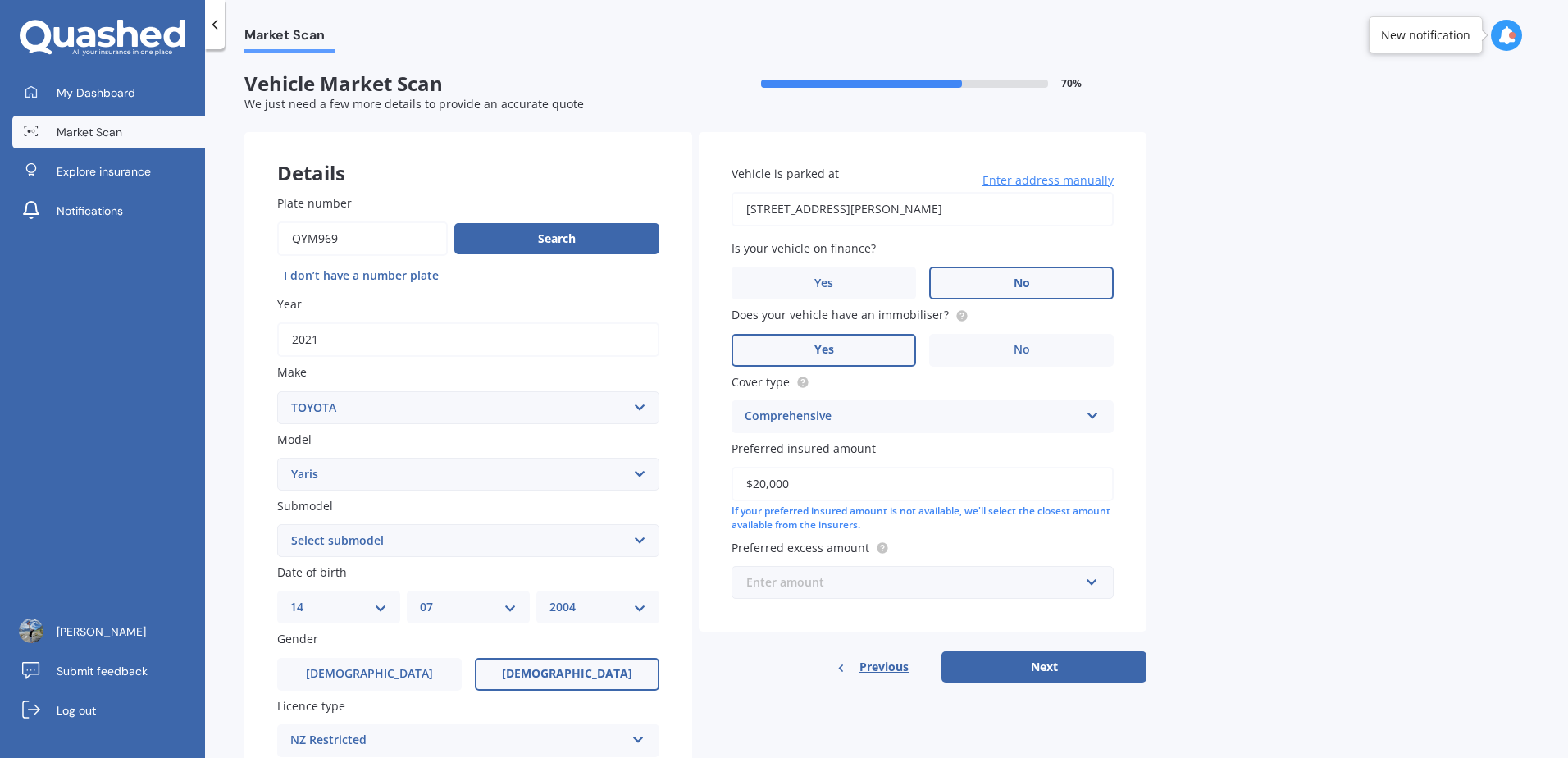
click at [862, 594] on input "text" at bounding box center [916, 582] width 367 height 31
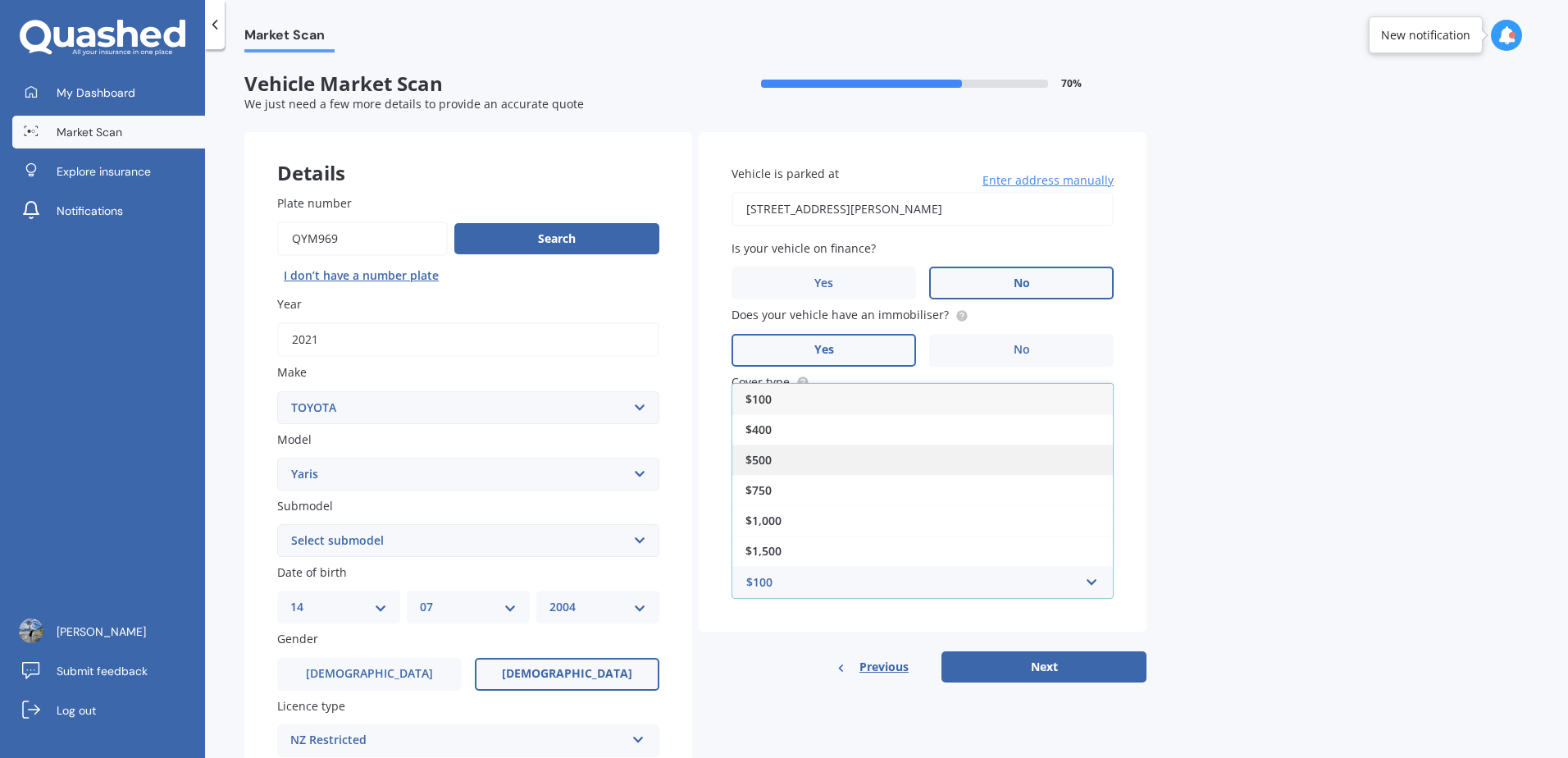
click at [779, 460] on div "$500" at bounding box center [922, 460] width 381 height 30
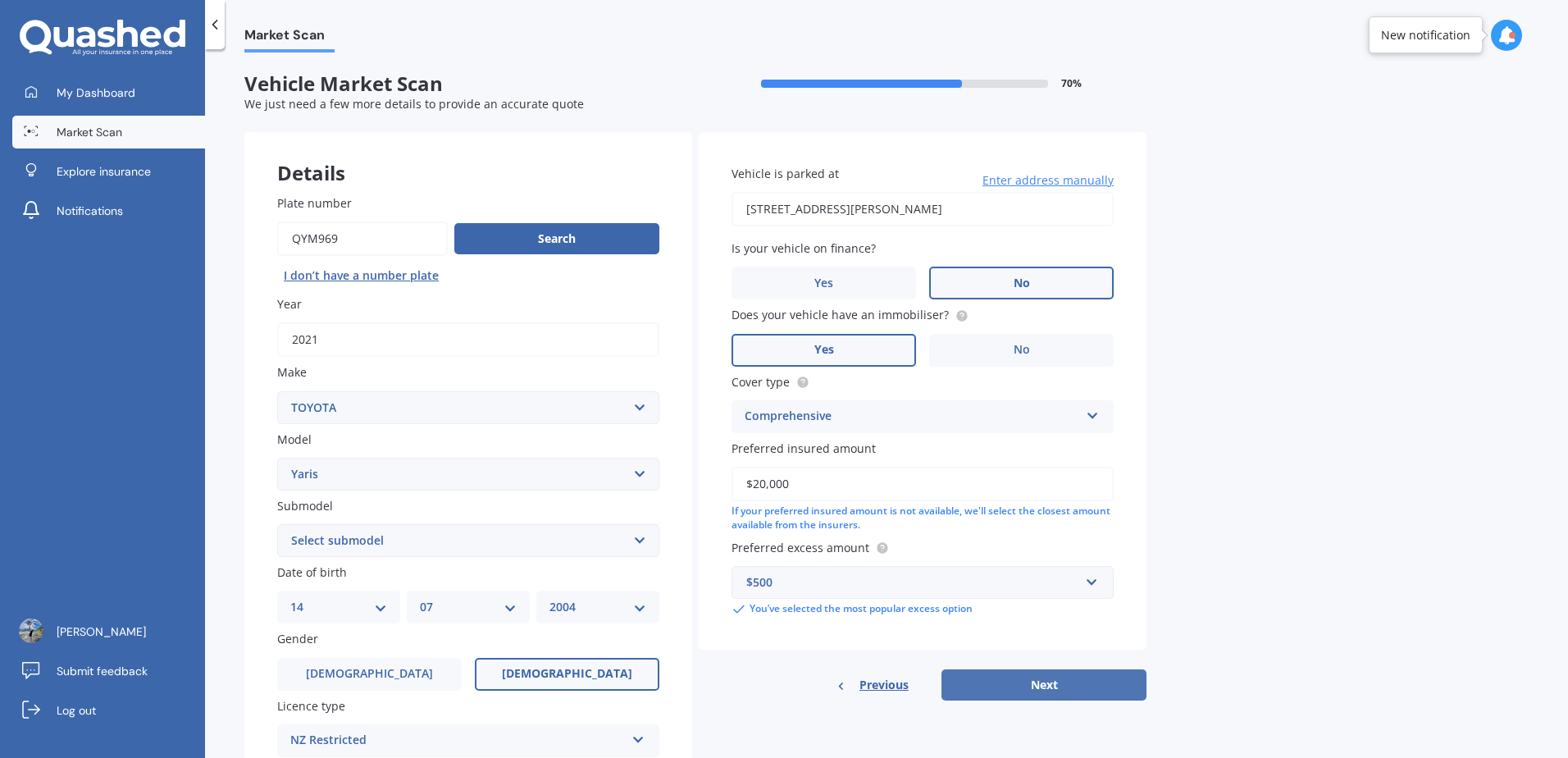
click at [1046, 681] on button "Next" at bounding box center [1044, 685] width 205 height 31
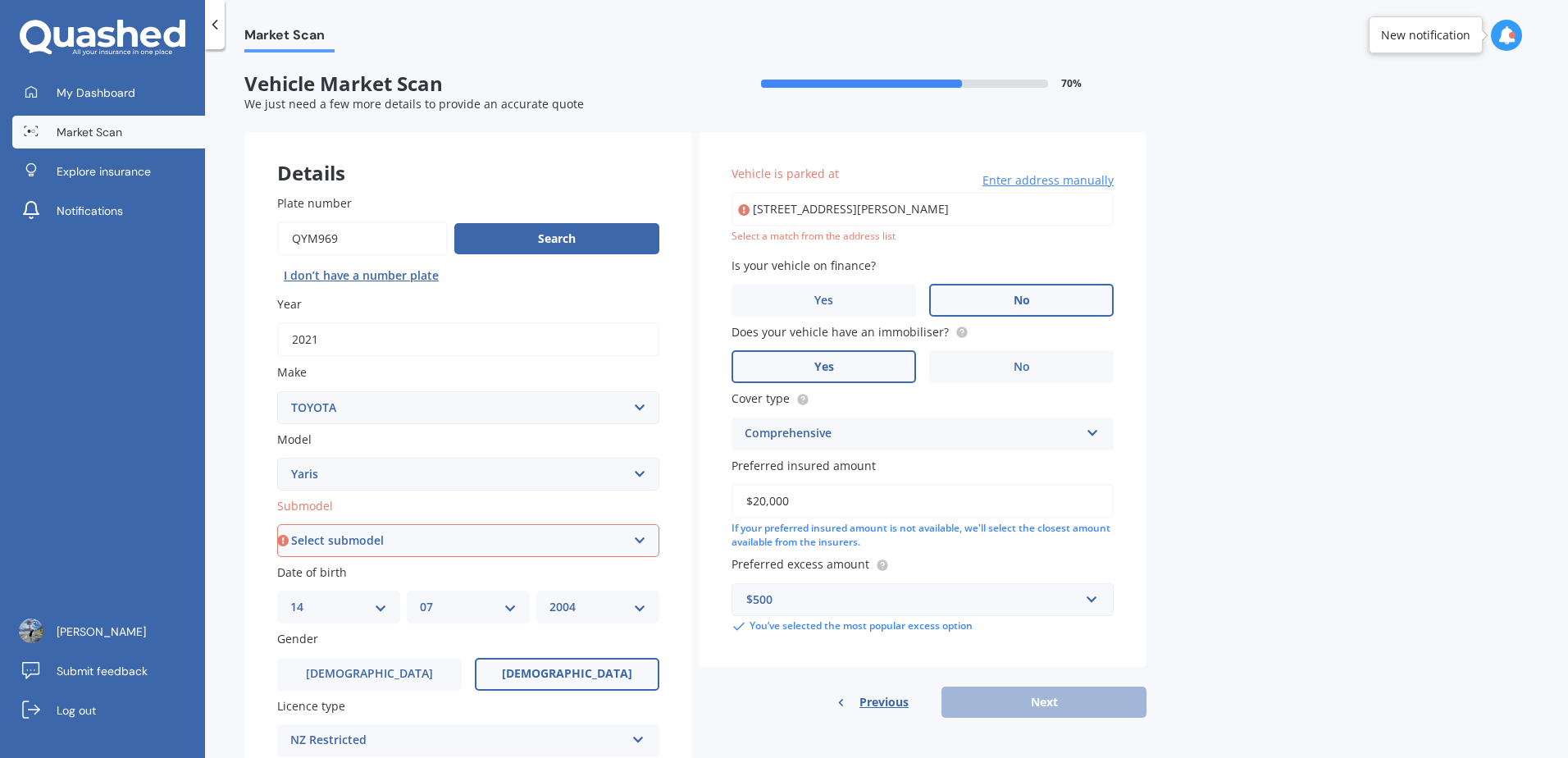
click at [1025, 205] on input "[STREET_ADDRESS][PERSON_NAME]" at bounding box center [922, 209] width 382 height 34
type input "[STREET_ADDRESS][PERSON_NAME]"
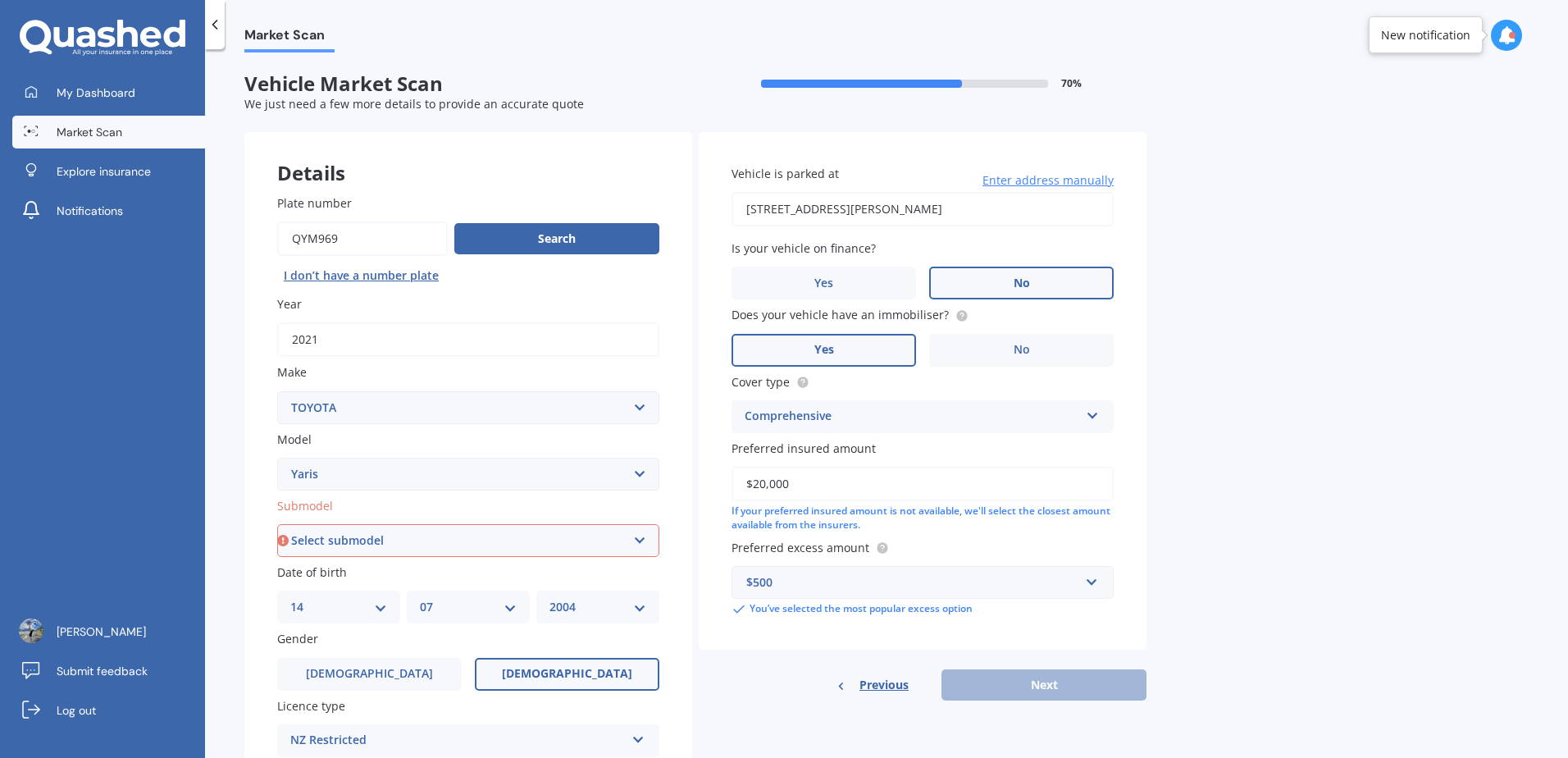
click at [1039, 684] on div "Previous Next" at bounding box center [922, 685] width 447 height 31
click at [493, 535] on select "Select submodel (All other) Cross 1.5 GR petrol turbo GX auto GX manual Hybrid …" at bounding box center [469, 540] width 382 height 33
click at [416, 545] on select "Select submodel (All other) Cross 1.5 GR petrol turbo GX auto GX manual Hybrid …" at bounding box center [469, 540] width 382 height 33
select select "GX AUTO"
click at [277, 524] on select "Select submodel (All other) Cross 1.5 GR petrol turbo GX auto GX manual Hybrid …" at bounding box center [469, 540] width 382 height 33
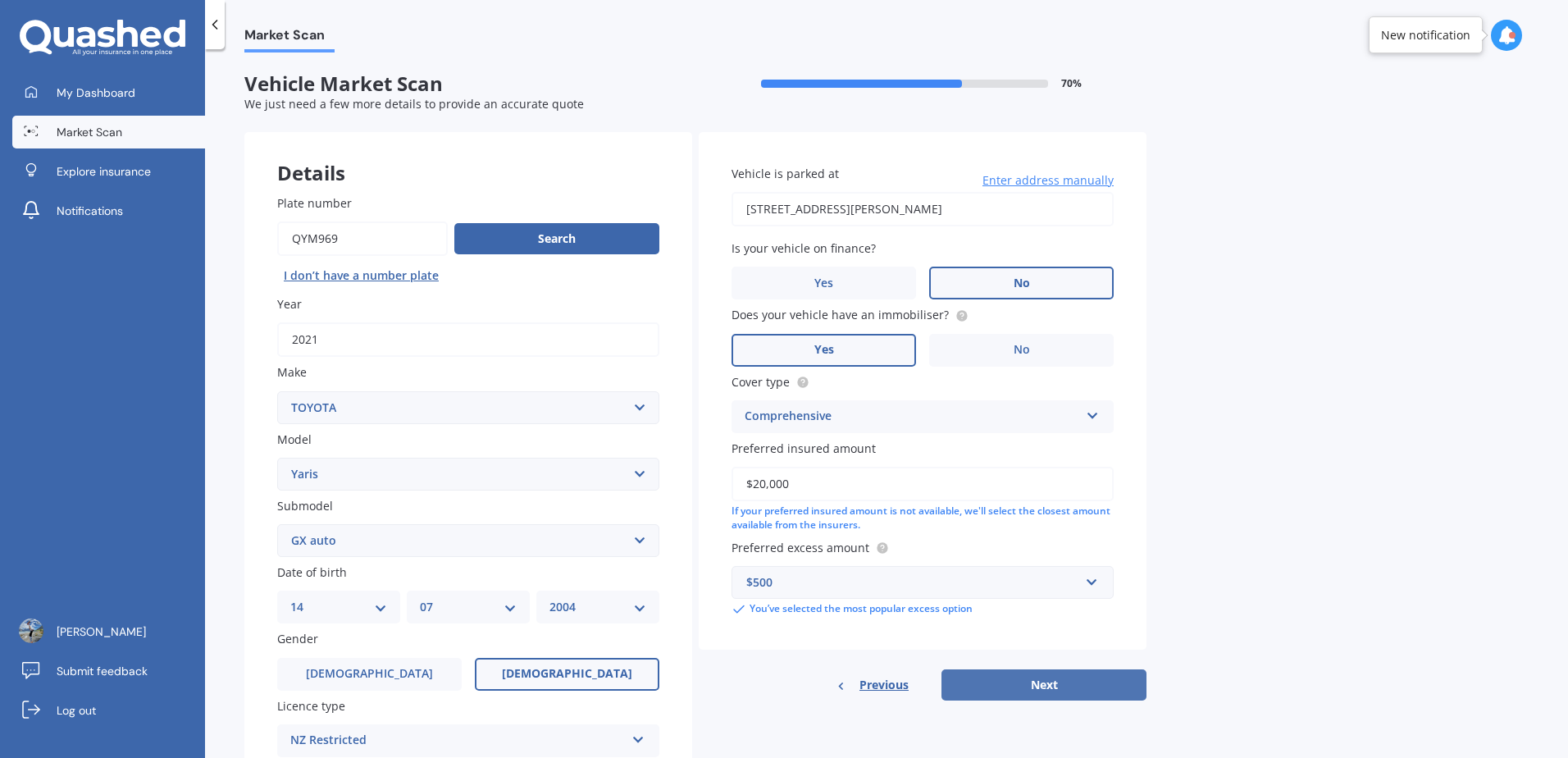
click at [1092, 690] on button "Next" at bounding box center [1044, 685] width 205 height 31
select select "14"
select select "07"
select select "2004"
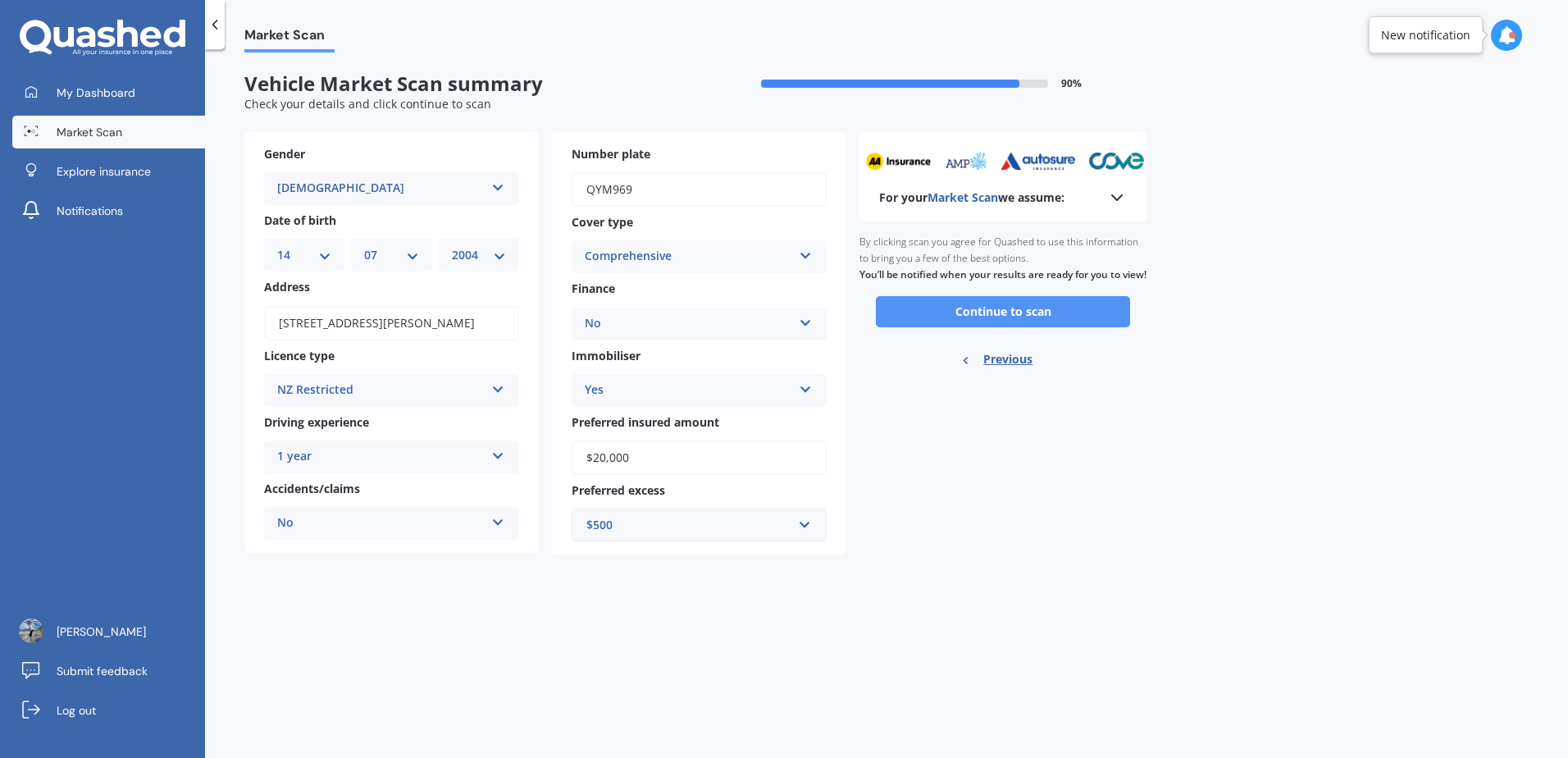
click at [1069, 321] on button "Continue to scan" at bounding box center [1002, 311] width 255 height 31
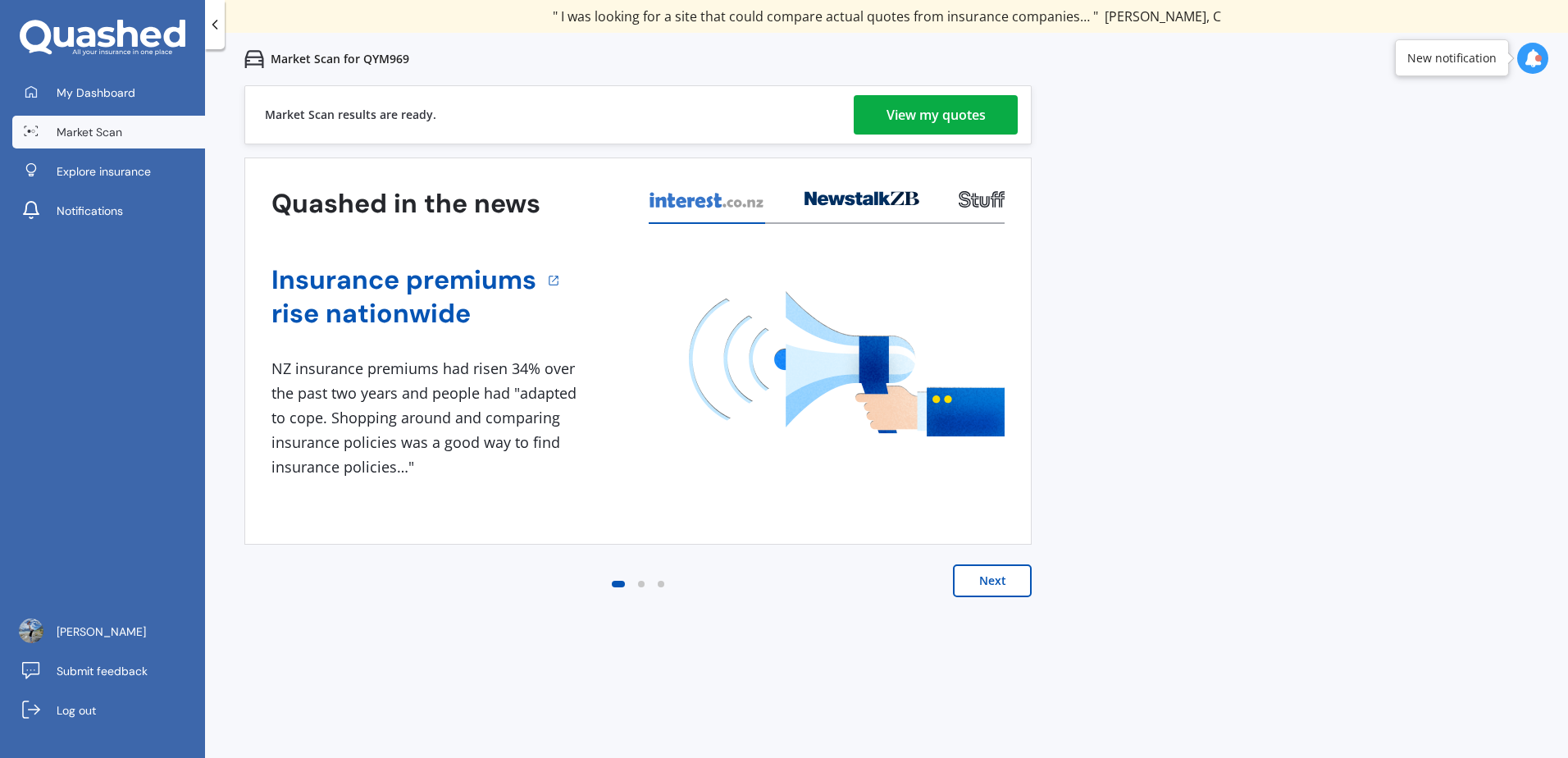
click at [982, 119] on div "View my quotes" at bounding box center [936, 115] width 100 height 40
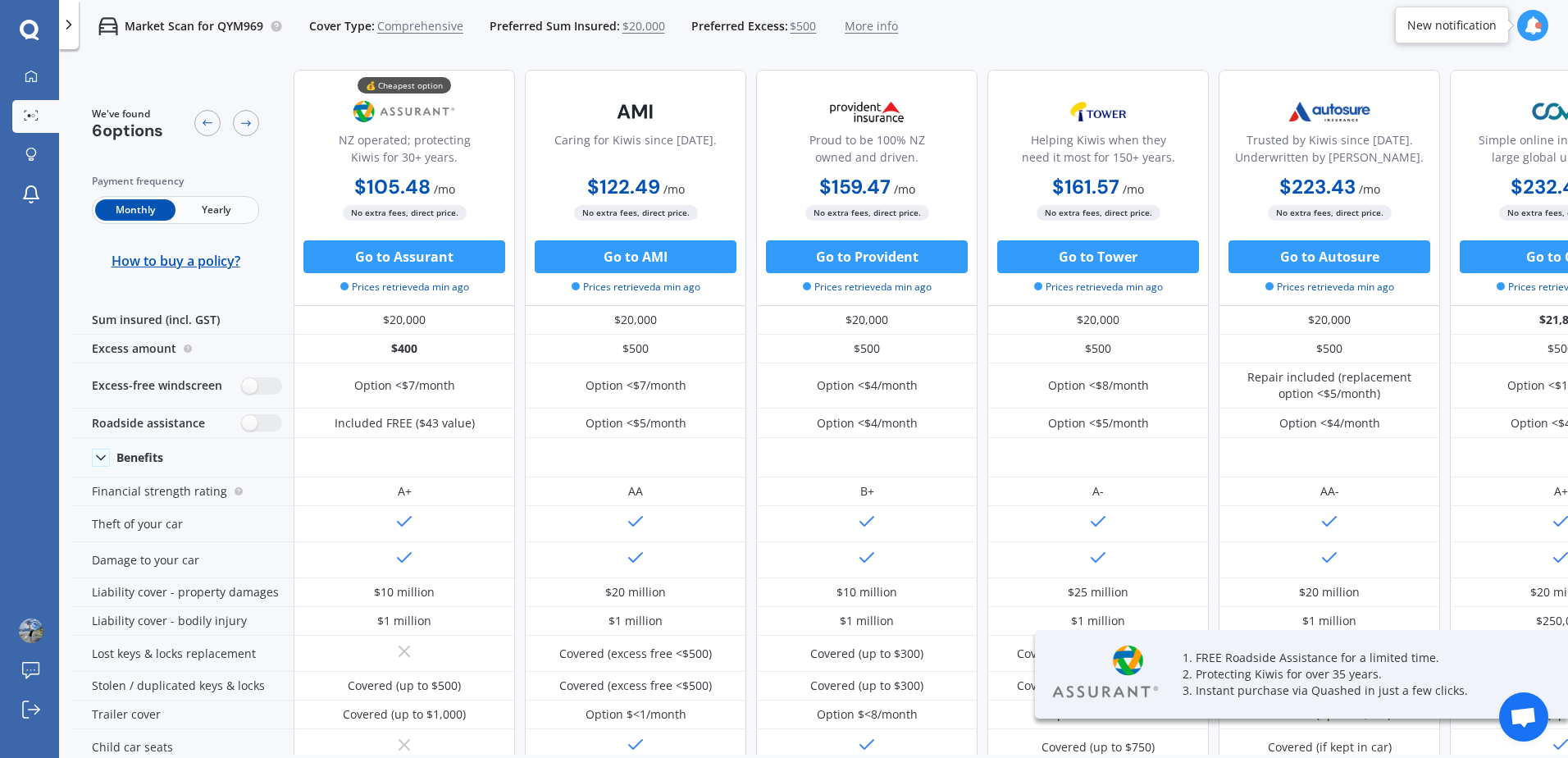
click at [221, 209] on span "Yearly" at bounding box center [215, 210] width 80 height 21
